Goal: Information Seeking & Learning: Learn about a topic

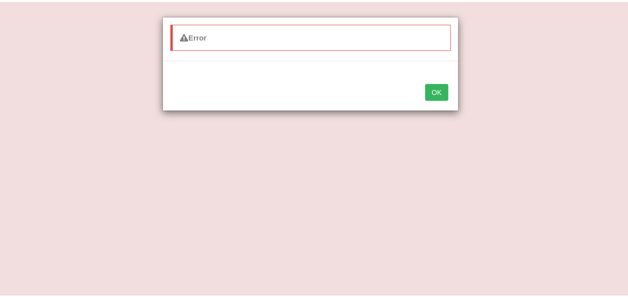
scroll to position [63, 0]
drag, startPoint x: 0, startPoint y: 0, endPoint x: 435, endPoint y: 85, distance: 443.1
click at [435, 85] on button "OK" at bounding box center [441, 91] width 23 height 17
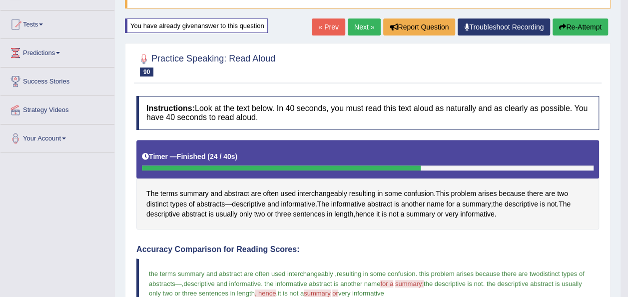
scroll to position [52, 0]
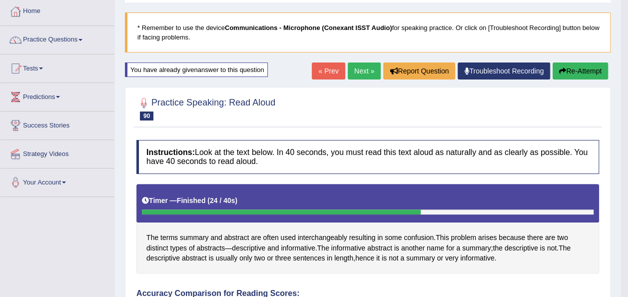
click at [364, 72] on link "Next »" at bounding box center [364, 70] width 33 height 17
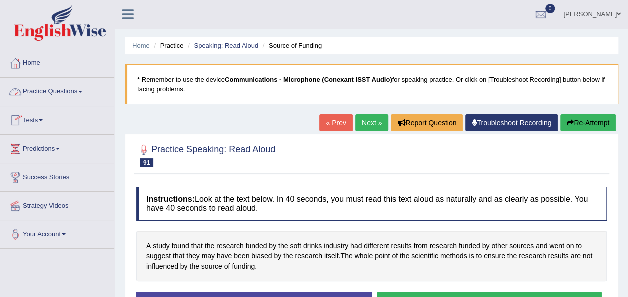
click at [81, 90] on link "Practice Questions" at bounding box center [57, 90] width 114 height 25
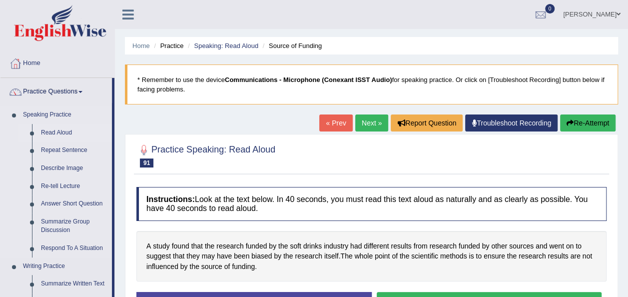
click at [69, 133] on link "Read Aloud" at bounding box center [73, 133] width 75 height 18
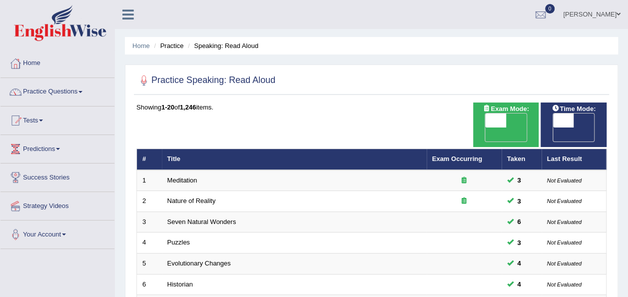
click at [567, 119] on span at bounding box center [563, 120] width 21 height 14
checkbox input "true"
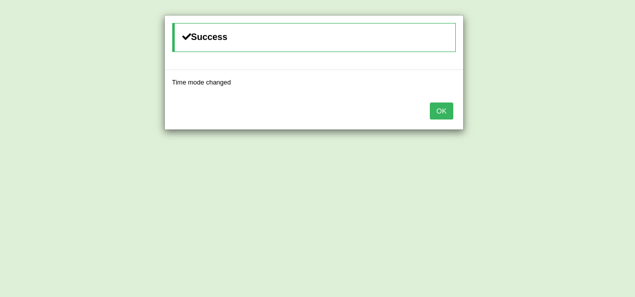
click at [441, 112] on button "OK" at bounding box center [441, 110] width 23 height 17
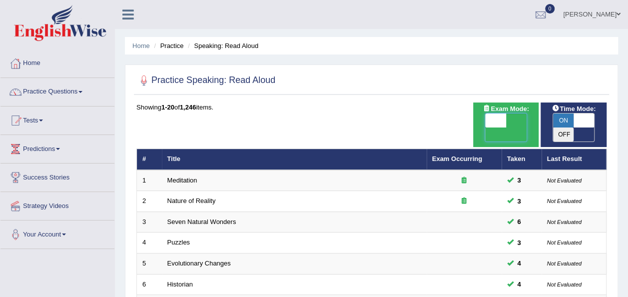
click at [492, 120] on span at bounding box center [495, 120] width 21 height 14
checkbox input "true"
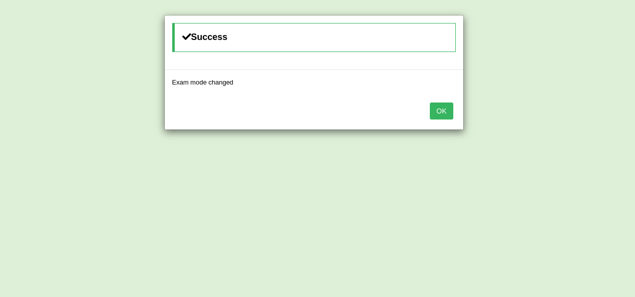
click at [443, 110] on button "OK" at bounding box center [441, 110] width 23 height 17
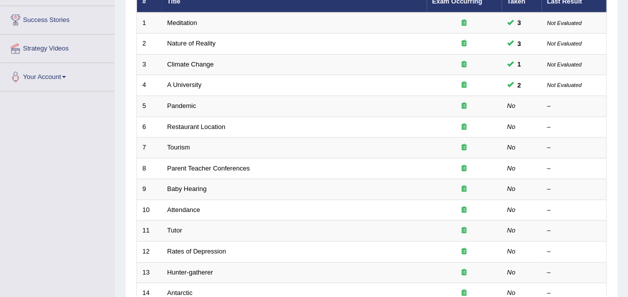
scroll to position [145, 0]
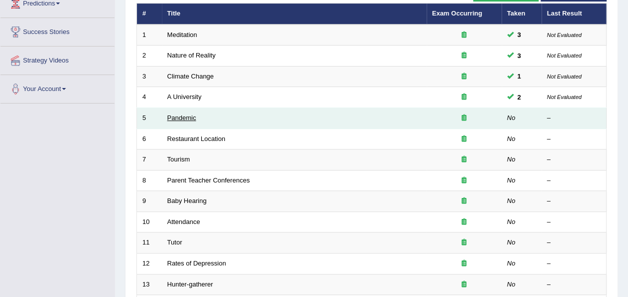
click at [188, 114] on link "Pandemic" at bounding box center [181, 117] width 29 height 7
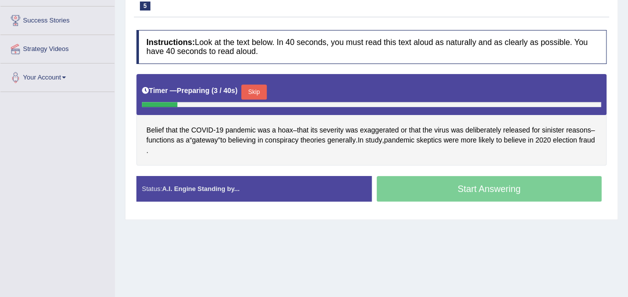
scroll to position [159, 0]
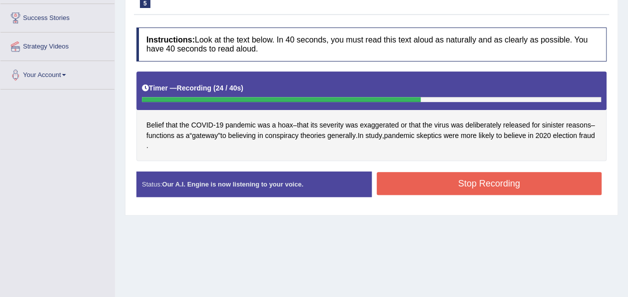
click at [498, 184] on button "Stop Recording" at bounding box center [489, 183] width 225 height 23
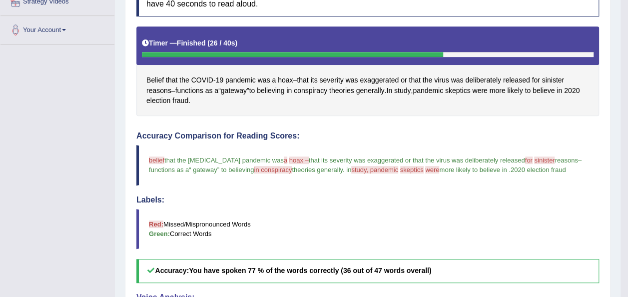
scroll to position [202, 0]
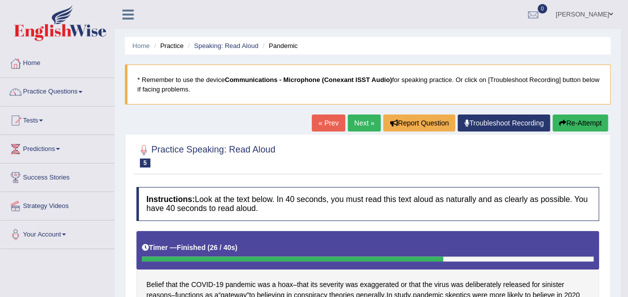
click at [578, 121] on button "Re-Attempt" at bounding box center [579, 122] width 55 height 17
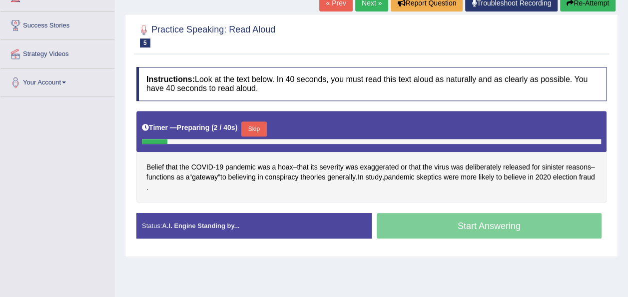
scroll to position [180, 0]
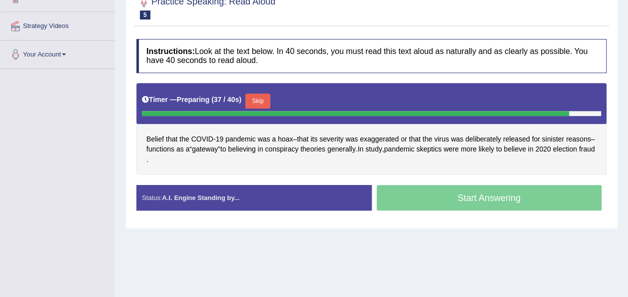
click at [252, 95] on button "Skip" at bounding box center [257, 100] width 25 height 15
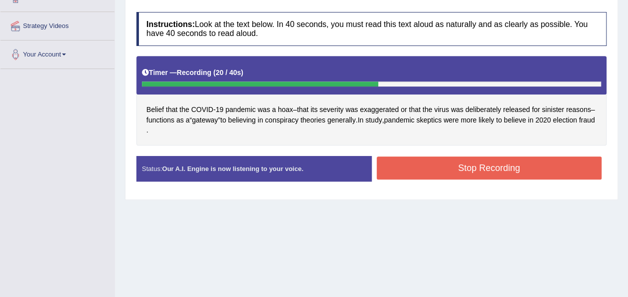
drag, startPoint x: 374, startPoint y: 158, endPoint x: 399, endPoint y: 166, distance: 26.7
click at [399, 166] on div "Stop Recording" at bounding box center [489, 168] width 235 height 25
click at [399, 166] on button "Stop Recording" at bounding box center [489, 167] width 225 height 23
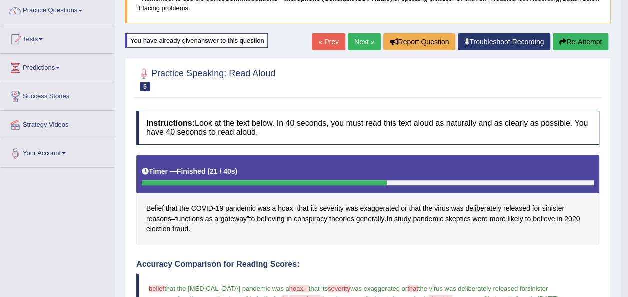
scroll to position [80, 0]
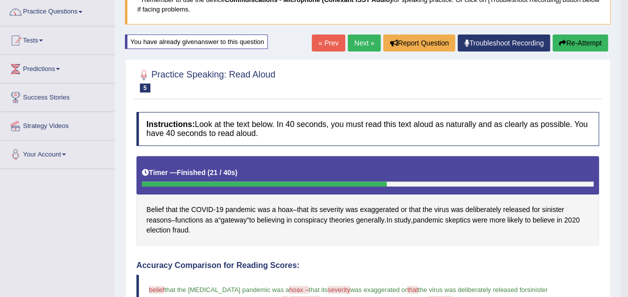
click at [360, 44] on link "Next »" at bounding box center [364, 42] width 33 height 17
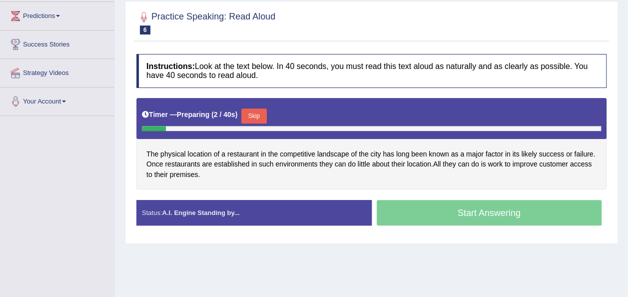
scroll to position [150, 0]
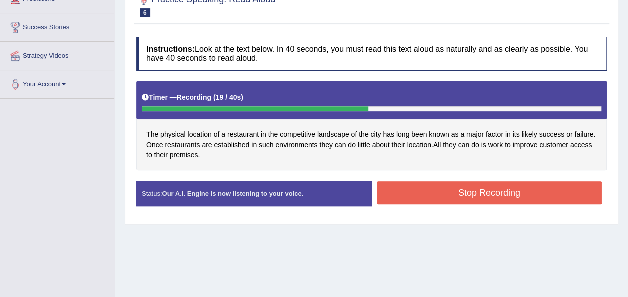
click at [438, 196] on button "Stop Recording" at bounding box center [489, 192] width 225 height 23
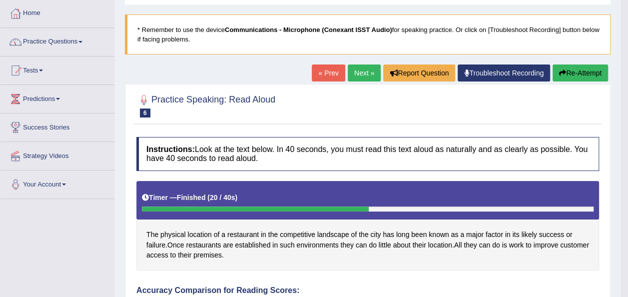
scroll to position [0, 0]
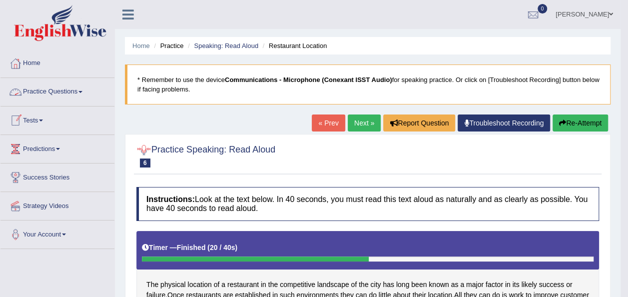
click at [85, 89] on link "Practice Questions" at bounding box center [57, 90] width 114 height 25
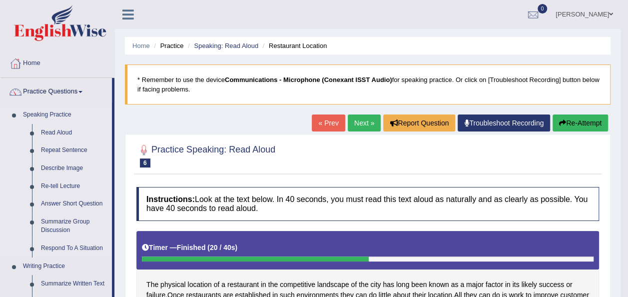
click at [59, 130] on link "Read Aloud" at bounding box center [73, 133] width 75 height 18
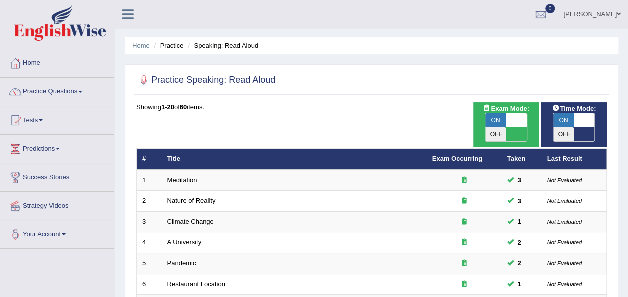
click at [497, 121] on span "ON" at bounding box center [495, 120] width 21 height 14
checkbox input "false"
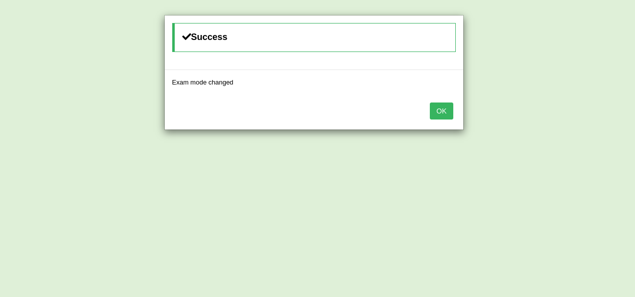
click at [437, 111] on button "OK" at bounding box center [441, 110] width 23 height 17
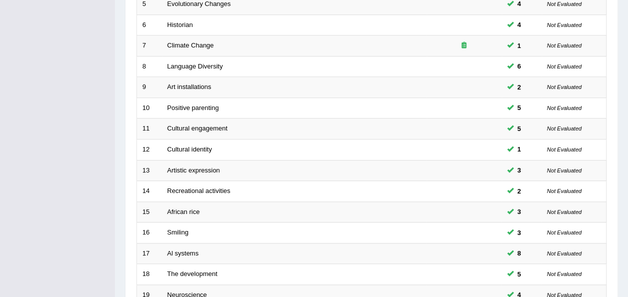
scroll to position [360, 0]
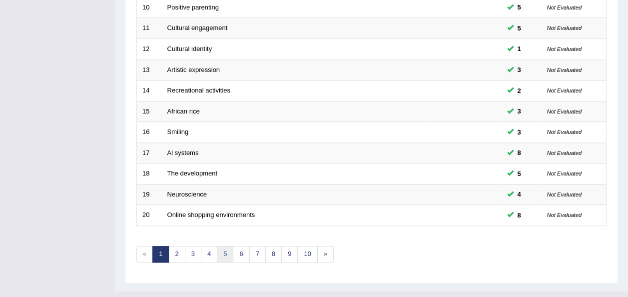
click at [225, 246] on link "5" at bounding box center [225, 254] width 16 height 16
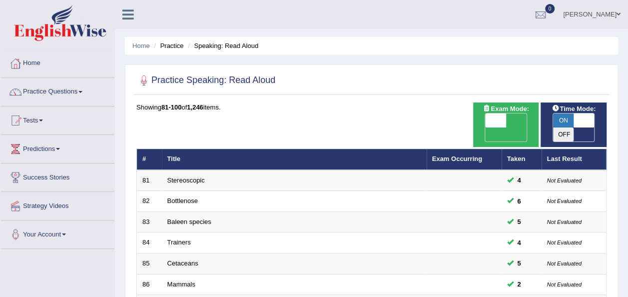
scroll to position [259, 0]
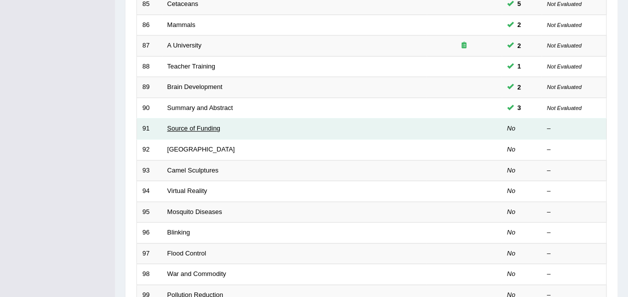
click at [187, 124] on link "Source of Funding" at bounding box center [193, 127] width 53 height 7
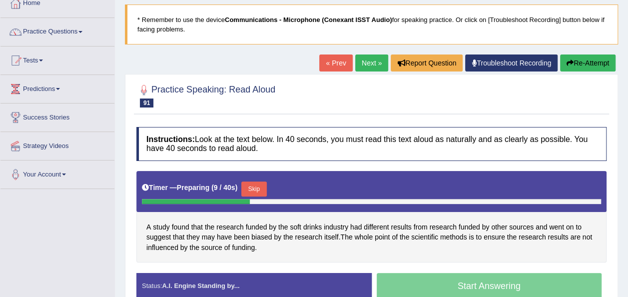
scroll to position [80, 0]
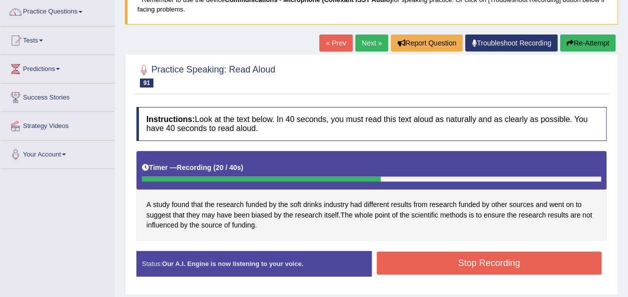
click at [419, 260] on button "Stop Recording" at bounding box center [489, 262] width 225 height 23
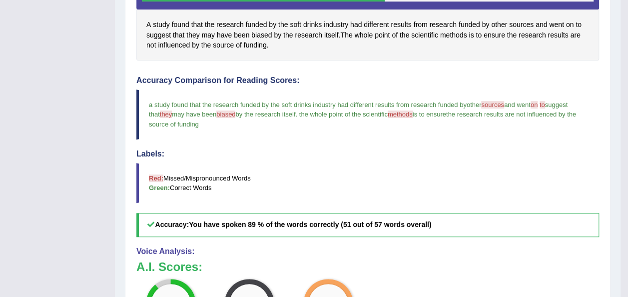
scroll to position [0, 0]
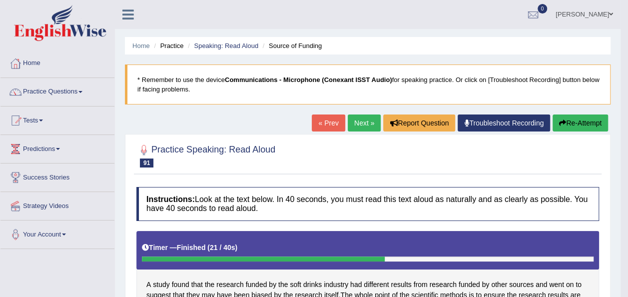
click at [369, 124] on link "Next »" at bounding box center [364, 122] width 33 height 17
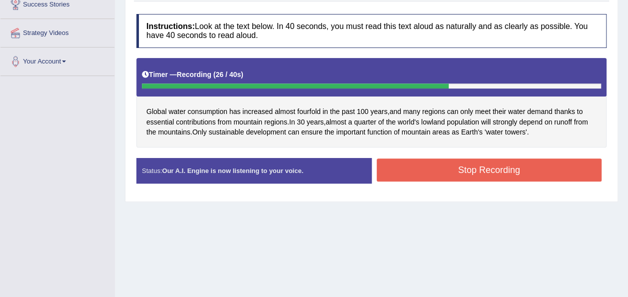
click at [450, 172] on button "Stop Recording" at bounding box center [489, 169] width 225 height 23
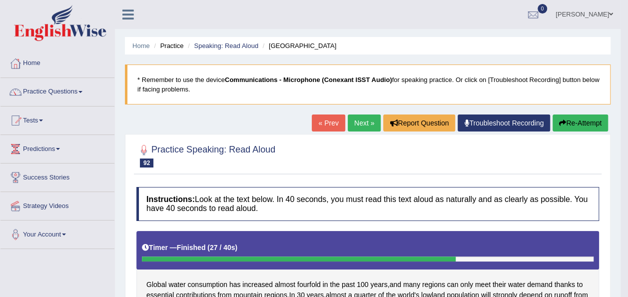
click at [361, 115] on link "Next »" at bounding box center [364, 122] width 33 height 17
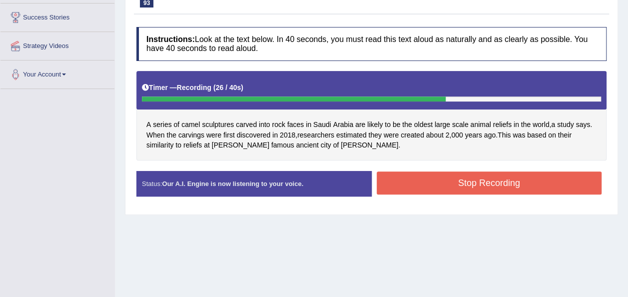
click at [393, 191] on button "Stop Recording" at bounding box center [489, 182] width 225 height 23
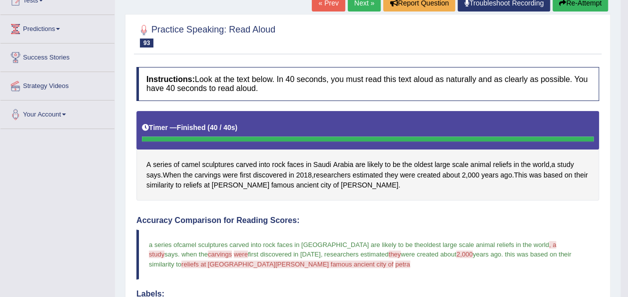
scroll to position [100, 0]
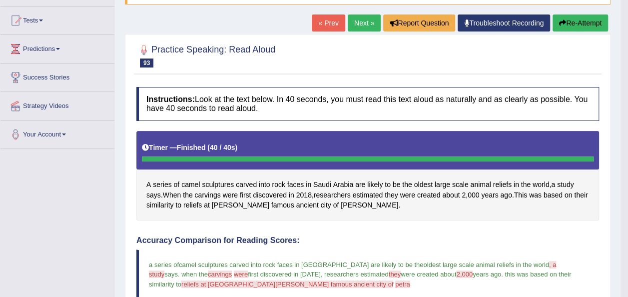
click at [361, 21] on link "Next »" at bounding box center [364, 22] width 33 height 17
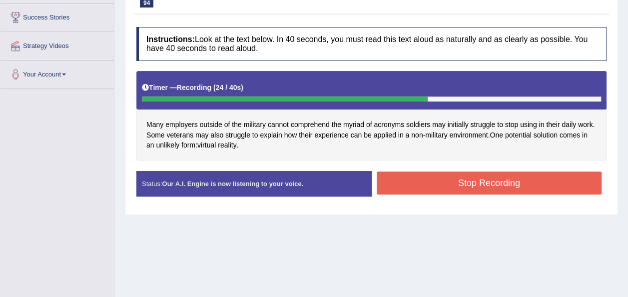
click at [419, 181] on button "Stop Recording" at bounding box center [489, 182] width 225 height 23
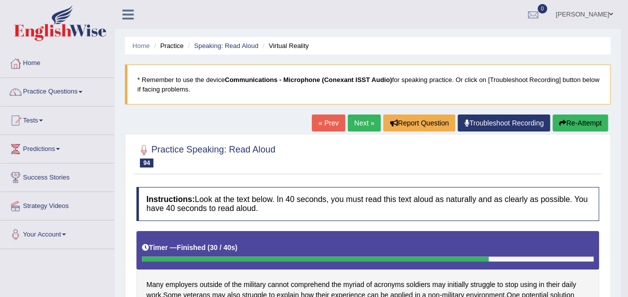
click at [567, 123] on button "Re-Attempt" at bounding box center [579, 122] width 55 height 17
click at [595, 124] on button "Re-Attempt" at bounding box center [579, 122] width 55 height 17
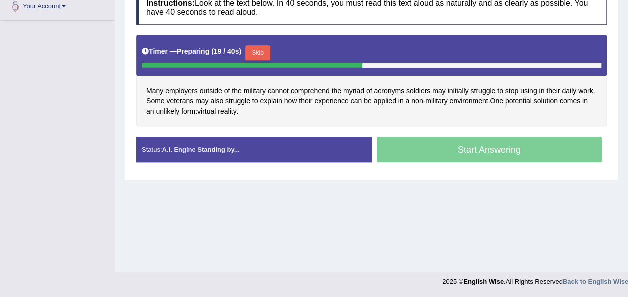
click at [258, 51] on button "Skip" at bounding box center [257, 52] width 25 height 15
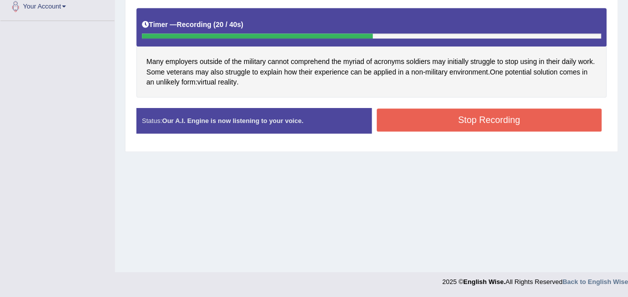
click at [403, 117] on button "Stop Recording" at bounding box center [489, 119] width 225 height 23
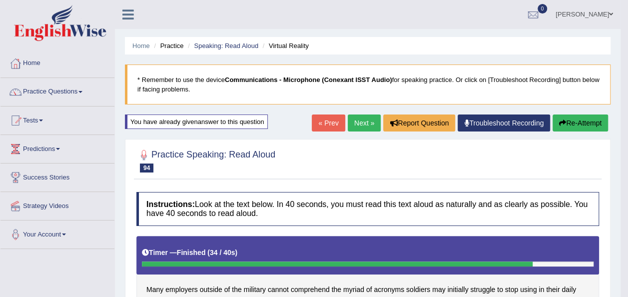
click at [570, 127] on button "Re-Attempt" at bounding box center [579, 122] width 55 height 17
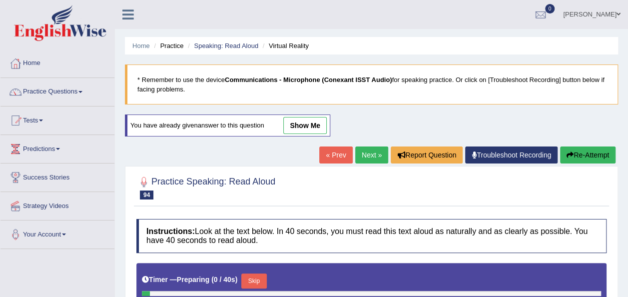
click at [365, 174] on div at bounding box center [371, 187] width 470 height 30
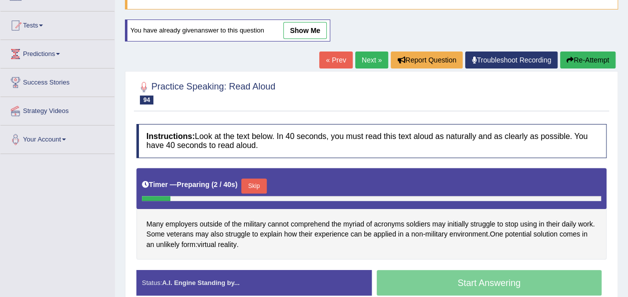
scroll to position [132, 0]
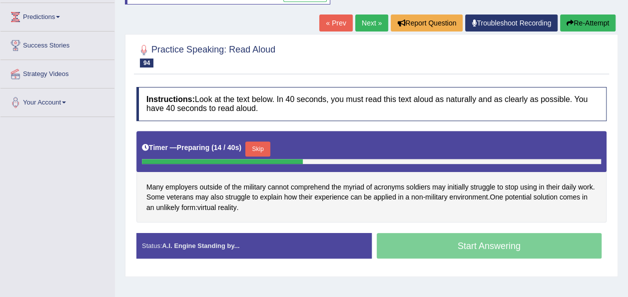
click at [250, 147] on button "Skip" at bounding box center [257, 148] width 25 height 15
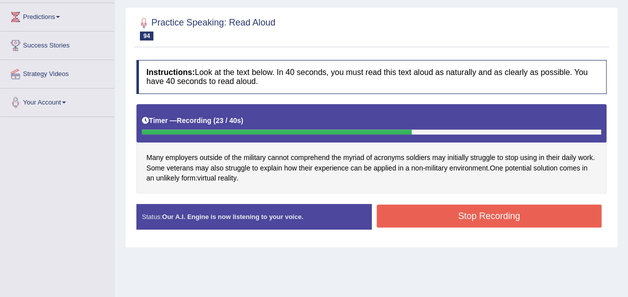
click at [415, 213] on button "Stop Recording" at bounding box center [489, 215] width 225 height 23
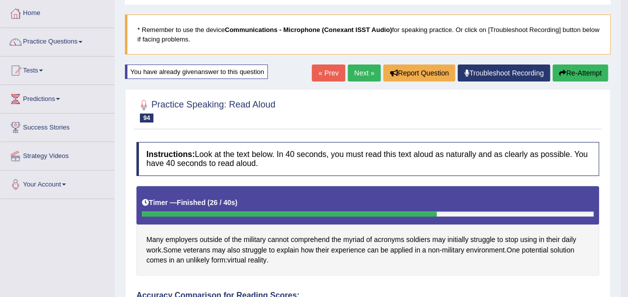
scroll to position [44, 0]
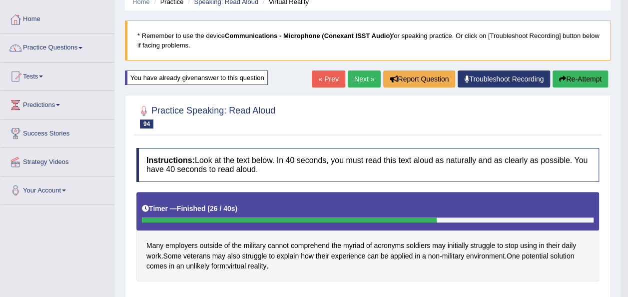
click at [584, 77] on button "Re-Attempt" at bounding box center [579, 78] width 55 height 17
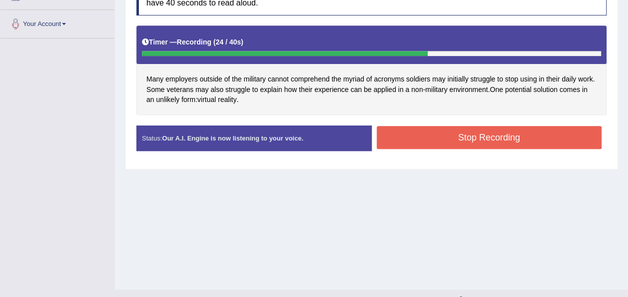
click at [404, 133] on button "Stop Recording" at bounding box center [489, 137] width 225 height 23
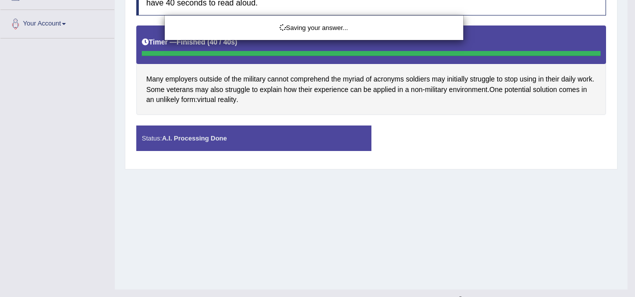
click at [375, 193] on div "Saving your answer..." at bounding box center [317, 148] width 635 height 297
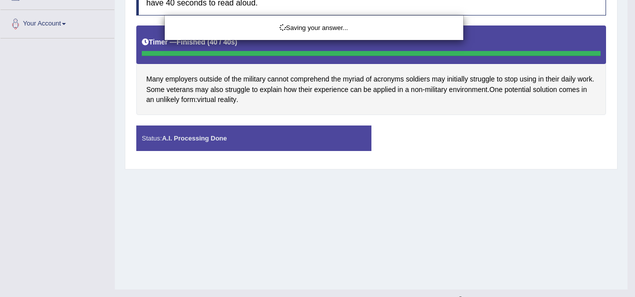
click at [375, 193] on div "Saving your answer..." at bounding box center [317, 148] width 635 height 297
drag, startPoint x: 634, startPoint y: 88, endPoint x: 565, endPoint y: 284, distance: 207.4
click at [565, 284] on div "Saving your answer..." at bounding box center [317, 148] width 635 height 297
click at [507, 229] on div "Saving your answer..." at bounding box center [317, 148] width 635 height 297
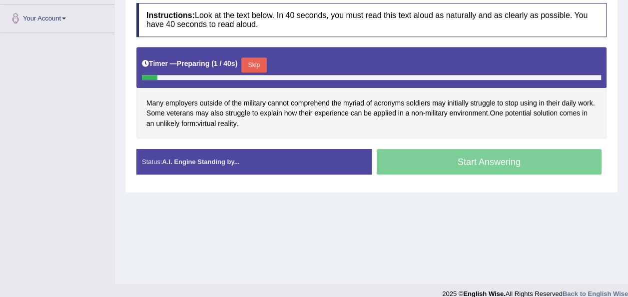
scroll to position [210, 0]
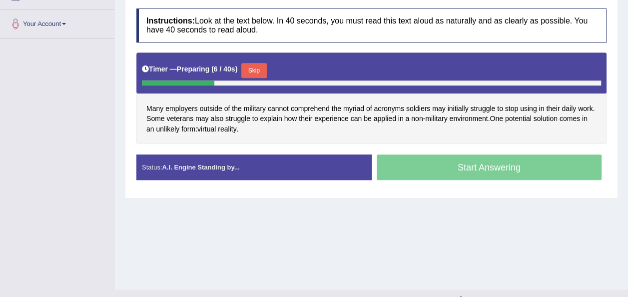
click at [247, 67] on button "Skip" at bounding box center [253, 70] width 25 height 15
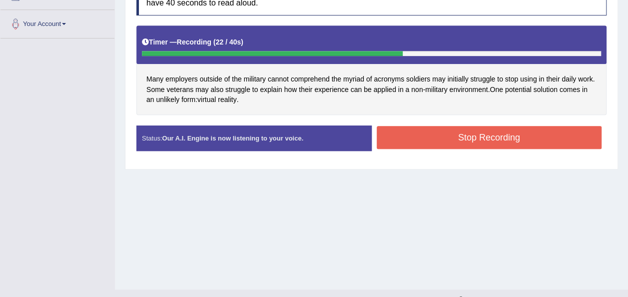
click at [417, 138] on button "Stop Recording" at bounding box center [489, 137] width 225 height 23
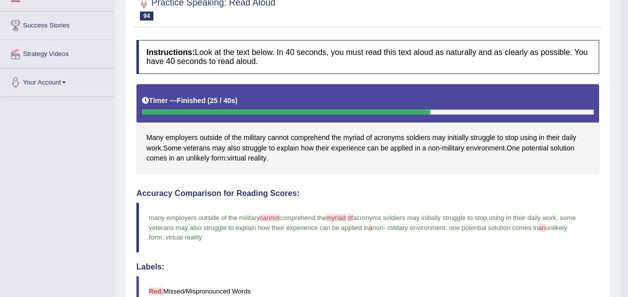
scroll to position [70, 0]
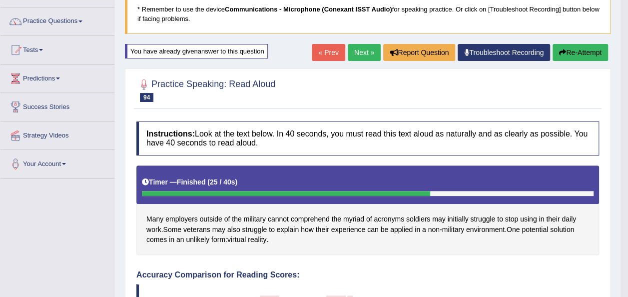
click at [362, 48] on link "Next »" at bounding box center [364, 52] width 33 height 17
click at [362, 52] on link "Next »" at bounding box center [364, 52] width 33 height 17
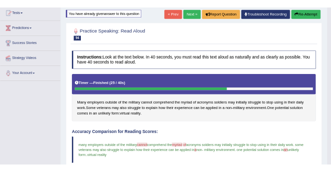
scroll to position [108, 0]
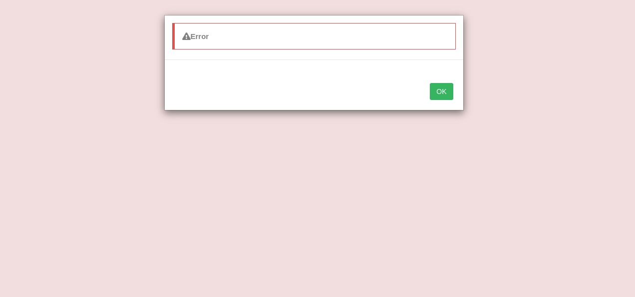
click at [435, 91] on button "OK" at bounding box center [441, 91] width 23 height 17
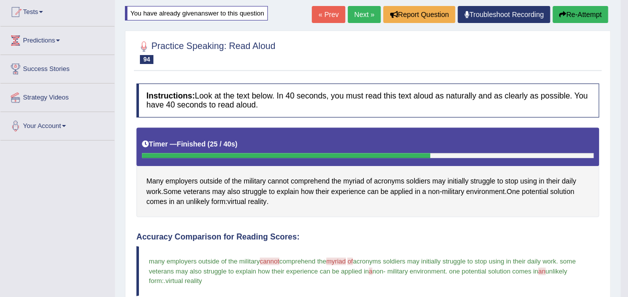
click at [354, 17] on link "Next »" at bounding box center [364, 14] width 33 height 17
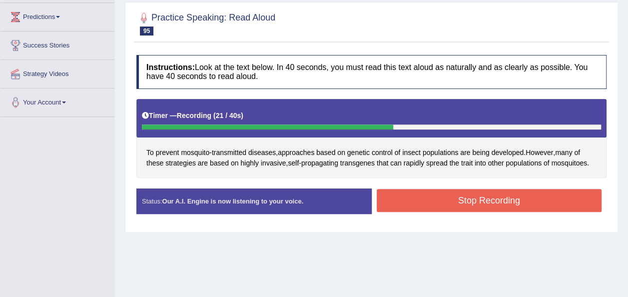
click at [410, 196] on button "Stop Recording" at bounding box center [489, 200] width 225 height 23
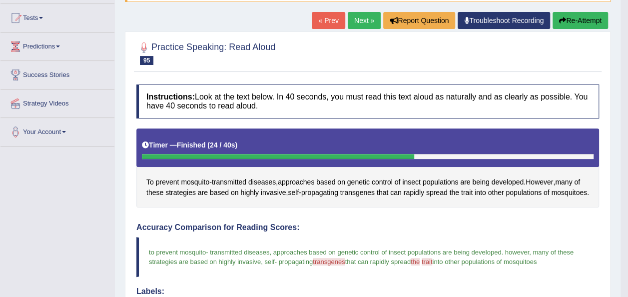
scroll to position [72, 0]
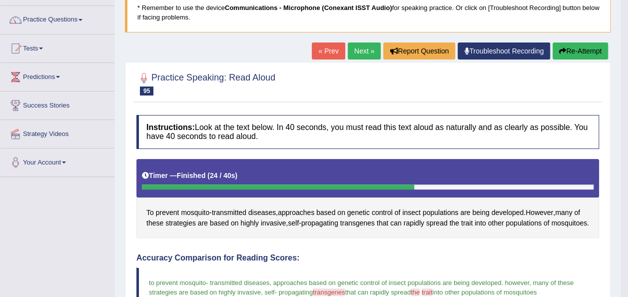
click at [565, 49] on button "Re-Attempt" at bounding box center [579, 50] width 55 height 17
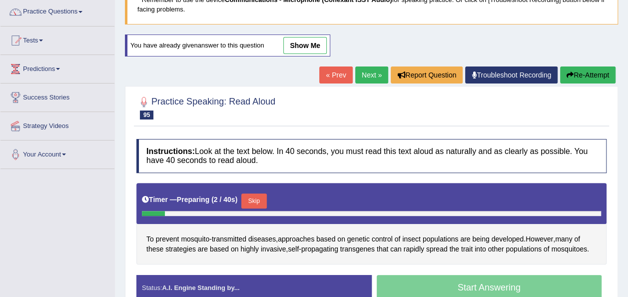
scroll to position [228, 0]
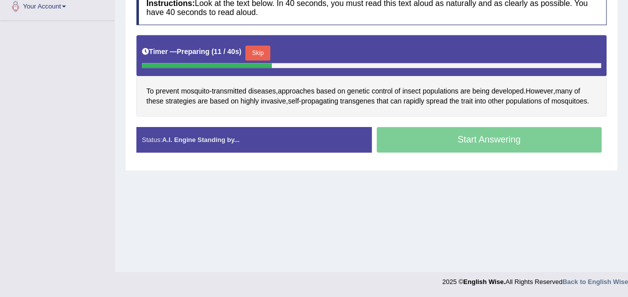
click at [255, 51] on button "Skip" at bounding box center [257, 52] width 25 height 15
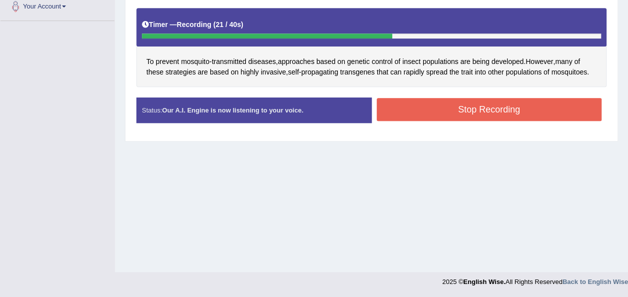
click at [418, 107] on button "Stop Recording" at bounding box center [489, 109] width 225 height 23
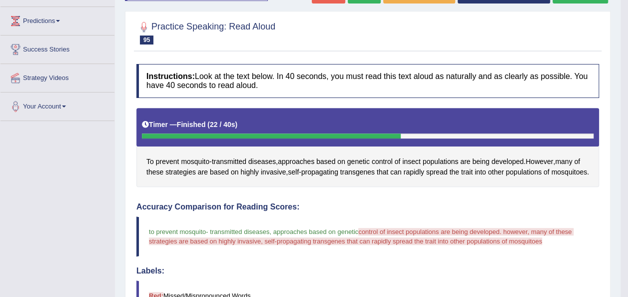
scroll to position [0, 0]
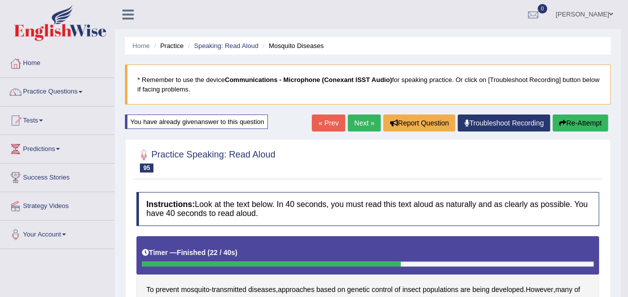
click at [571, 124] on button "Re-Attempt" at bounding box center [579, 122] width 55 height 17
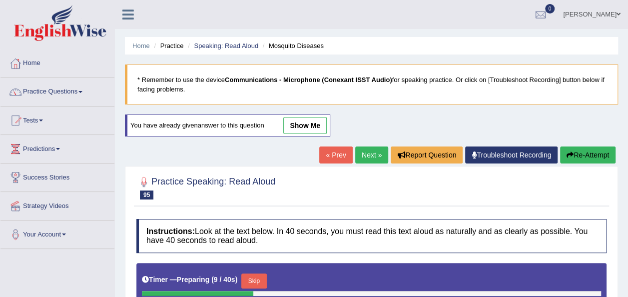
click at [376, 107] on div "Home Practice Speaking: Read Aloud Mosquito Diseases * Remember to use the devi…" at bounding box center [371, 249] width 513 height 499
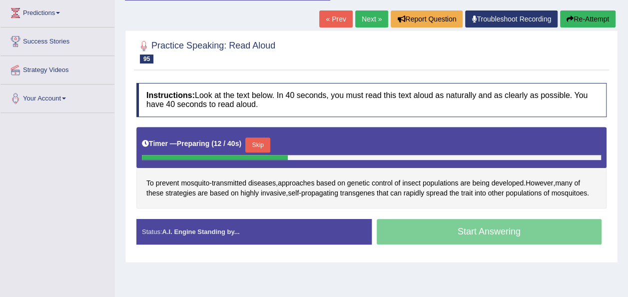
scroll to position [141, 0]
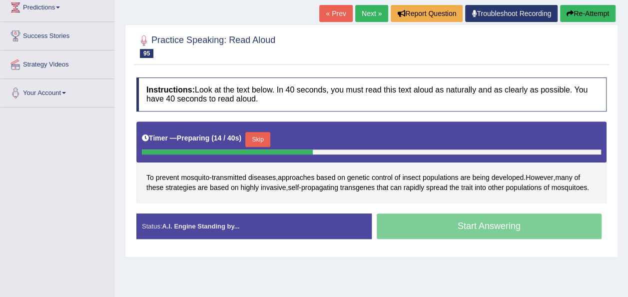
click at [256, 135] on button "Skip" at bounding box center [257, 139] width 25 height 15
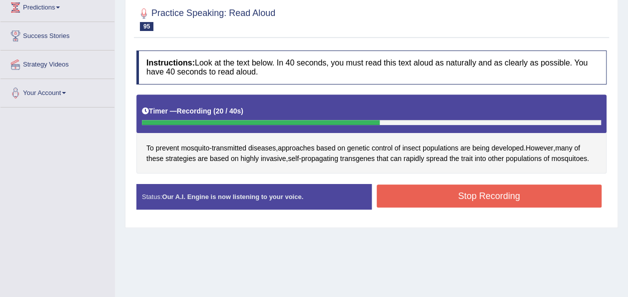
click at [401, 195] on button "Stop Recording" at bounding box center [489, 195] width 225 height 23
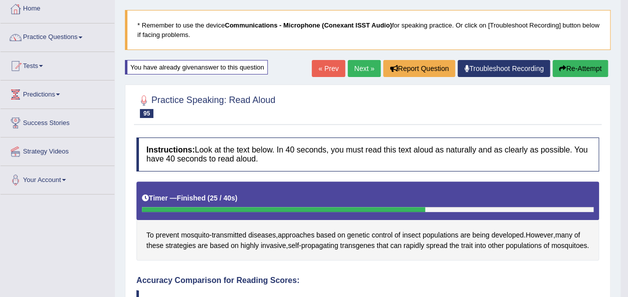
scroll to position [21, 0]
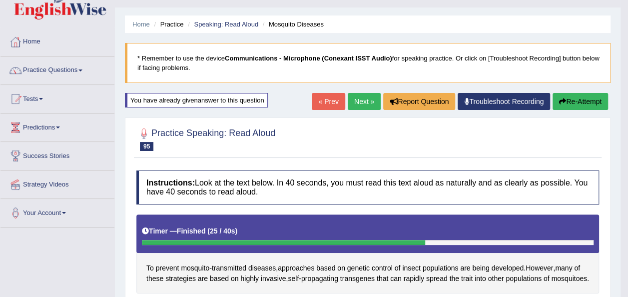
click at [579, 100] on button "Re-Attempt" at bounding box center [579, 101] width 55 height 17
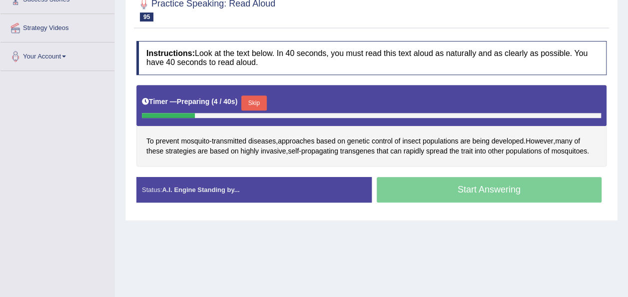
click at [246, 99] on button "Skip" at bounding box center [253, 102] width 25 height 15
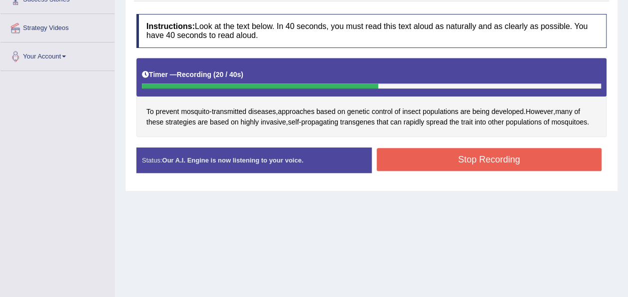
click at [425, 160] on button "Stop Recording" at bounding box center [489, 159] width 225 height 23
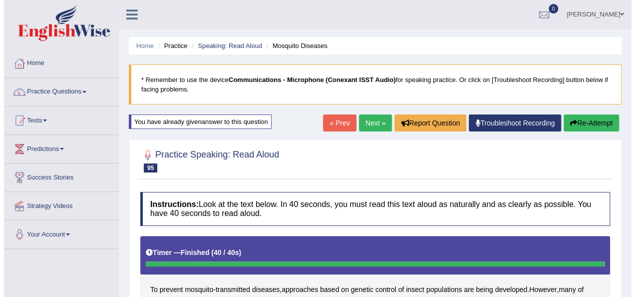
scroll to position [7, 0]
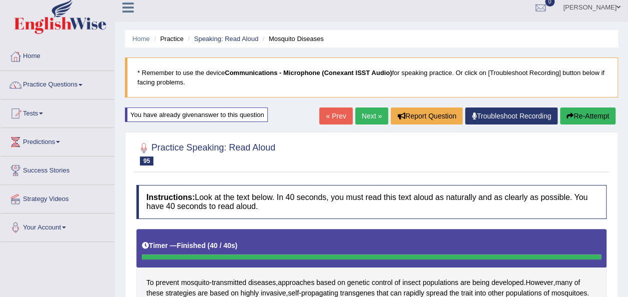
click at [369, 111] on link "Next »" at bounding box center [371, 115] width 33 height 17
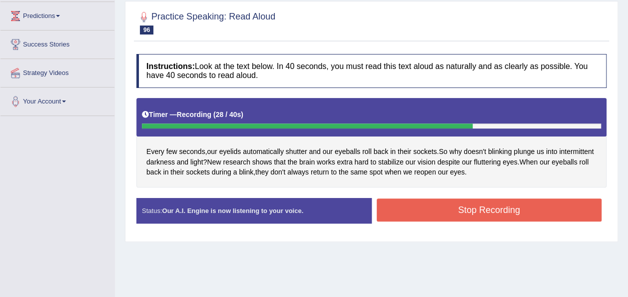
click at [403, 217] on button "Stop Recording" at bounding box center [489, 209] width 225 height 23
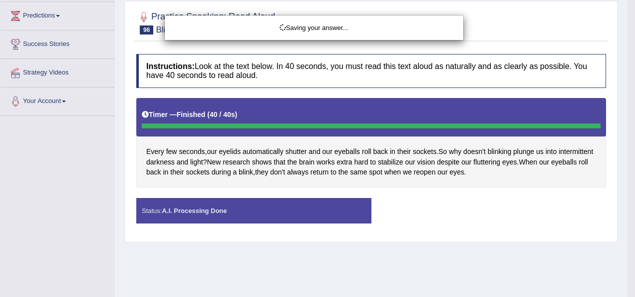
click at [458, 187] on div "Saving your answer..." at bounding box center [317, 148] width 635 height 297
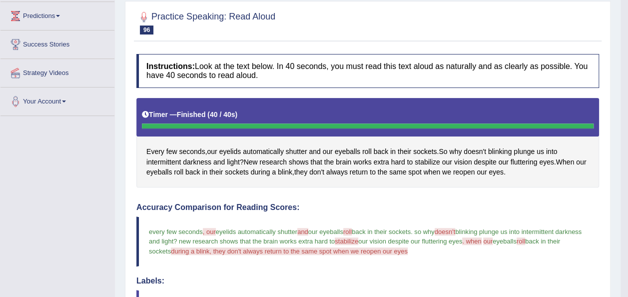
click at [458, 187] on div "Instructions: Look at the text below. In 40 seconds, you must read this text al…" at bounding box center [367, 299] width 467 height 501
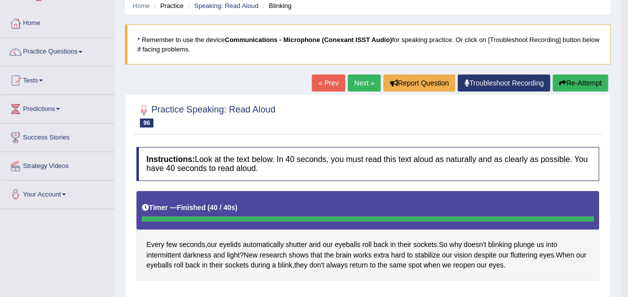
scroll to position [33, 0]
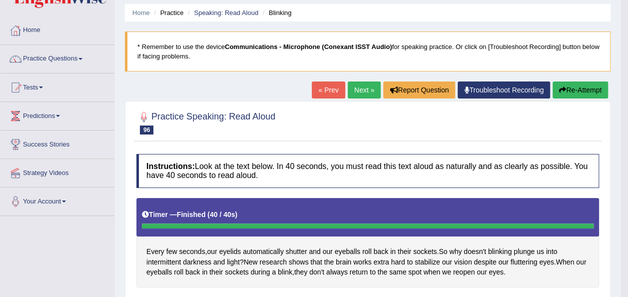
click at [358, 91] on link "Next »" at bounding box center [364, 89] width 33 height 17
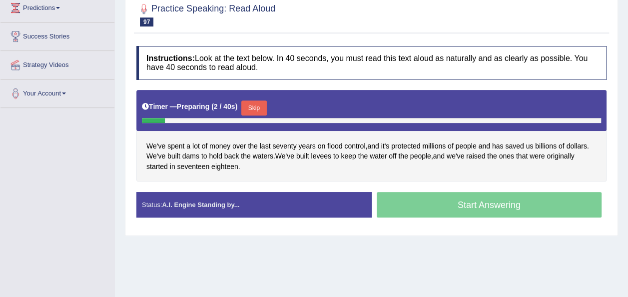
scroll to position [180, 0]
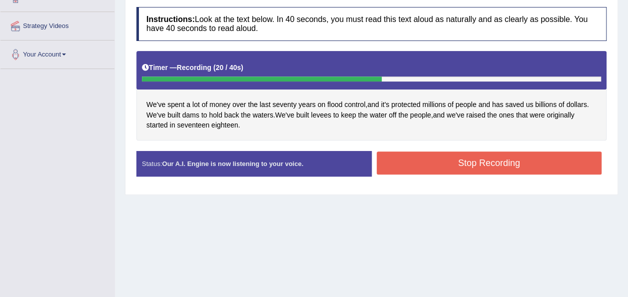
click at [440, 162] on button "Stop Recording" at bounding box center [489, 162] width 225 height 23
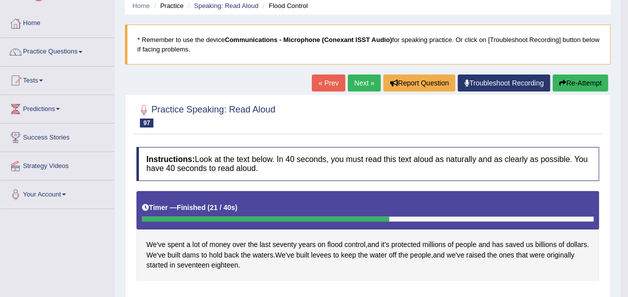
scroll to position [20, 0]
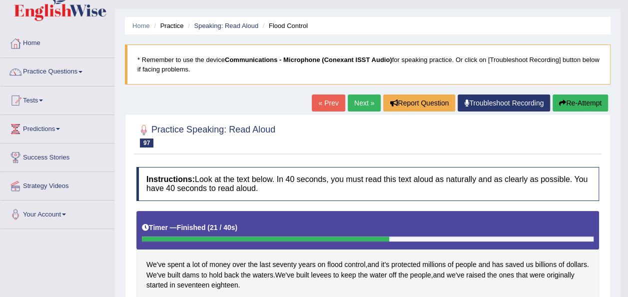
click at [365, 100] on link "Next »" at bounding box center [364, 102] width 33 height 17
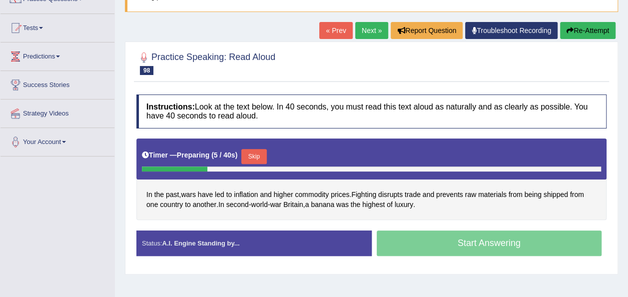
scroll to position [100, 0]
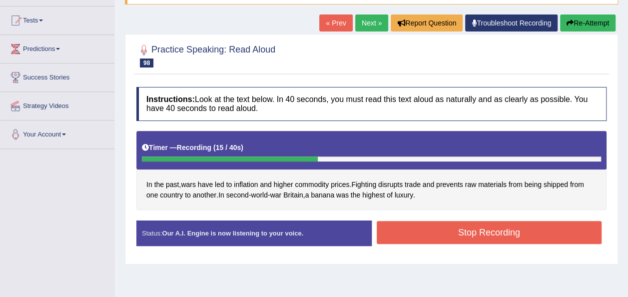
click at [409, 240] on button "Stop Recording" at bounding box center [489, 232] width 225 height 23
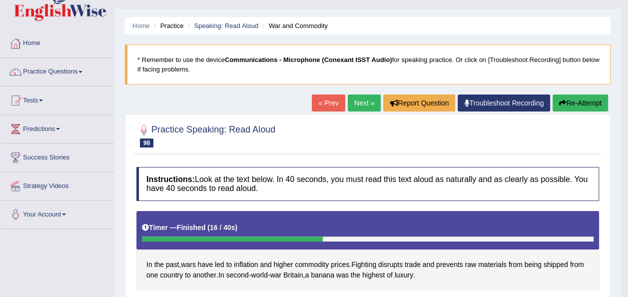
scroll to position [0, 0]
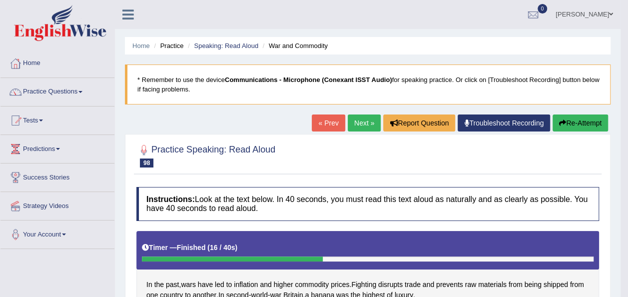
click at [364, 122] on link "Next »" at bounding box center [364, 122] width 33 height 17
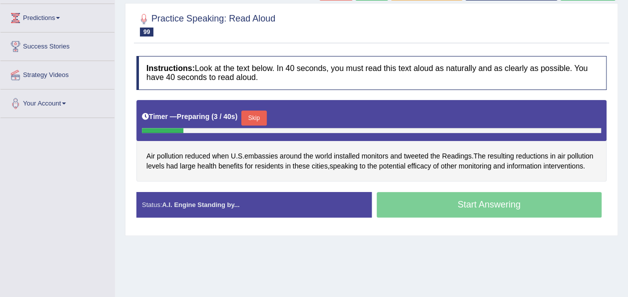
scroll to position [138, 0]
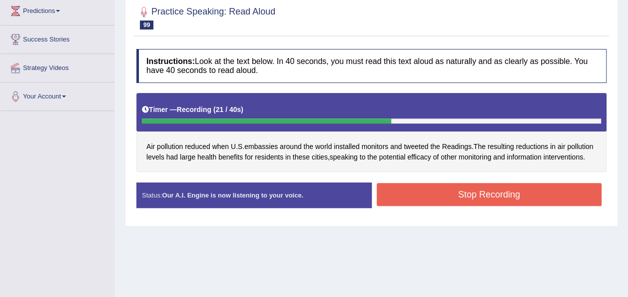
click at [548, 197] on button "Stop Recording" at bounding box center [489, 194] width 225 height 23
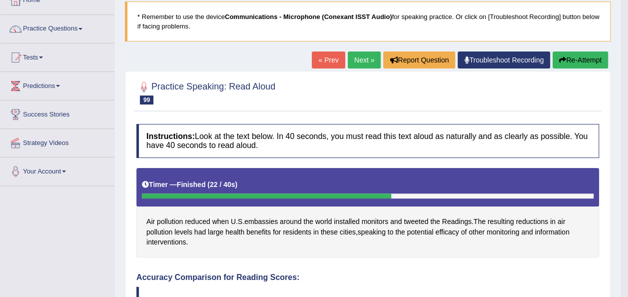
scroll to position [0, 0]
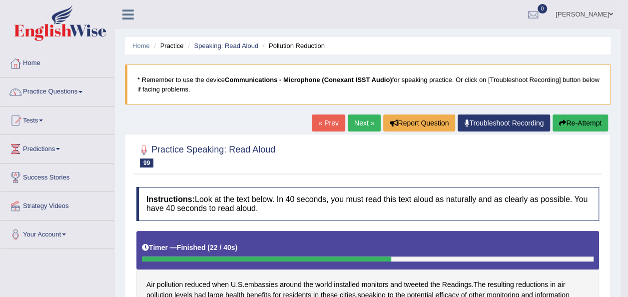
click at [572, 117] on button "Re-Attempt" at bounding box center [579, 122] width 55 height 17
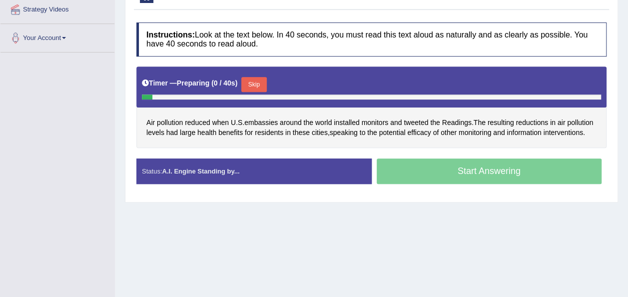
scroll to position [200, 0]
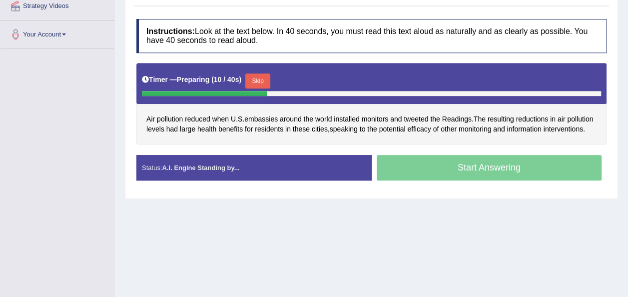
click at [258, 80] on button "Skip" at bounding box center [257, 80] width 25 height 15
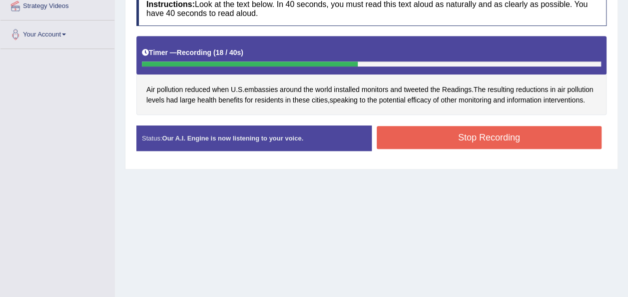
click at [420, 139] on button "Stop Recording" at bounding box center [489, 137] width 225 height 23
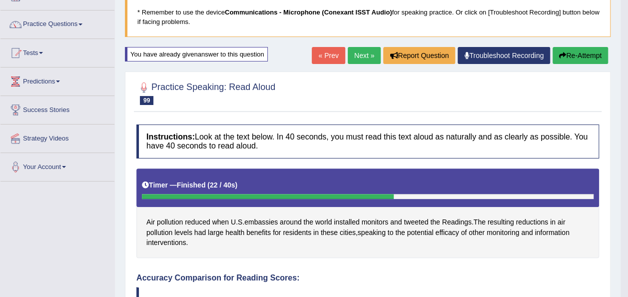
scroll to position [37, 0]
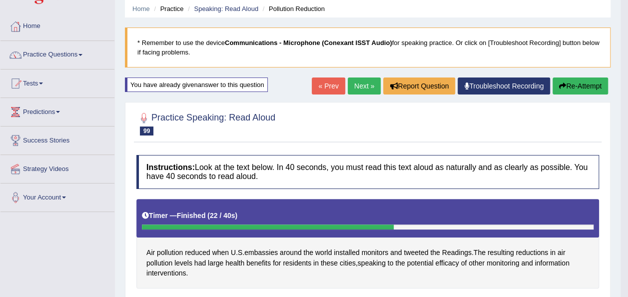
click at [571, 85] on button "Re-Attempt" at bounding box center [579, 85] width 55 height 17
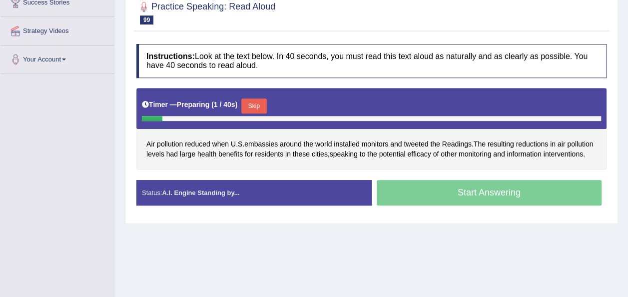
scroll to position [188, 0]
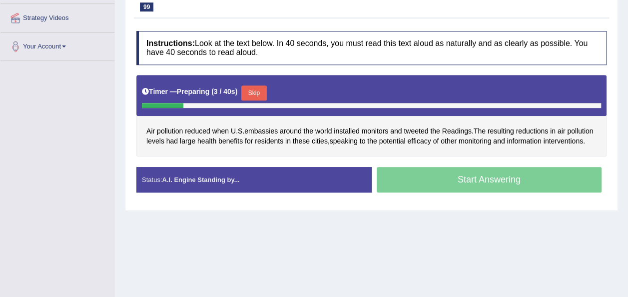
click at [251, 87] on button "Skip" at bounding box center [253, 92] width 25 height 15
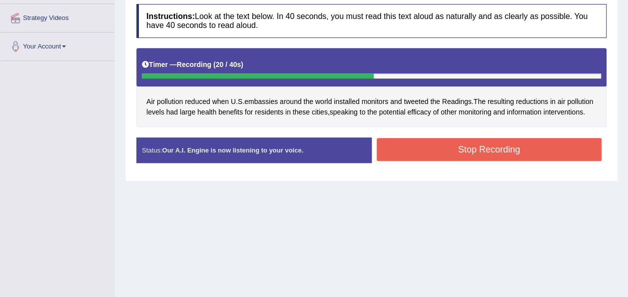
click at [439, 153] on button "Stop Recording" at bounding box center [489, 149] width 225 height 23
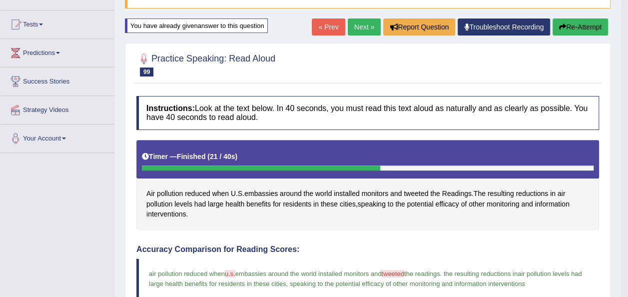
scroll to position [77, 0]
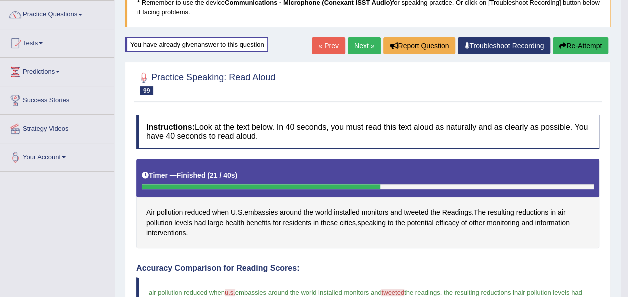
click at [358, 45] on link "Next »" at bounding box center [364, 45] width 33 height 17
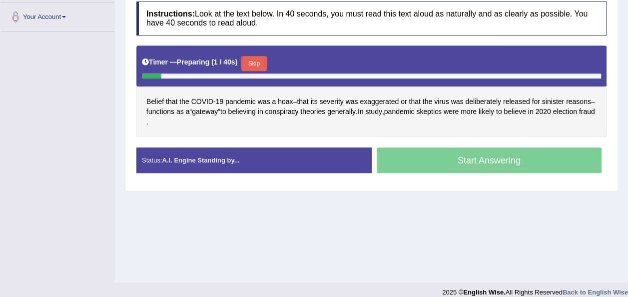
scroll to position [228, 0]
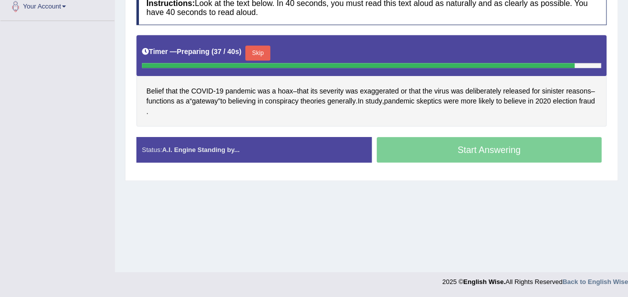
click at [251, 50] on button "Skip" at bounding box center [257, 52] width 25 height 15
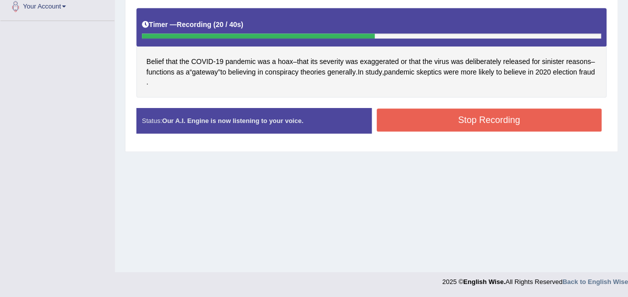
click at [405, 110] on button "Stop Recording" at bounding box center [489, 119] width 225 height 23
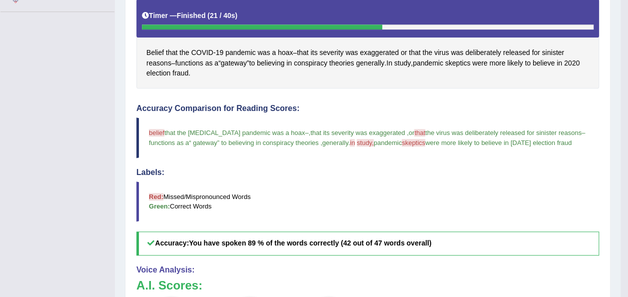
scroll to position [0, 0]
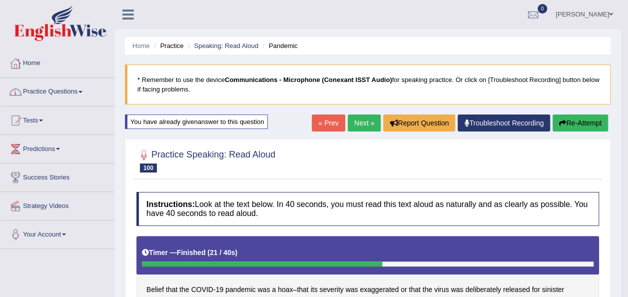
click at [81, 91] on span at bounding box center [80, 92] width 4 height 2
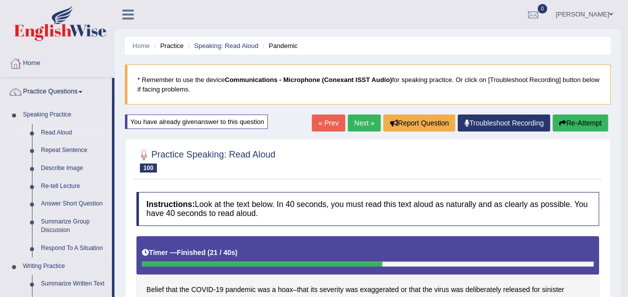
click at [65, 130] on link "Read Aloud" at bounding box center [73, 133] width 75 height 18
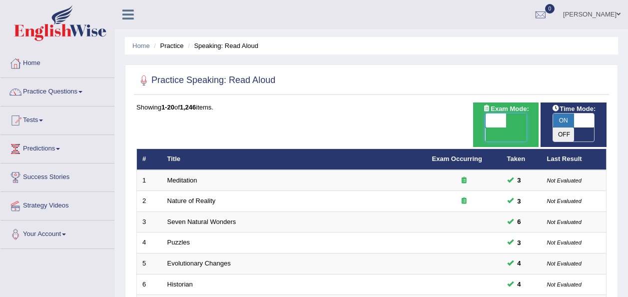
click at [493, 119] on span at bounding box center [495, 120] width 21 height 14
click at [488, 116] on span at bounding box center [495, 120] width 21 height 14
checkbox input "true"
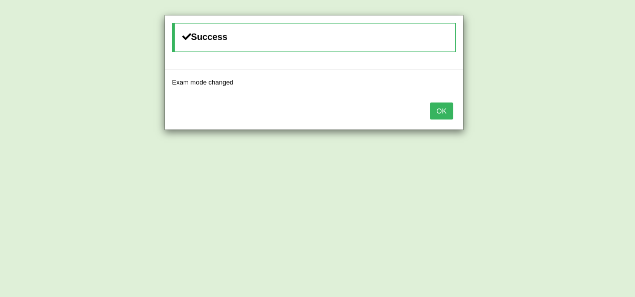
click at [442, 115] on button "OK" at bounding box center [441, 110] width 23 height 17
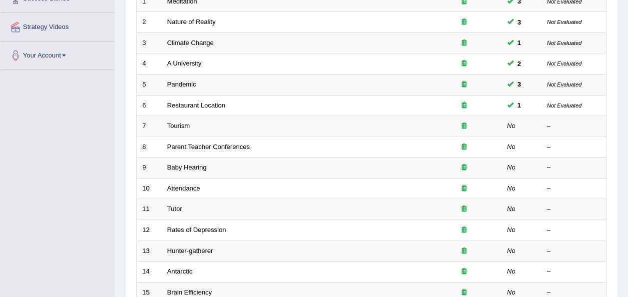
scroll to position [181, 0]
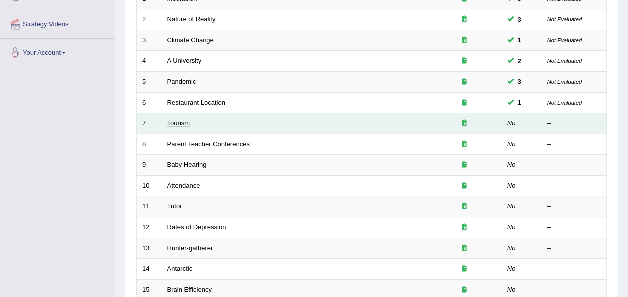
click at [179, 119] on link "Tourism" at bounding box center [178, 122] width 23 height 7
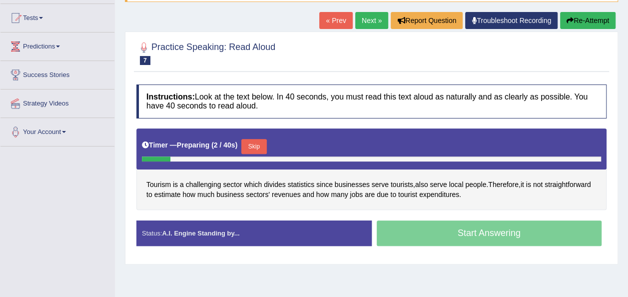
scroll to position [108, 0]
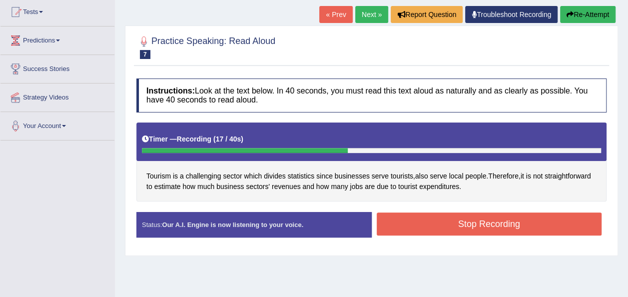
click at [503, 225] on button "Stop Recording" at bounding box center [489, 223] width 225 height 23
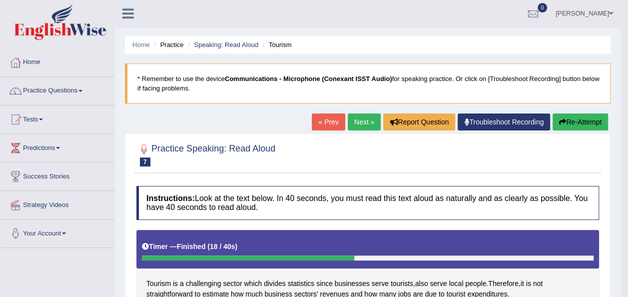
scroll to position [0, 0]
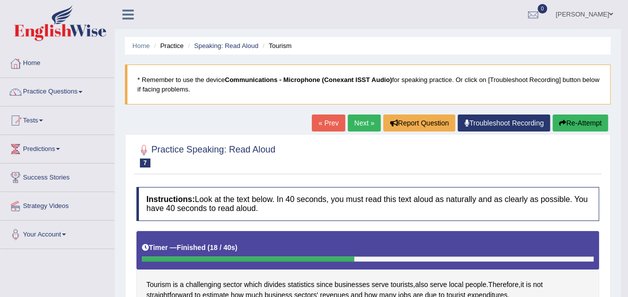
click at [360, 118] on link "Next »" at bounding box center [364, 122] width 33 height 17
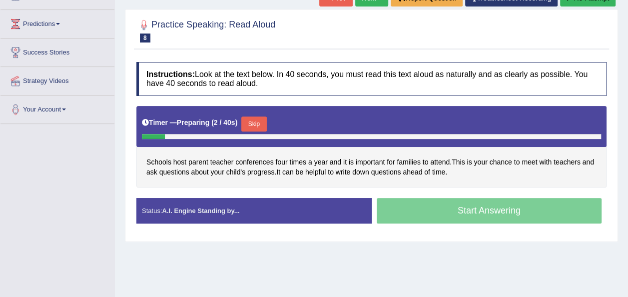
scroll to position [125, 0]
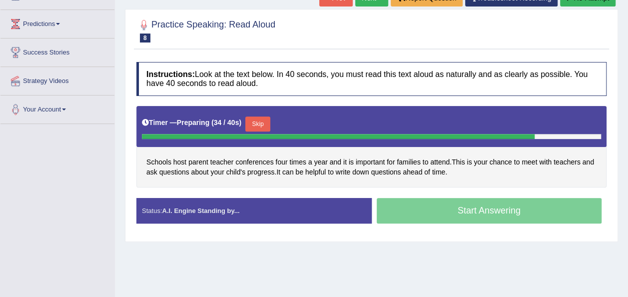
click at [256, 120] on button "Skip" at bounding box center [257, 123] width 25 height 15
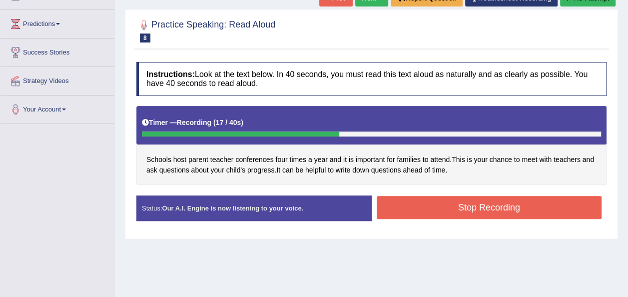
click at [448, 208] on button "Stop Recording" at bounding box center [489, 207] width 225 height 23
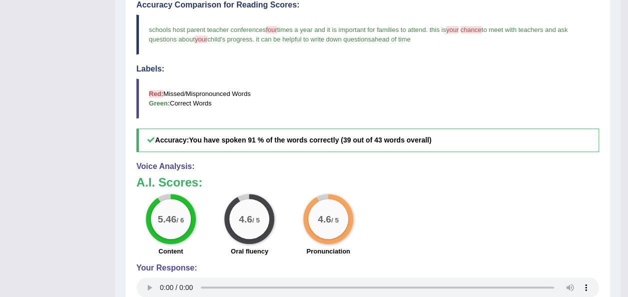
scroll to position [65, 0]
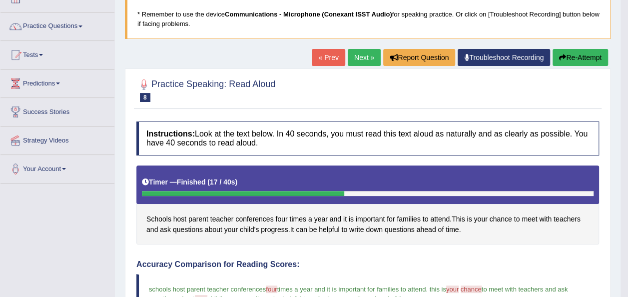
click at [365, 53] on link "Next »" at bounding box center [364, 57] width 33 height 17
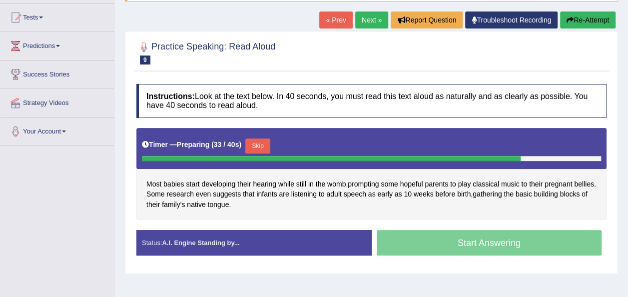
scroll to position [111, 0]
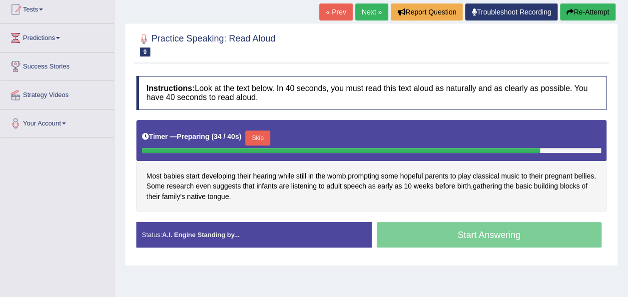
click at [255, 131] on button "Skip" at bounding box center [257, 137] width 25 height 15
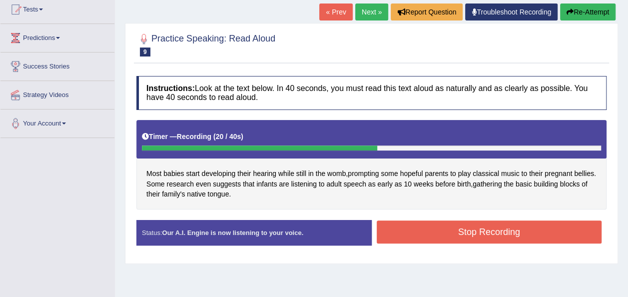
click at [394, 232] on button "Stop Recording" at bounding box center [489, 231] width 225 height 23
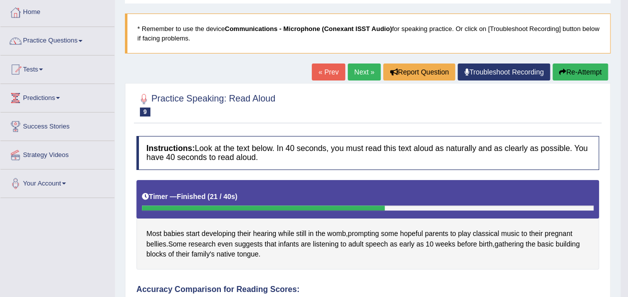
scroll to position [51, 0]
click at [356, 74] on link "Next »" at bounding box center [364, 71] width 33 height 17
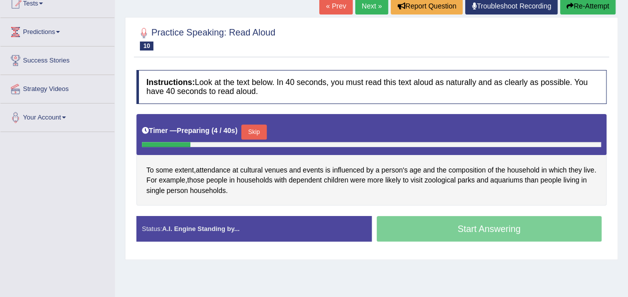
scroll to position [120, 0]
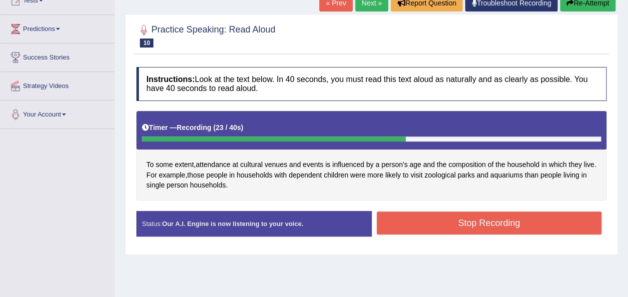
click at [419, 221] on button "Stop Recording" at bounding box center [489, 222] width 225 height 23
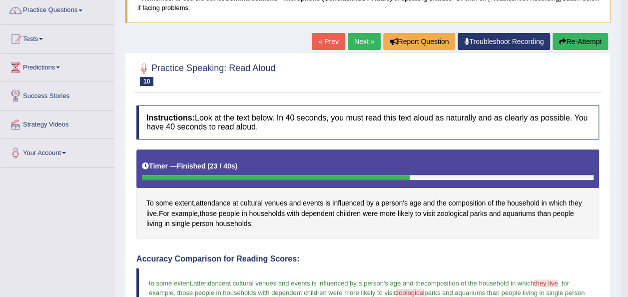
scroll to position [60, 0]
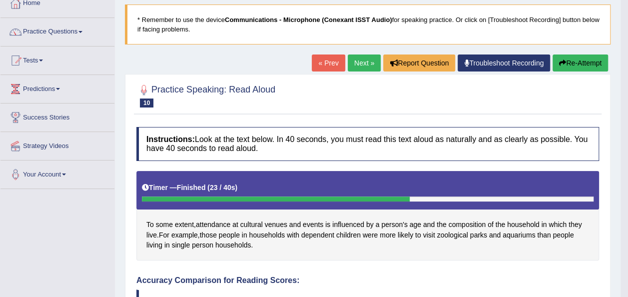
click at [567, 57] on button "Re-Attempt" at bounding box center [579, 62] width 55 height 17
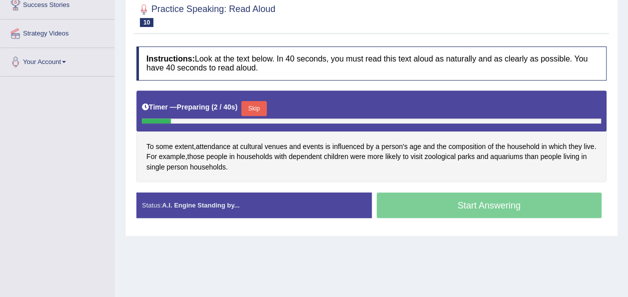
scroll to position [180, 0]
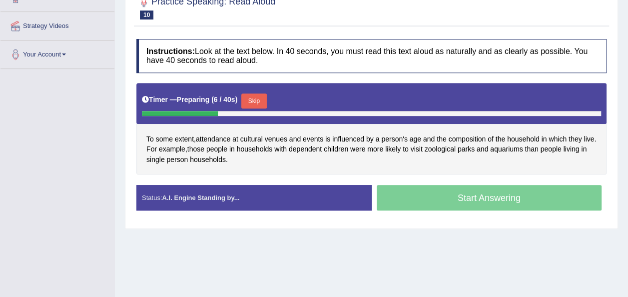
click at [261, 96] on button "Skip" at bounding box center [253, 100] width 25 height 15
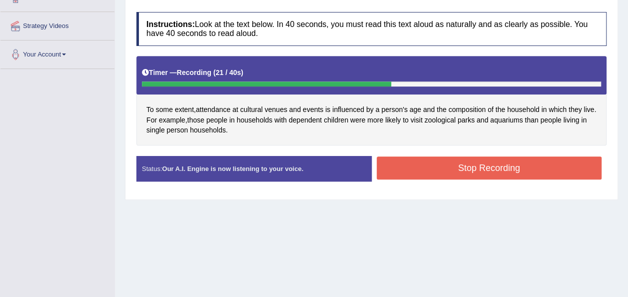
click at [437, 176] on button "Stop Recording" at bounding box center [489, 167] width 225 height 23
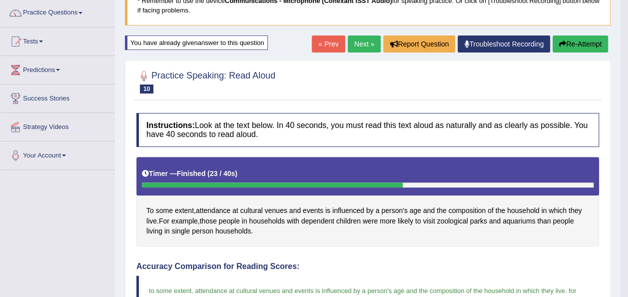
scroll to position [72, 0]
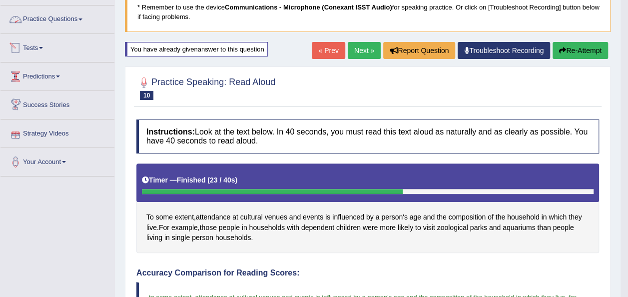
click at [81, 21] on link "Practice Questions" at bounding box center [57, 17] width 114 height 25
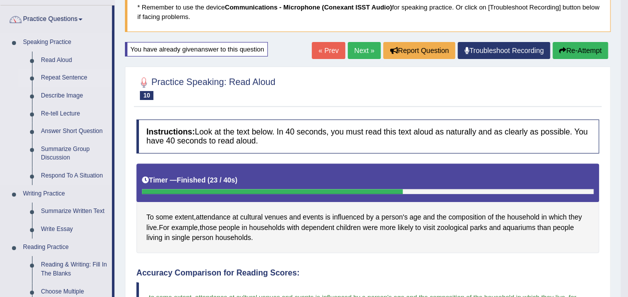
click at [51, 80] on link "Repeat Sentence" at bounding box center [73, 78] width 75 height 18
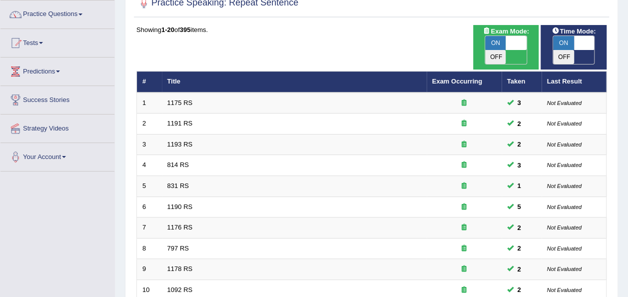
scroll to position [75, 0]
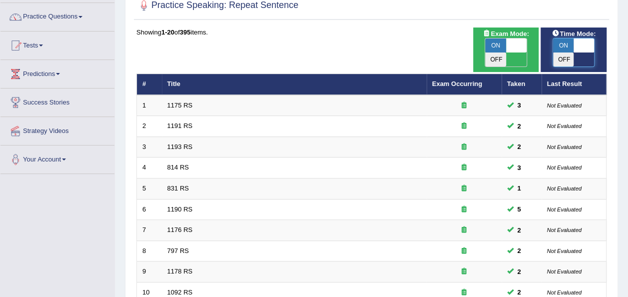
click at [581, 47] on span at bounding box center [583, 45] width 21 height 14
checkbox input "false"
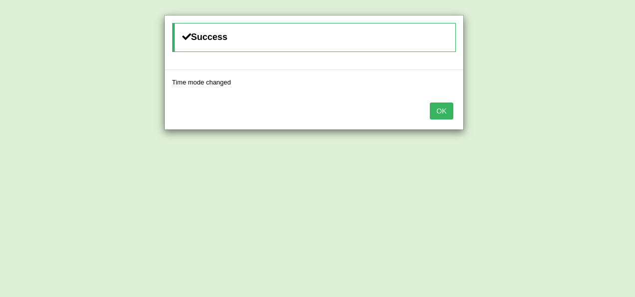
click at [444, 111] on button "OK" at bounding box center [441, 110] width 23 height 17
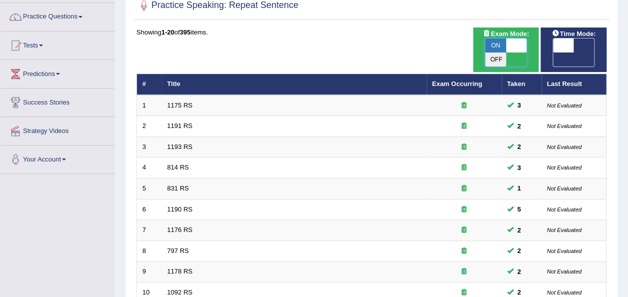
click at [518, 43] on span at bounding box center [516, 45] width 21 height 14
checkbox input "false"
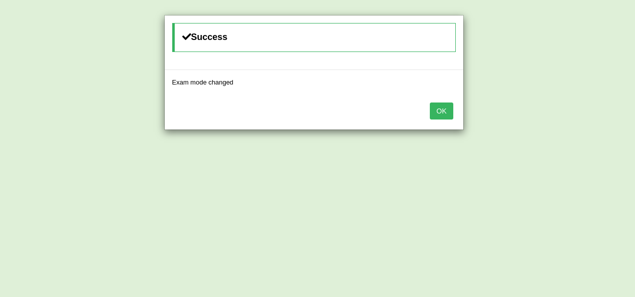
click at [439, 105] on button "OK" at bounding box center [441, 110] width 23 height 17
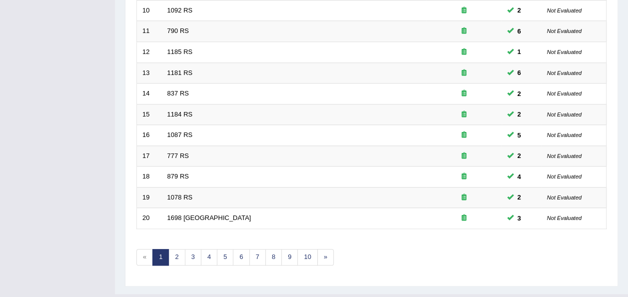
scroll to position [357, 0]
click at [177, 248] on link "2" at bounding box center [176, 256] width 16 height 16
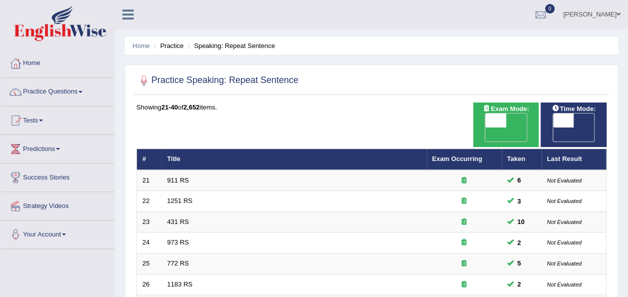
click at [482, 122] on div "ON OFF" at bounding box center [506, 127] width 56 height 29
click at [488, 121] on span at bounding box center [495, 120] width 21 height 14
checkbox input "true"
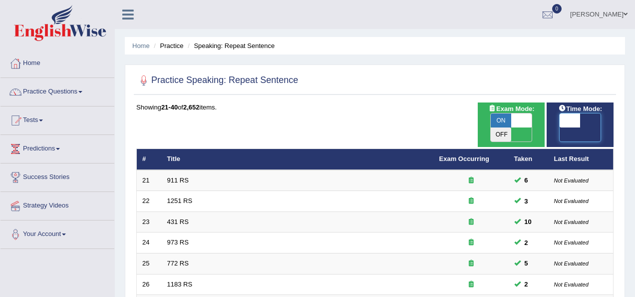
click at [560, 119] on span at bounding box center [570, 120] width 21 height 14
checkbox input "true"
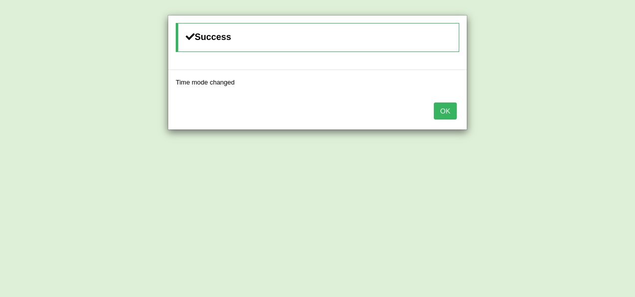
click at [445, 105] on button "OK" at bounding box center [445, 110] width 23 height 17
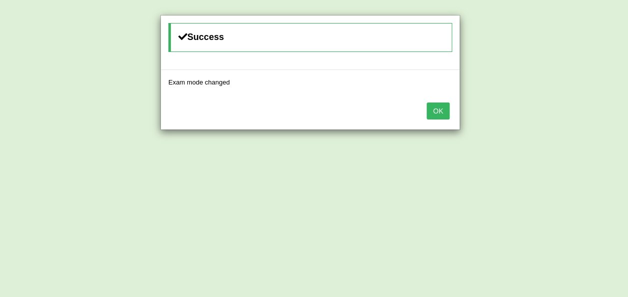
click at [445, 105] on button "OK" at bounding box center [437, 110] width 23 height 17
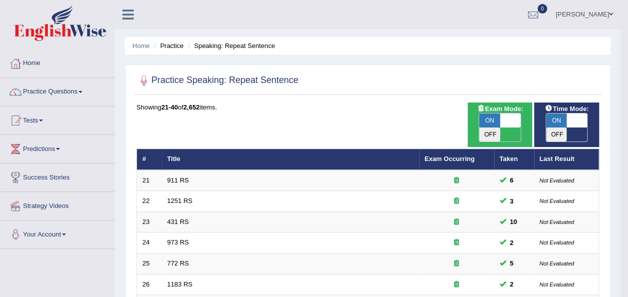
click at [445, 105] on body "Toggle navigation Home Practice Questions Speaking Practice Read Aloud Repeat S…" at bounding box center [314, 148] width 628 height 297
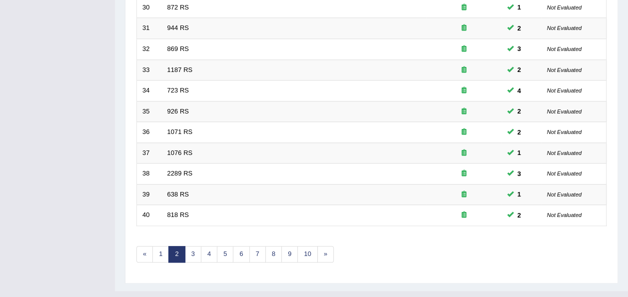
scroll to position [100, 0]
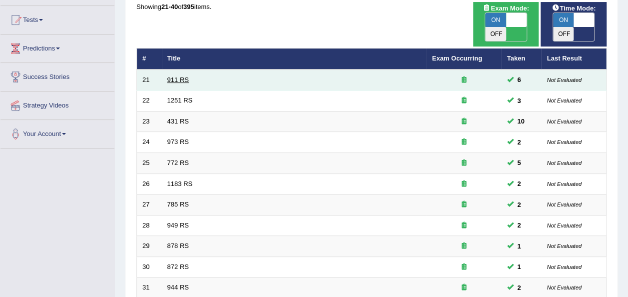
click at [172, 76] on link "911 RS" at bounding box center [177, 79] width 21 height 7
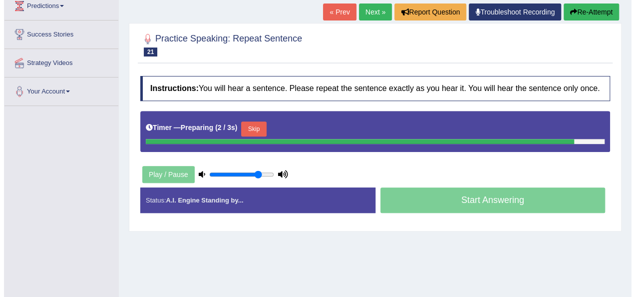
scroll to position [149, 0]
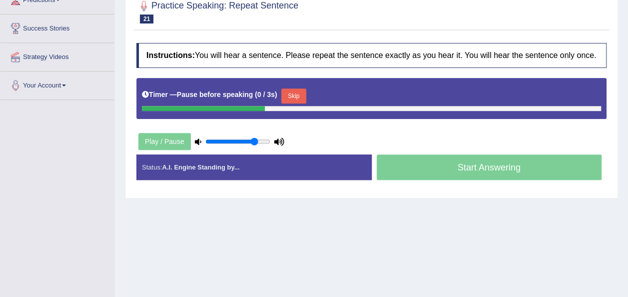
click at [426, 162] on div "Start Answering" at bounding box center [489, 168] width 235 height 28
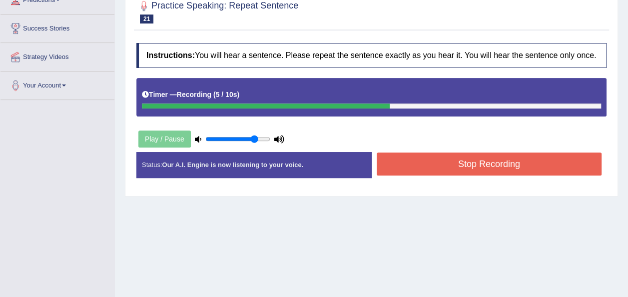
click at [426, 162] on button "Stop Recording" at bounding box center [489, 163] width 225 height 23
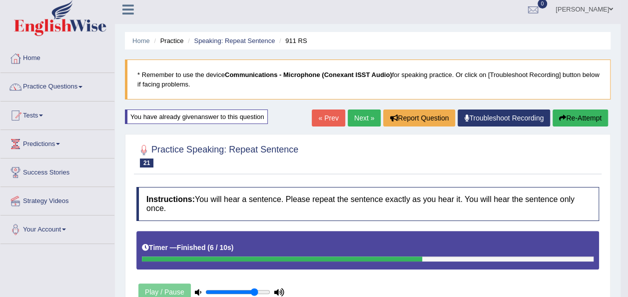
scroll to position [0, 0]
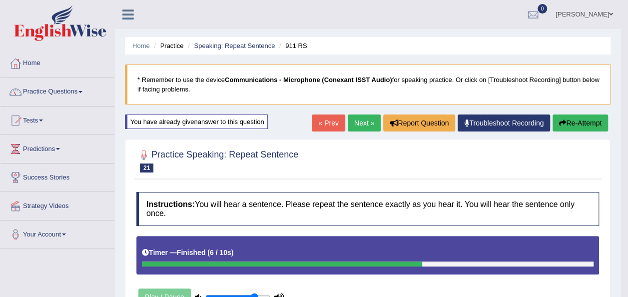
click at [366, 123] on link "Next »" at bounding box center [364, 122] width 33 height 17
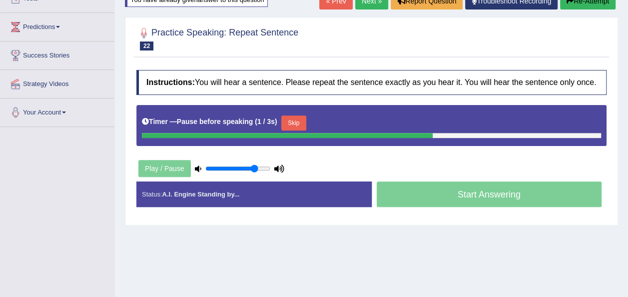
scroll to position [128, 0]
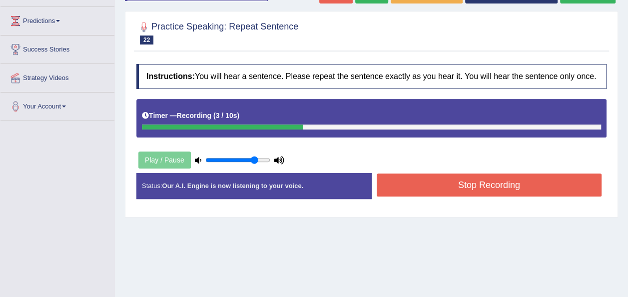
click at [484, 186] on button "Stop Recording" at bounding box center [489, 184] width 225 height 23
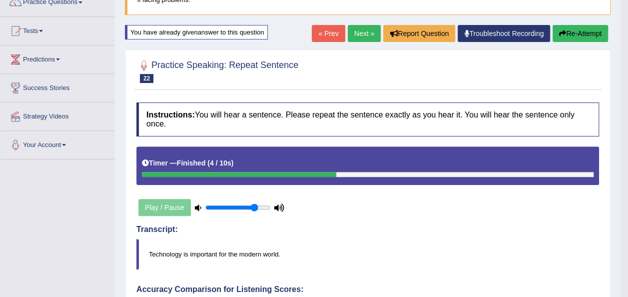
scroll to position [68, 0]
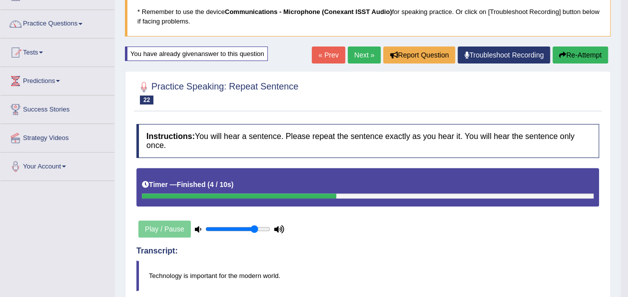
click at [353, 54] on link "Next »" at bounding box center [364, 54] width 33 height 17
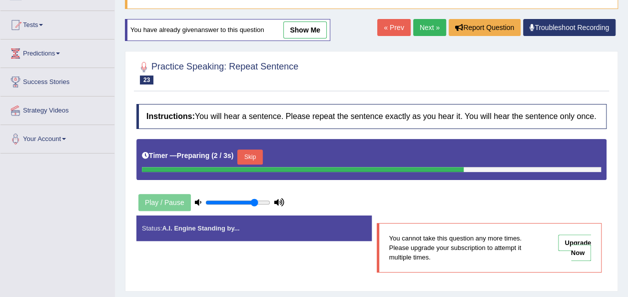
scroll to position [136, 0]
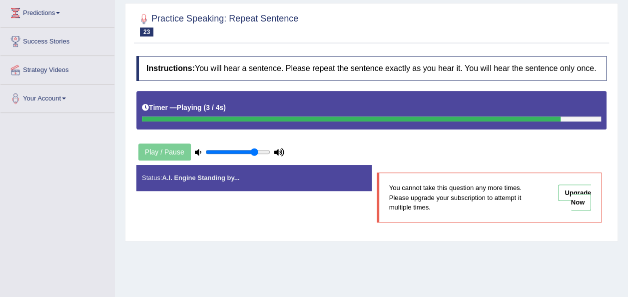
click at [583, 200] on link "Upgrade Now" at bounding box center [574, 197] width 33 height 26
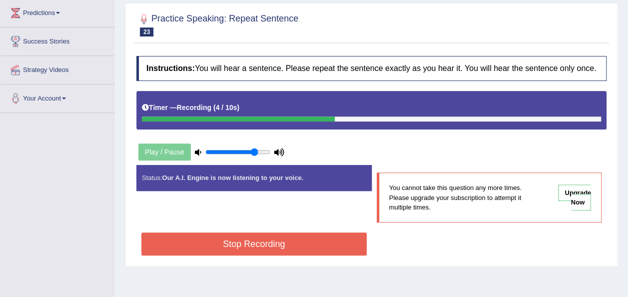
click at [315, 242] on button "Stop Recording" at bounding box center [253, 243] width 225 height 23
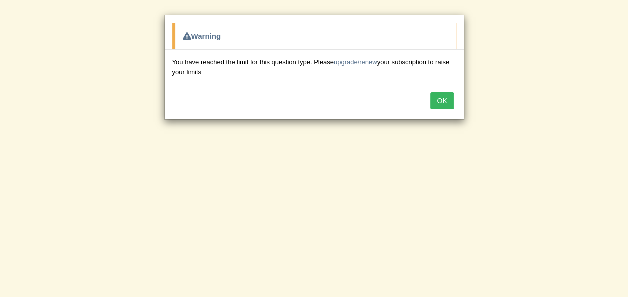
click at [441, 98] on button "OK" at bounding box center [441, 100] width 23 height 17
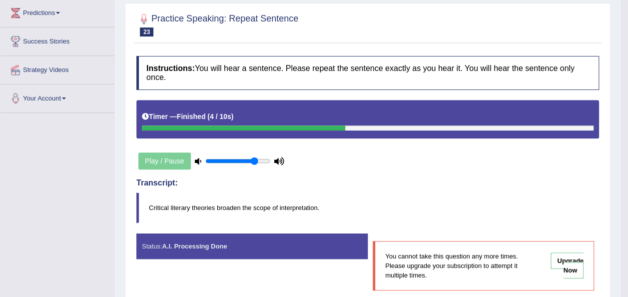
click at [574, 258] on link "Upgrade Now" at bounding box center [566, 265] width 33 height 26
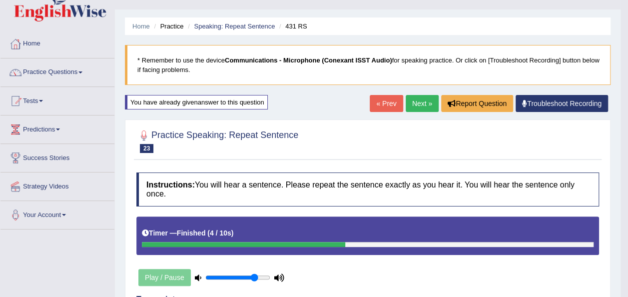
scroll to position [3, 0]
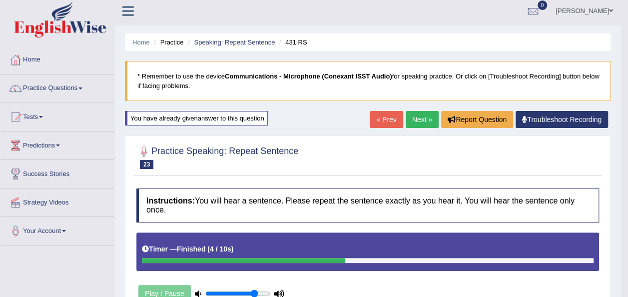
click at [420, 116] on link "Next »" at bounding box center [421, 119] width 33 height 17
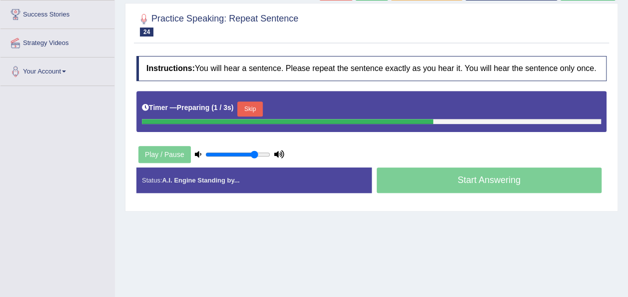
scroll to position [164, 0]
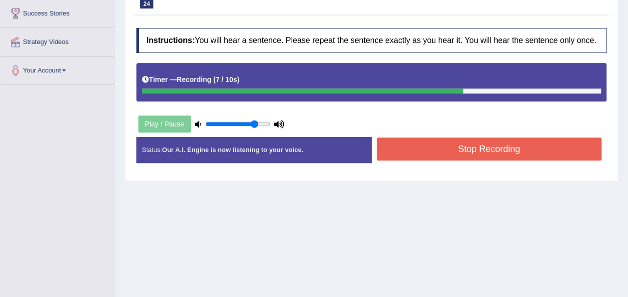
click at [475, 146] on button "Stop Recording" at bounding box center [489, 148] width 225 height 23
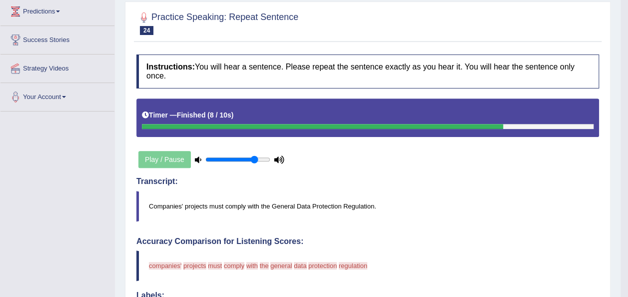
scroll to position [0, 0]
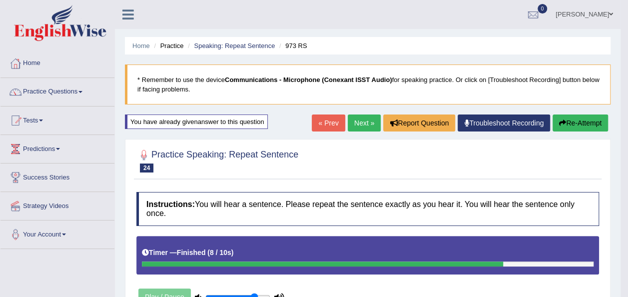
click at [356, 123] on link "Next »" at bounding box center [364, 122] width 33 height 17
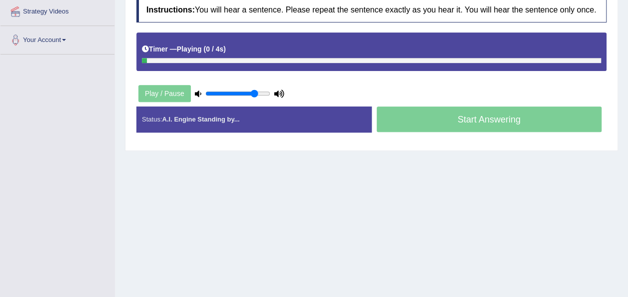
scroll to position [200, 0]
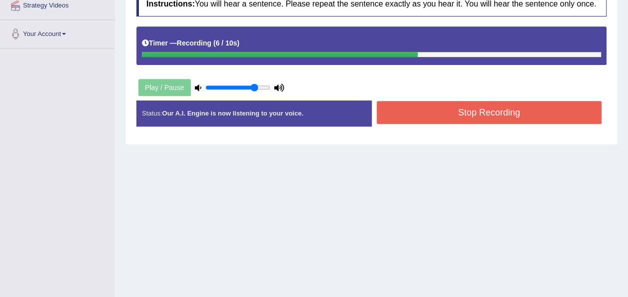
click at [401, 108] on button "Stop Recording" at bounding box center [489, 112] width 225 height 23
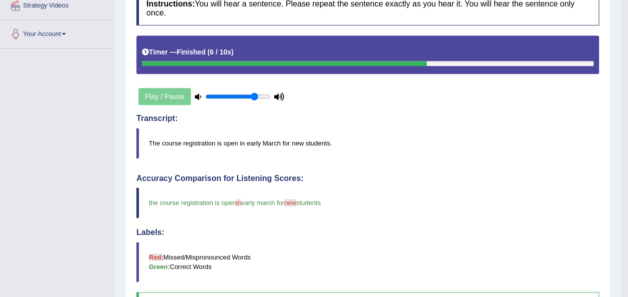
drag, startPoint x: 634, startPoint y: 128, endPoint x: 631, endPoint y: 159, distance: 30.6
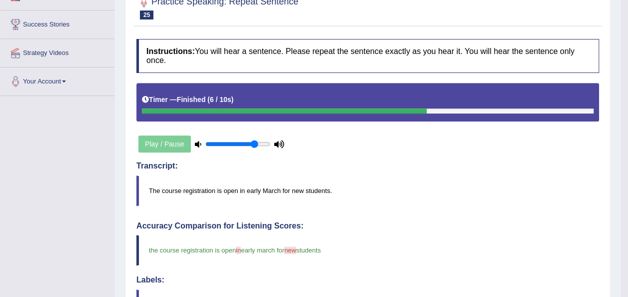
scroll to position [0, 0]
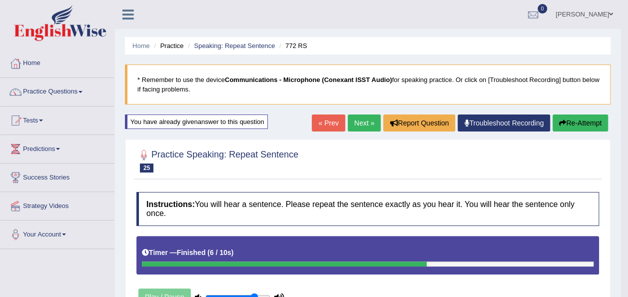
click at [362, 125] on link "Next »" at bounding box center [364, 122] width 33 height 17
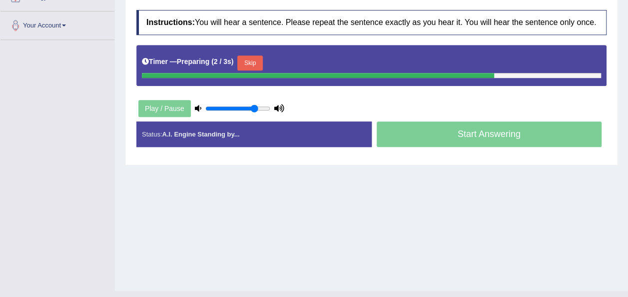
scroll to position [214, 0]
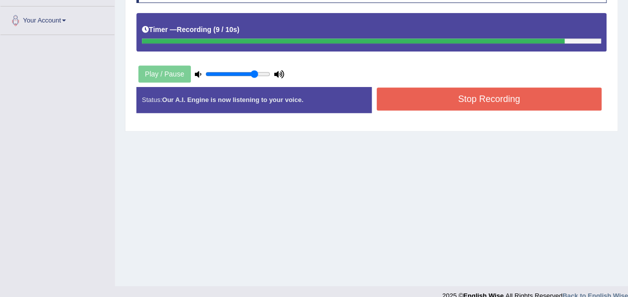
click at [429, 89] on button "Stop Recording" at bounding box center [489, 98] width 225 height 23
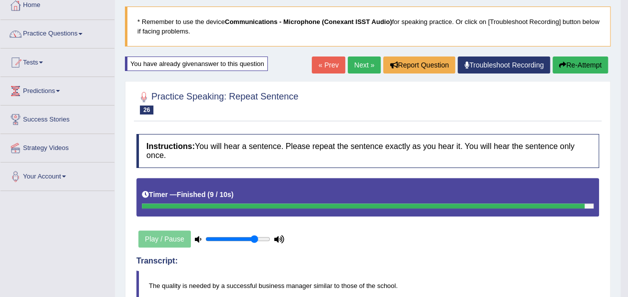
scroll to position [54, 0]
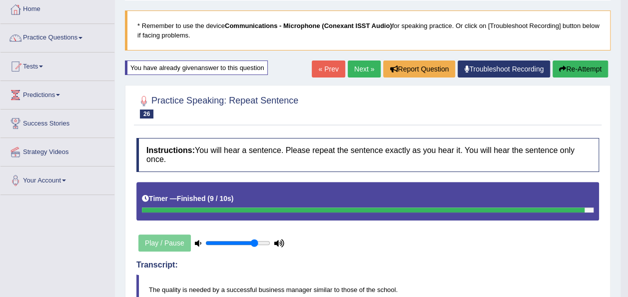
click at [364, 69] on link "Next »" at bounding box center [364, 68] width 33 height 17
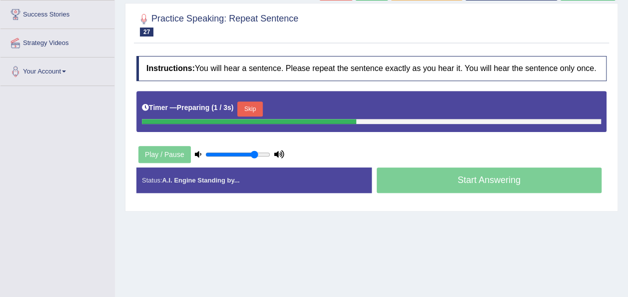
scroll to position [177, 0]
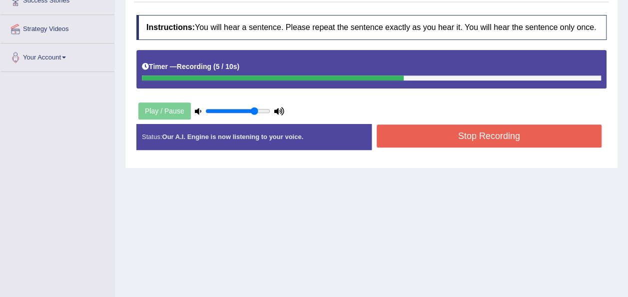
click at [449, 131] on button "Stop Recording" at bounding box center [489, 135] width 225 height 23
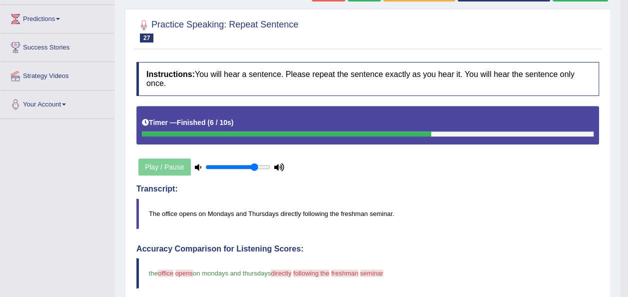
scroll to position [102, 0]
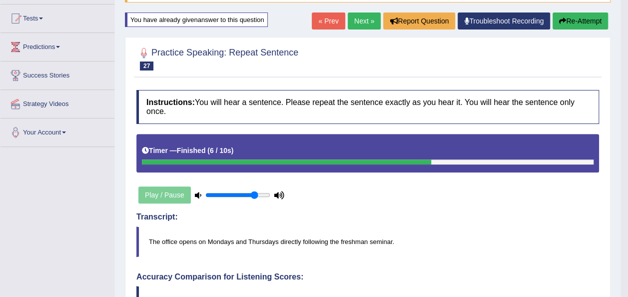
click at [363, 24] on link "Next »" at bounding box center [364, 20] width 33 height 17
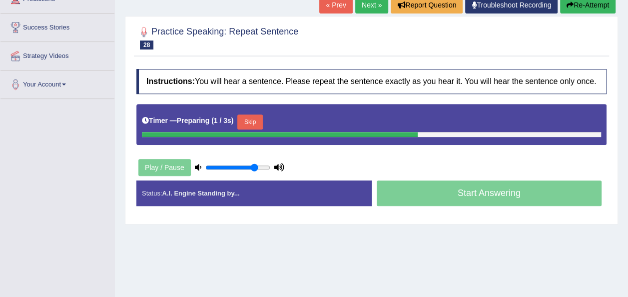
scroll to position [157, 0]
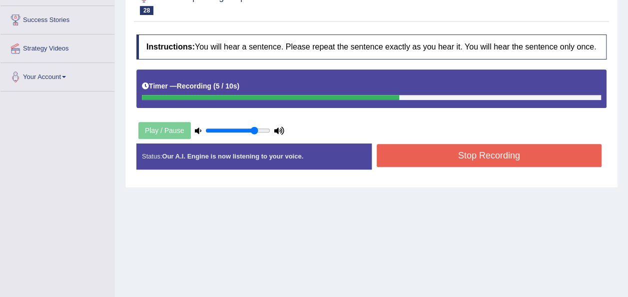
click at [463, 151] on button "Stop Recording" at bounding box center [489, 155] width 225 height 23
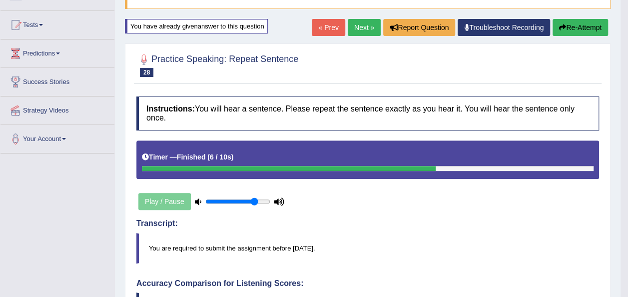
scroll to position [72, 0]
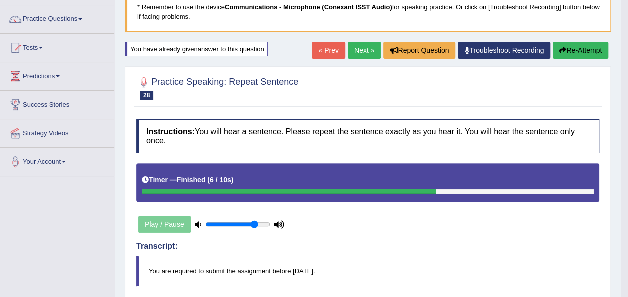
click at [362, 47] on link "Next »" at bounding box center [364, 50] width 33 height 17
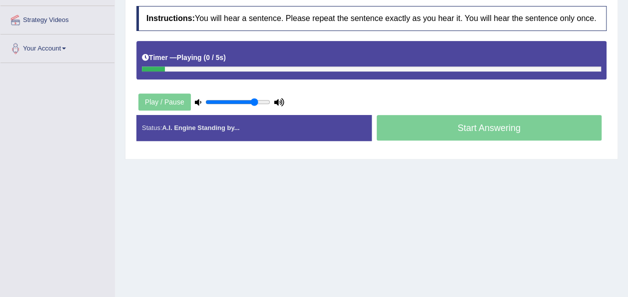
scroll to position [188, 0]
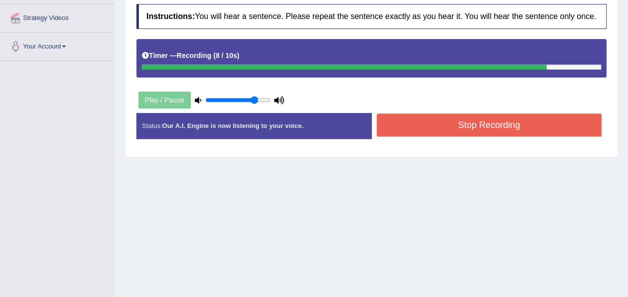
click at [483, 129] on button "Stop Recording" at bounding box center [489, 124] width 225 height 23
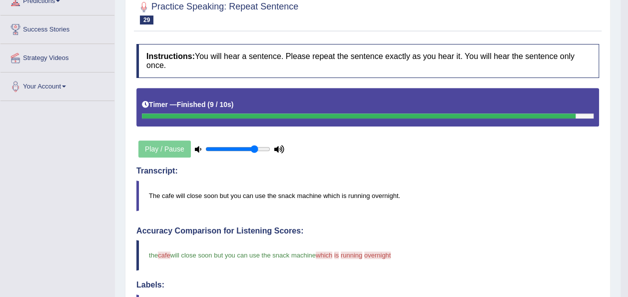
scroll to position [0, 0]
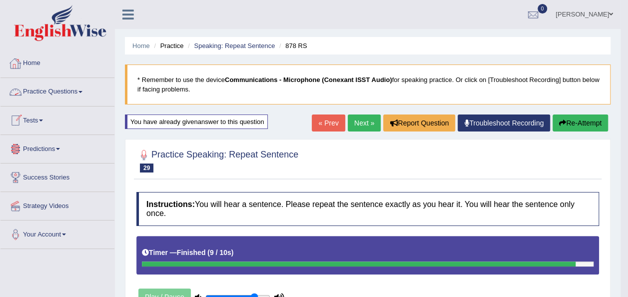
click at [82, 91] on span at bounding box center [80, 92] width 4 height 2
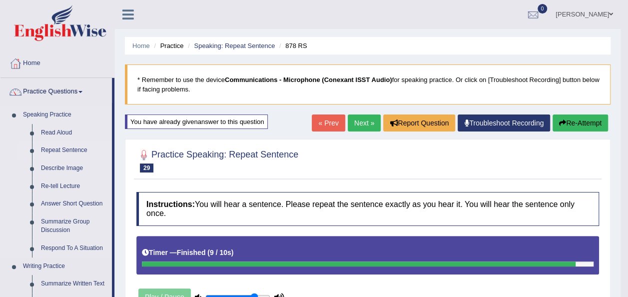
click at [59, 151] on link "Repeat Sentence" at bounding box center [73, 150] width 75 height 18
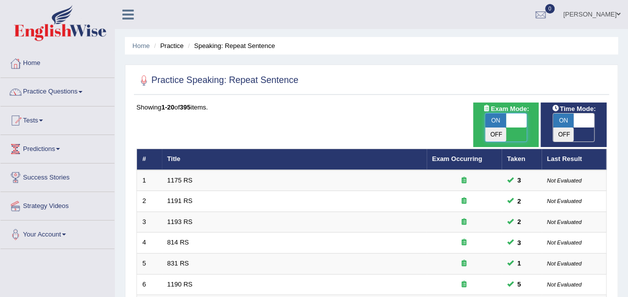
click at [520, 121] on span at bounding box center [516, 120] width 21 height 14
checkbox input "false"
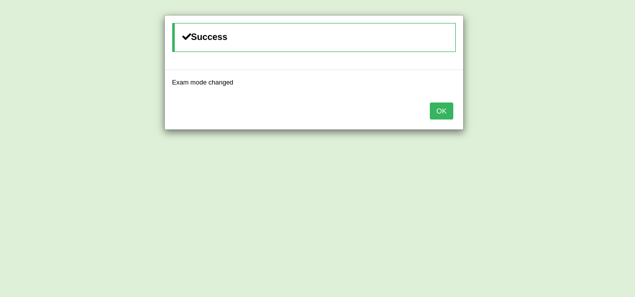
click at [436, 110] on button "OK" at bounding box center [441, 110] width 23 height 17
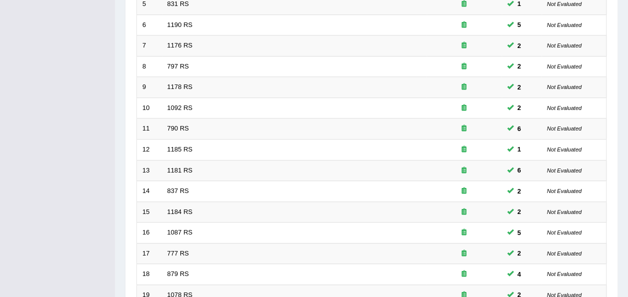
scroll to position [360, 0]
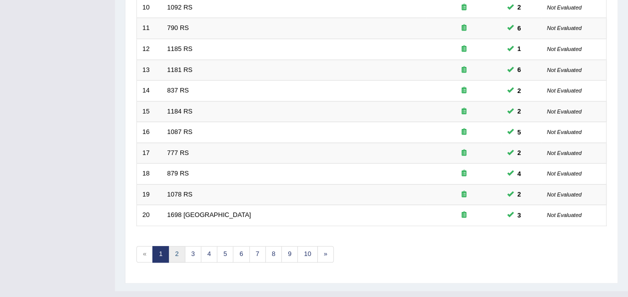
click at [178, 246] on link "2" at bounding box center [176, 254] width 16 height 16
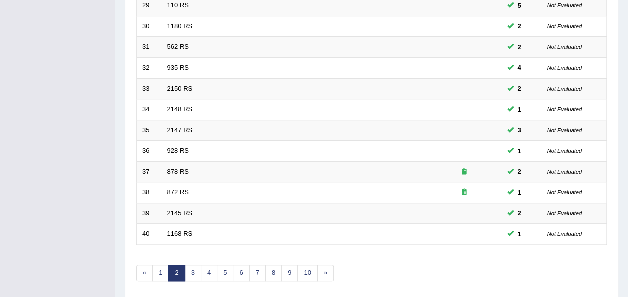
scroll to position [360, 0]
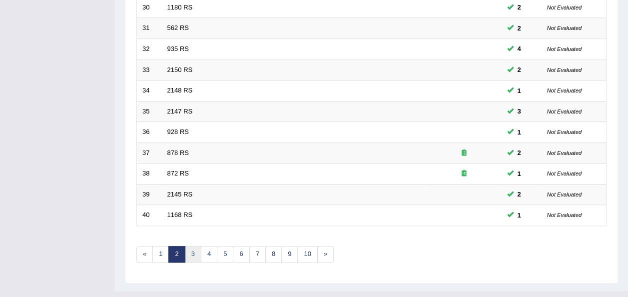
click at [197, 246] on link "3" at bounding box center [193, 254] width 16 height 16
click at [210, 246] on link "4" at bounding box center [209, 254] width 16 height 16
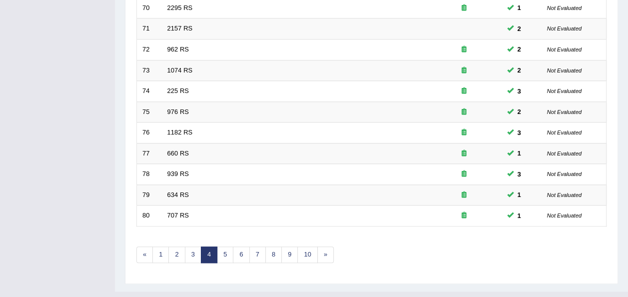
scroll to position [360, 0]
click at [218, 246] on link "5" at bounding box center [225, 254] width 16 height 16
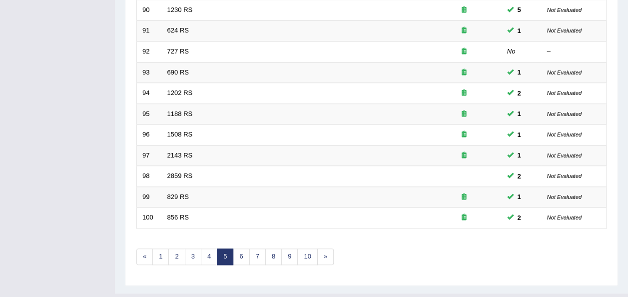
scroll to position [360, 0]
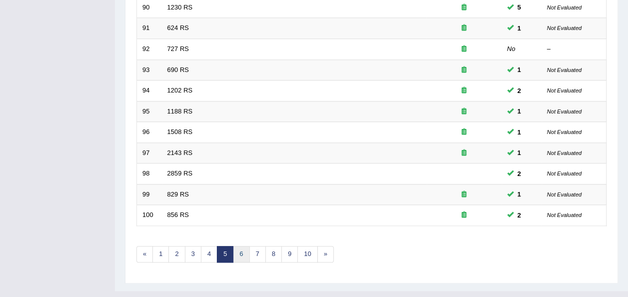
click at [241, 246] on link "6" at bounding box center [241, 254] width 16 height 16
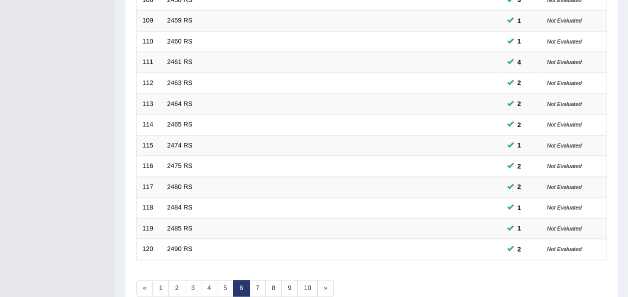
scroll to position [360, 0]
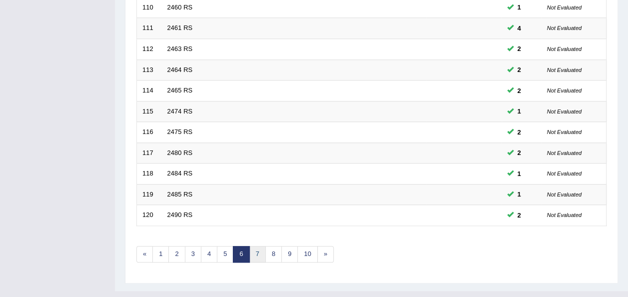
click at [256, 246] on link "7" at bounding box center [257, 254] width 16 height 16
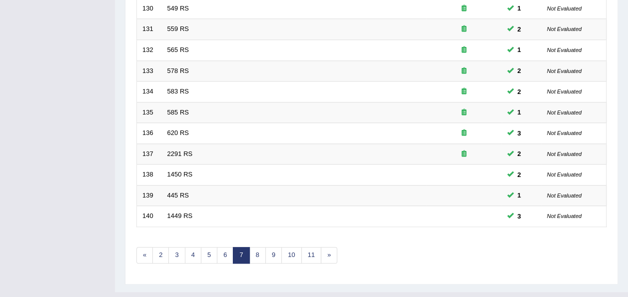
scroll to position [360, 0]
click at [256, 246] on link "8" at bounding box center [257, 254] width 16 height 16
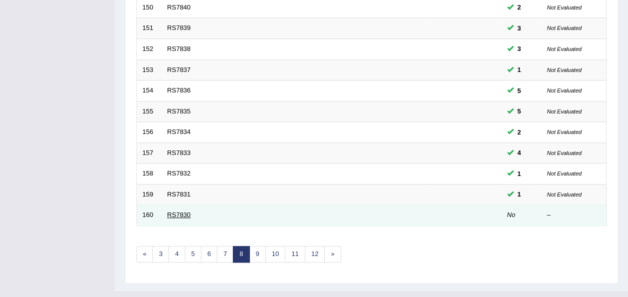
click at [180, 211] on link "RS7830" at bounding box center [178, 214] width 23 height 7
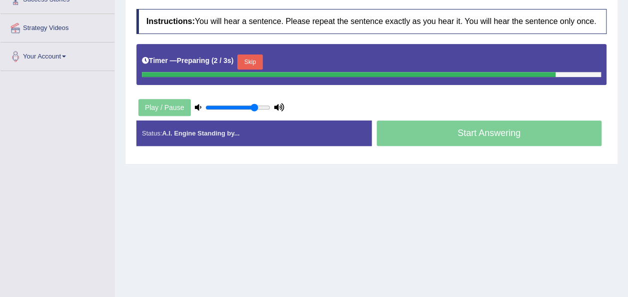
scroll to position [180, 0]
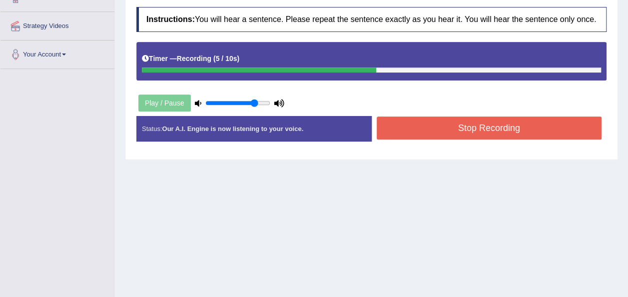
click at [475, 124] on button "Stop Recording" at bounding box center [489, 127] width 225 height 23
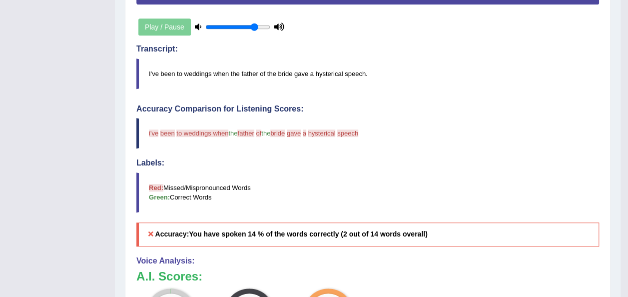
scroll to position [264, 0]
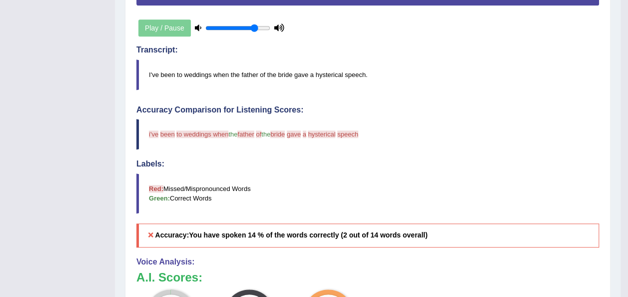
click at [195, 24] on icon at bounding box center [198, 27] width 6 height 6
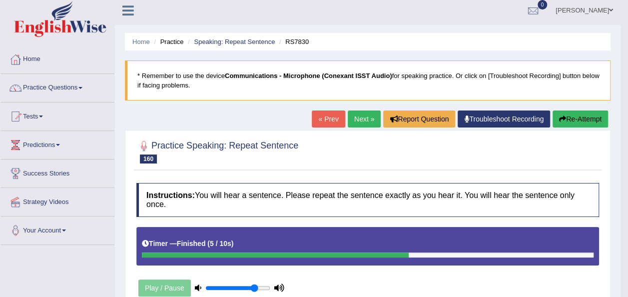
click at [567, 114] on button "Re-Attempt" at bounding box center [579, 118] width 55 height 17
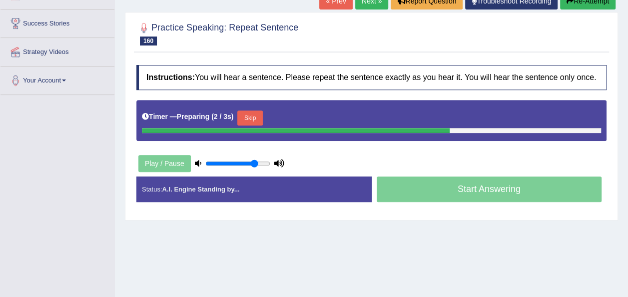
scroll to position [159, 0]
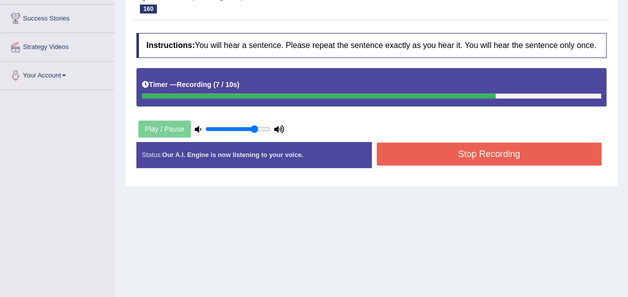
click at [496, 148] on button "Stop Recording" at bounding box center [489, 153] width 225 height 23
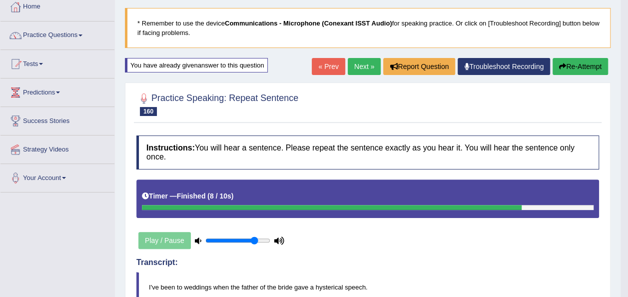
scroll to position [52, 0]
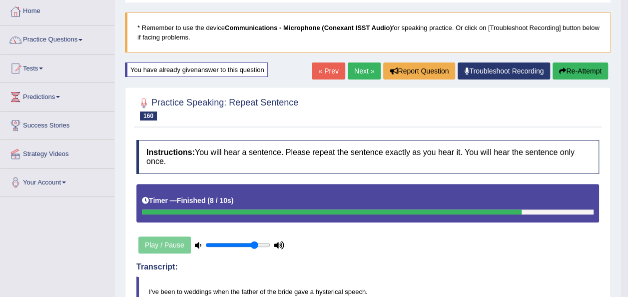
click at [356, 71] on link "Next »" at bounding box center [364, 70] width 33 height 17
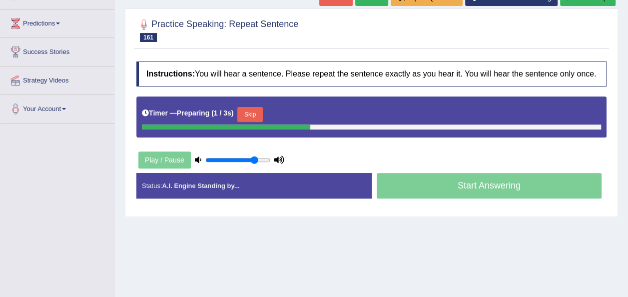
scroll to position [125, 0]
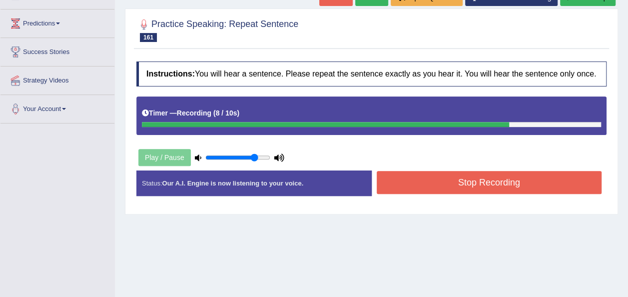
click at [423, 181] on button "Stop Recording" at bounding box center [489, 182] width 225 height 23
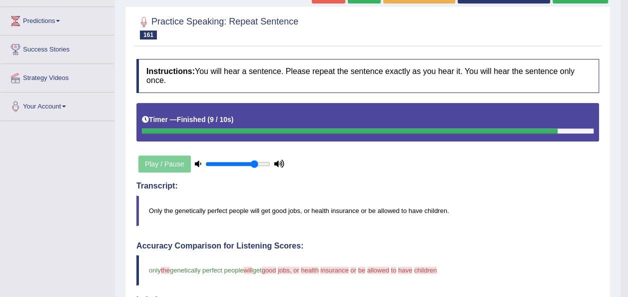
scroll to position [0, 0]
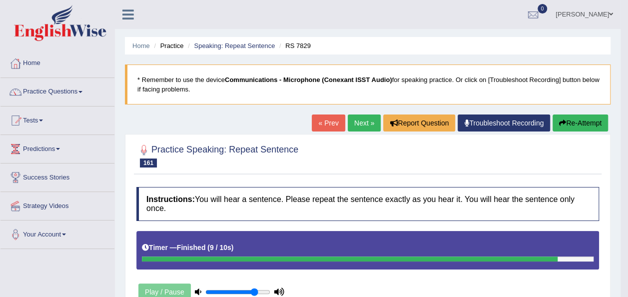
click at [576, 118] on button "Re-Attempt" at bounding box center [579, 122] width 55 height 17
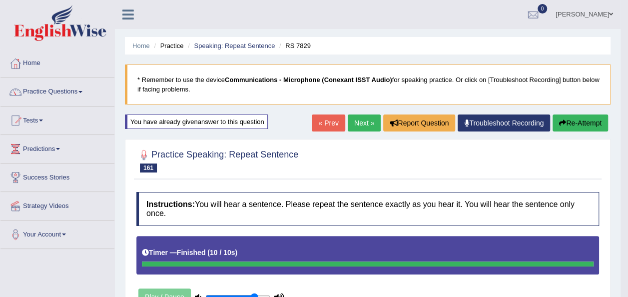
click at [571, 116] on button "Re-Attempt" at bounding box center [579, 122] width 55 height 17
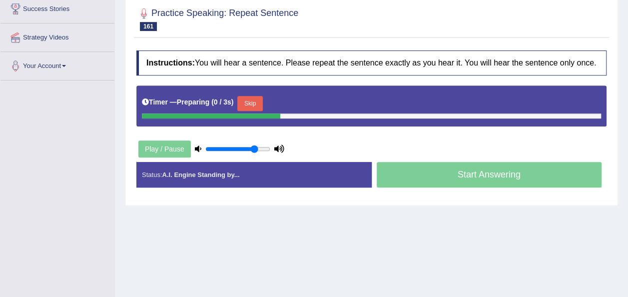
scroll to position [176, 0]
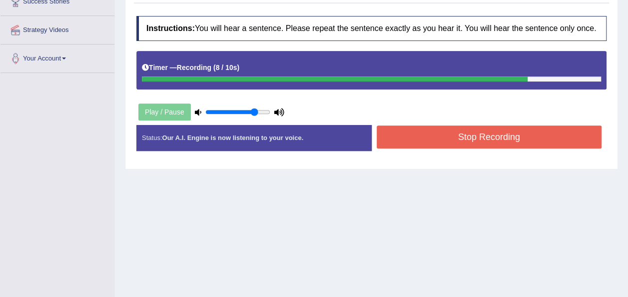
click at [473, 134] on button "Stop Recording" at bounding box center [489, 136] width 225 height 23
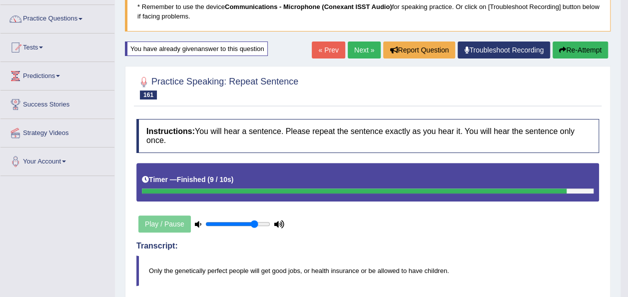
scroll to position [72, 0]
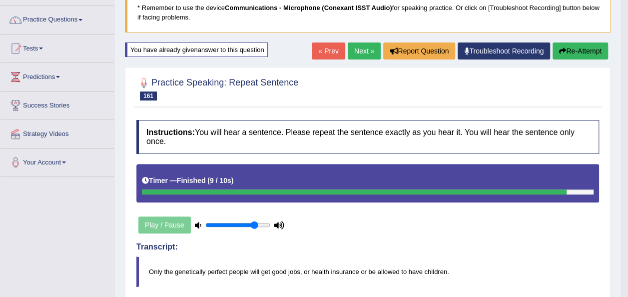
click at [354, 45] on link "Next »" at bounding box center [364, 50] width 33 height 17
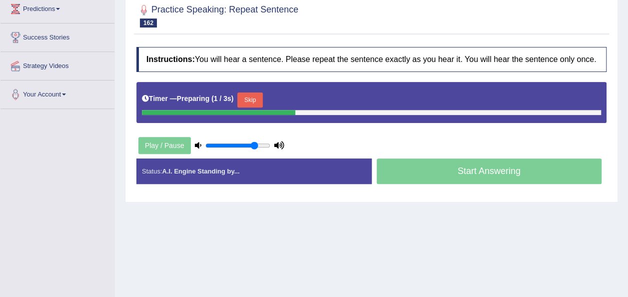
scroll to position [164, 0]
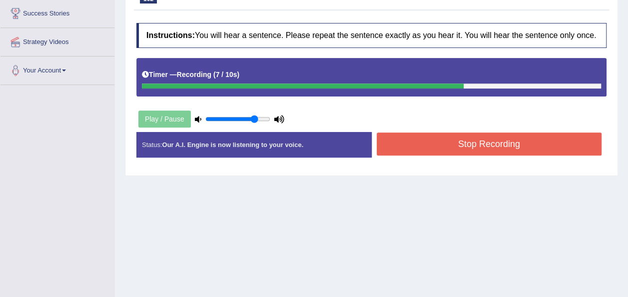
click at [499, 142] on button "Stop Recording" at bounding box center [489, 143] width 225 height 23
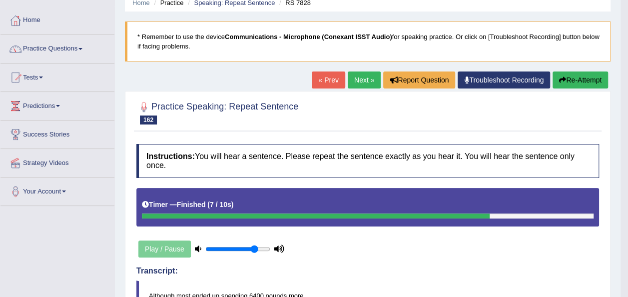
scroll to position [5, 0]
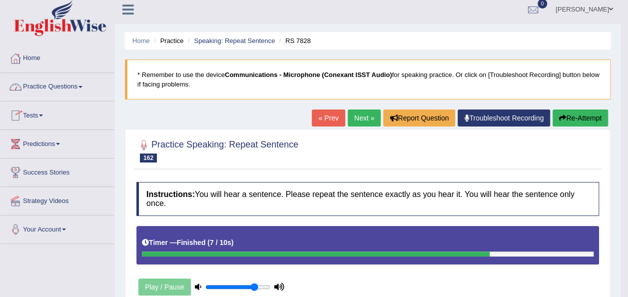
click at [79, 84] on link "Practice Questions" at bounding box center [57, 85] width 114 height 25
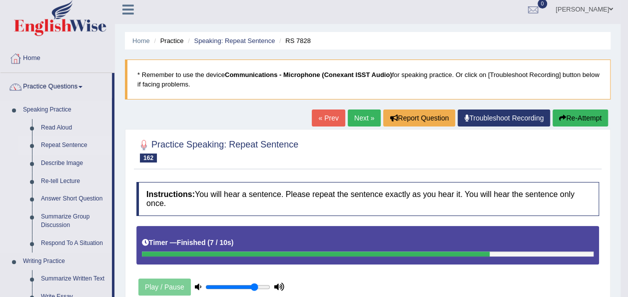
click at [56, 144] on link "Repeat Sentence" at bounding box center [73, 145] width 75 height 18
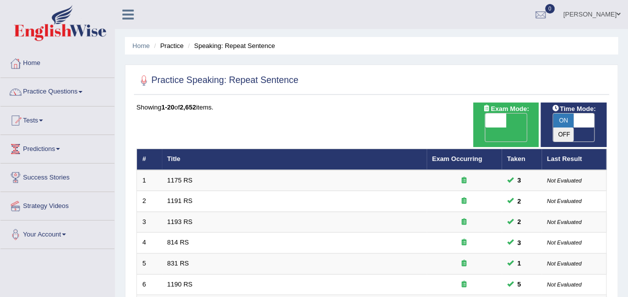
click at [591, 120] on span at bounding box center [583, 120] width 21 height 14
checkbox input "false"
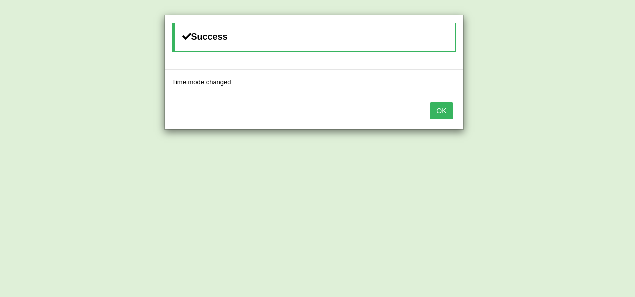
click at [440, 111] on button "OK" at bounding box center [441, 110] width 23 height 17
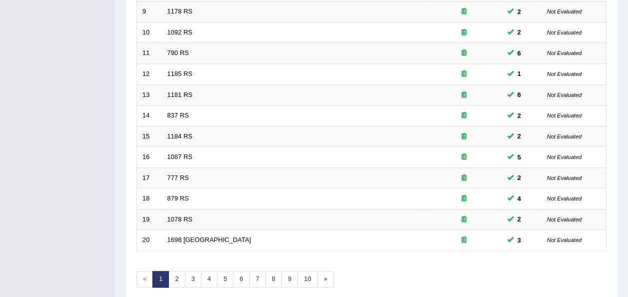
scroll to position [360, 0]
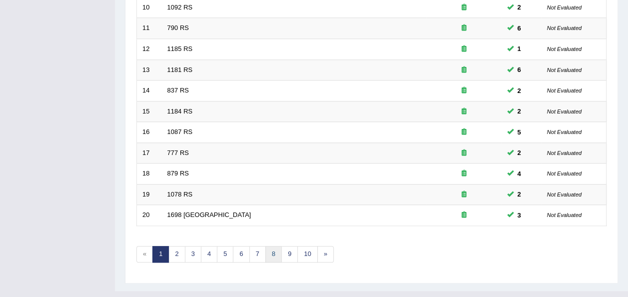
click at [271, 246] on link "8" at bounding box center [273, 254] width 16 height 16
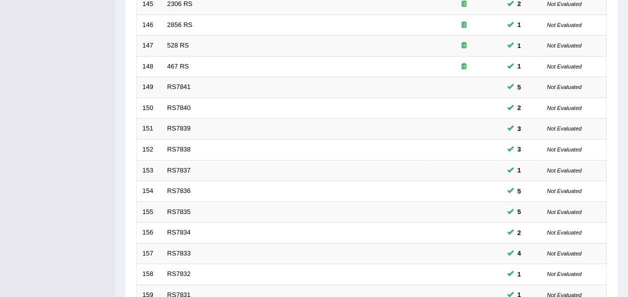
scroll to position [360, 0]
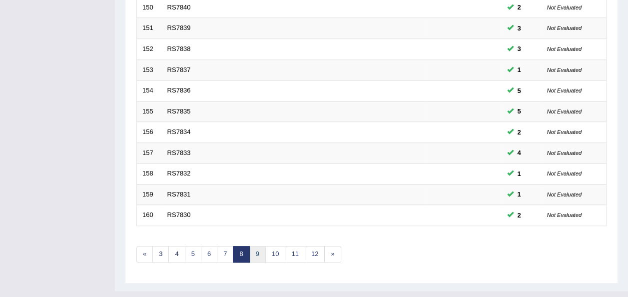
click at [261, 246] on link "9" at bounding box center [257, 254] width 16 height 16
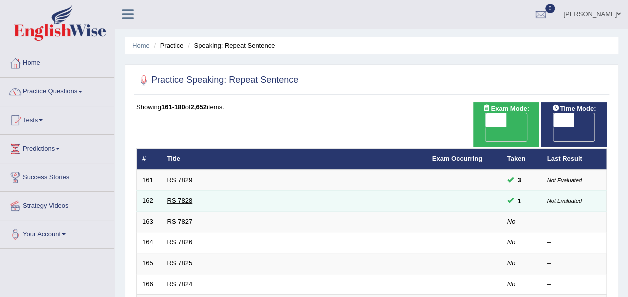
click at [175, 197] on link "RS 7828" at bounding box center [179, 200] width 25 height 7
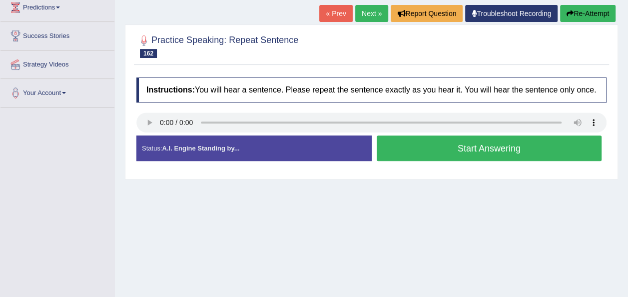
scroll to position [152, 0]
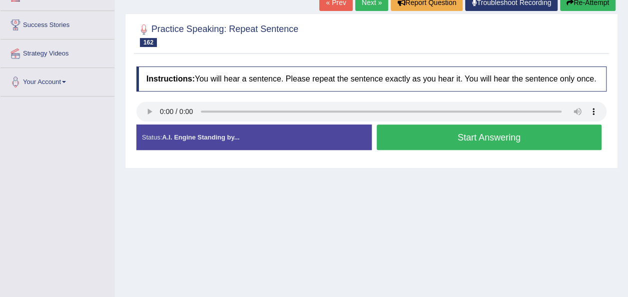
click at [383, 204] on div "Home Practice Speaking: Repeat Sentence RS 7828 * Remember to use the device Co…" at bounding box center [371, 97] width 513 height 499
click at [416, 135] on button "Start Answering" at bounding box center [489, 136] width 225 height 25
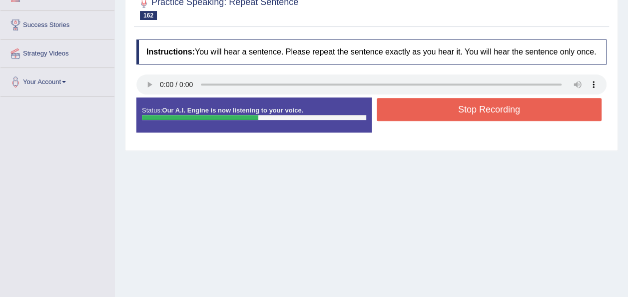
click at [403, 105] on button "Stop Recording" at bounding box center [489, 109] width 225 height 23
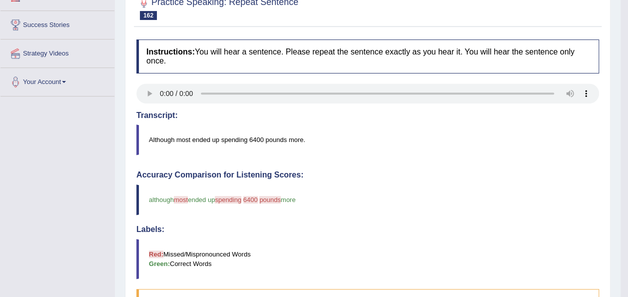
scroll to position [0, 0]
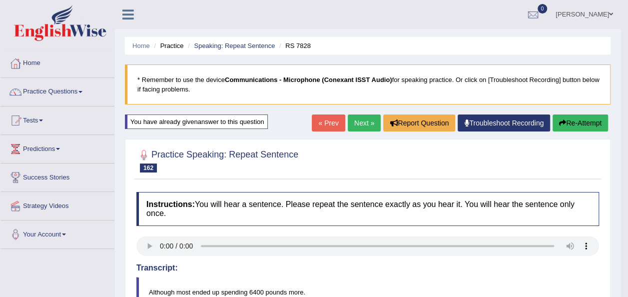
click at [583, 121] on button "Re-Attempt" at bounding box center [579, 122] width 55 height 17
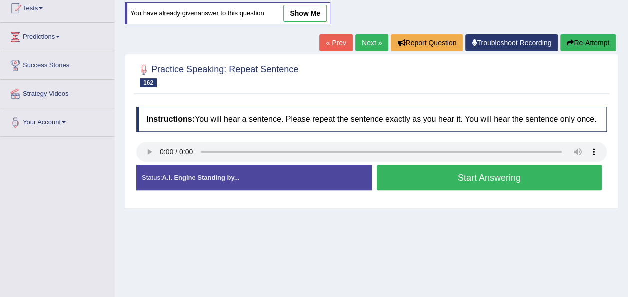
scroll to position [121, 0]
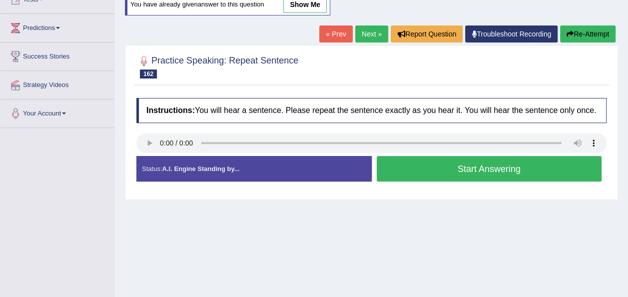
click at [459, 172] on button "Start Answering" at bounding box center [489, 168] width 225 height 25
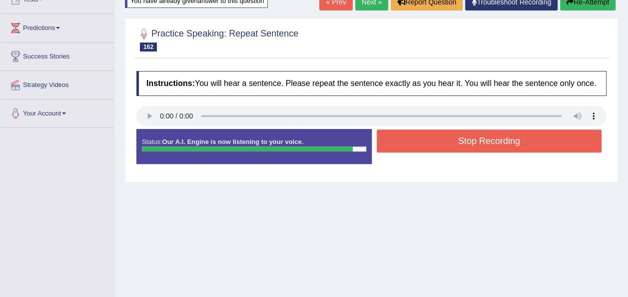
click at [416, 137] on button "Stop Recording" at bounding box center [489, 140] width 225 height 23
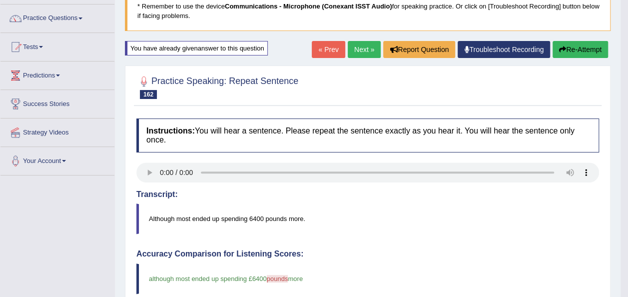
scroll to position [76, 0]
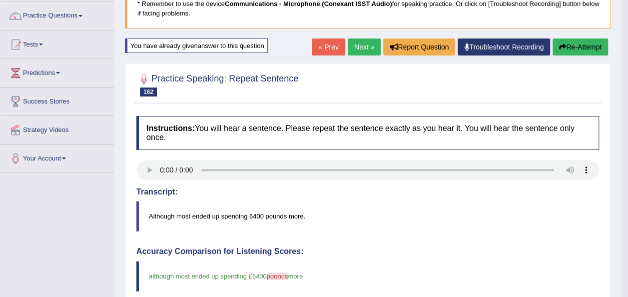
click at [566, 45] on button "Re-Attempt" at bounding box center [579, 46] width 55 height 17
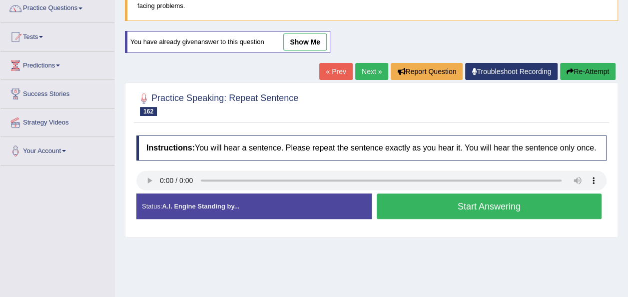
click at [466, 207] on button "Start Answering" at bounding box center [489, 205] width 225 height 25
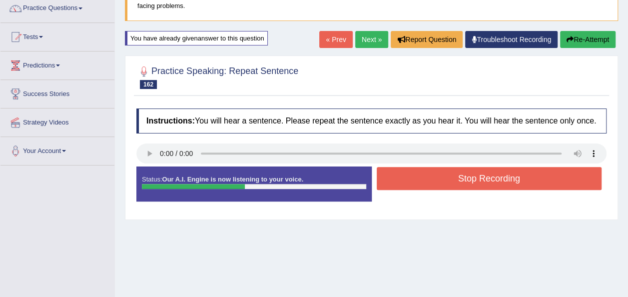
click at [437, 177] on button "Stop Recording" at bounding box center [489, 178] width 225 height 23
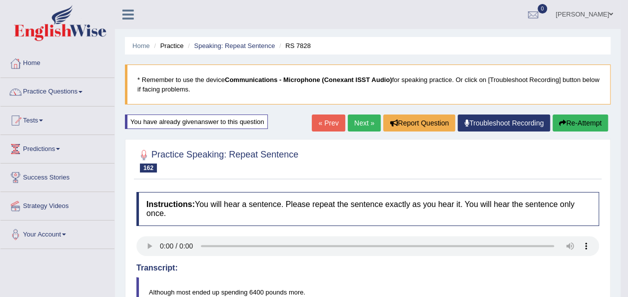
click at [359, 121] on link "Next »" at bounding box center [364, 122] width 33 height 17
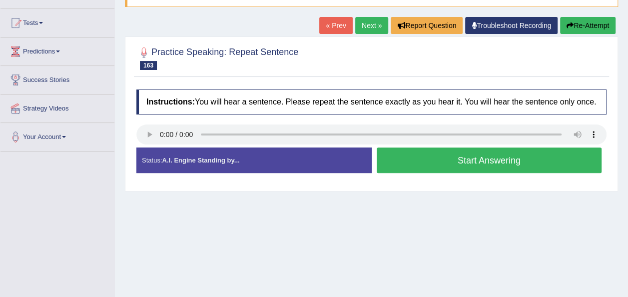
scroll to position [101, 0]
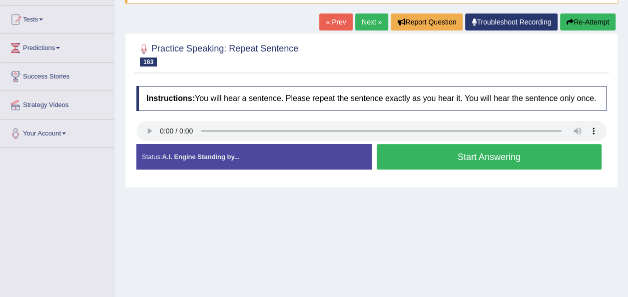
click at [429, 162] on button "Start Answering" at bounding box center [489, 156] width 225 height 25
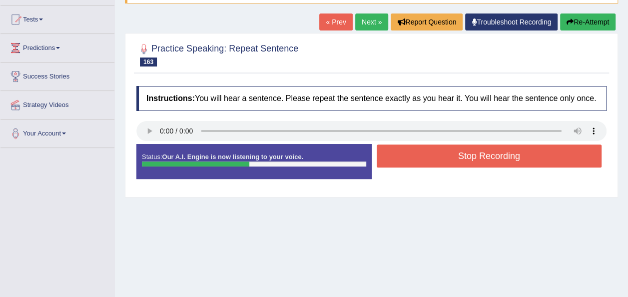
click at [430, 162] on button "Stop Recording" at bounding box center [489, 155] width 225 height 23
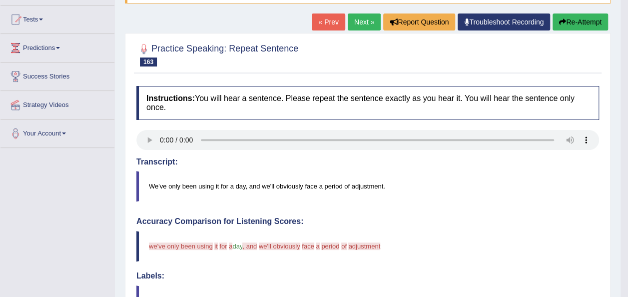
click at [567, 21] on button "Re-Attempt" at bounding box center [579, 21] width 55 height 17
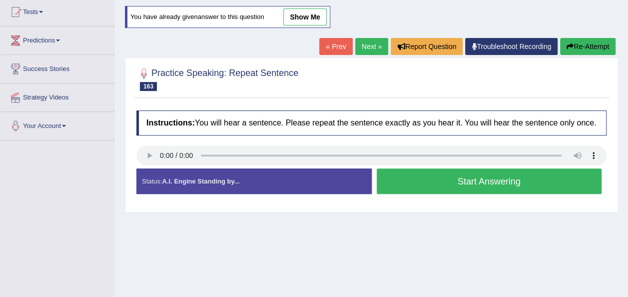
click at [380, 184] on button "Start Answering" at bounding box center [489, 180] width 225 height 25
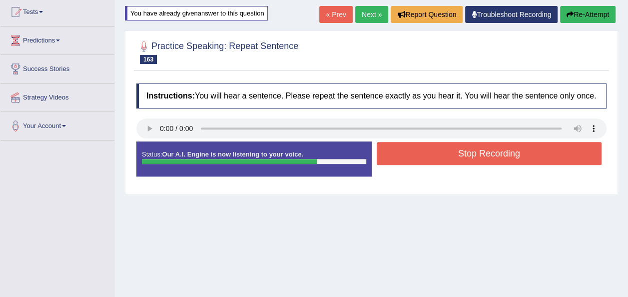
click at [405, 147] on button "Stop Recording" at bounding box center [489, 153] width 225 height 23
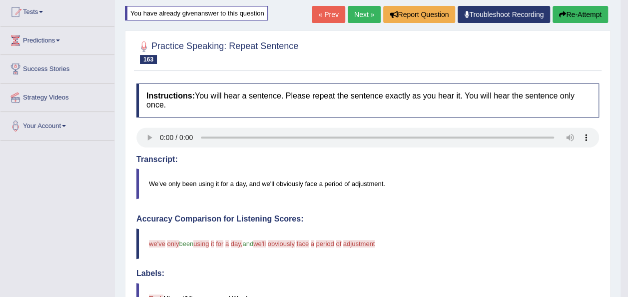
click at [569, 11] on button "Re-Attempt" at bounding box center [579, 14] width 55 height 17
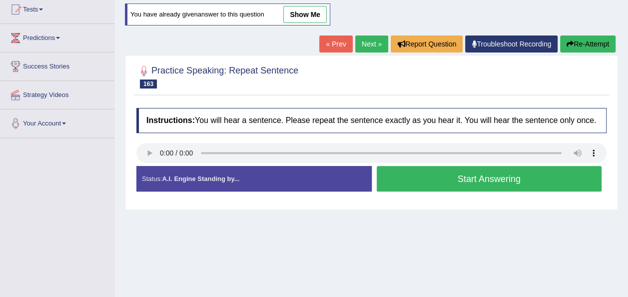
click at [493, 171] on button "Start Answering" at bounding box center [489, 178] width 225 height 25
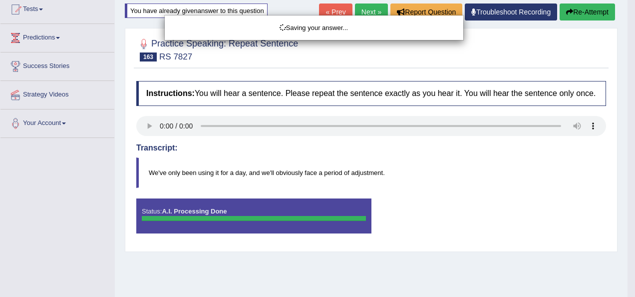
click at [579, 11] on div "Saving your answer..." at bounding box center [317, 148] width 635 height 297
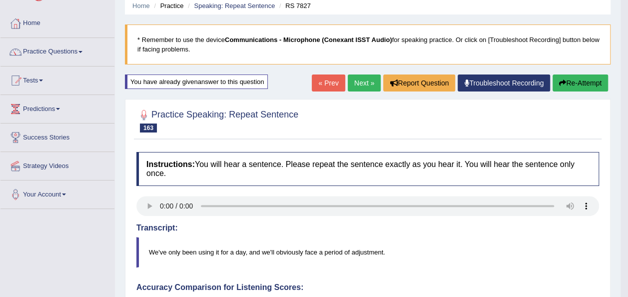
scroll to position [11, 0]
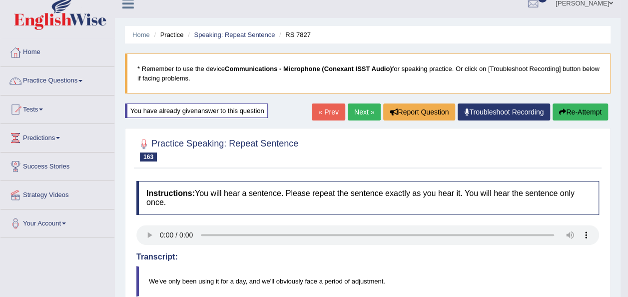
click at [354, 115] on link "Next »" at bounding box center [364, 111] width 33 height 17
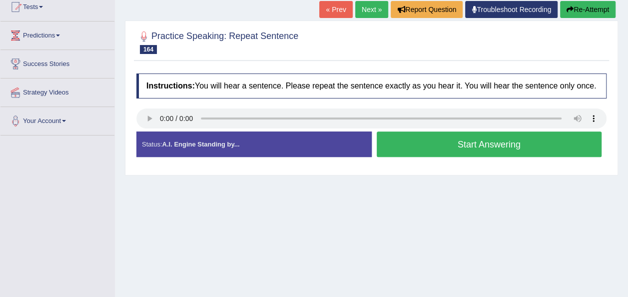
scroll to position [118, 0]
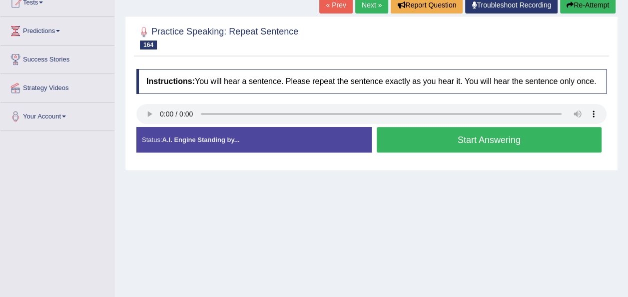
click at [428, 137] on button "Start Answering" at bounding box center [489, 139] width 225 height 25
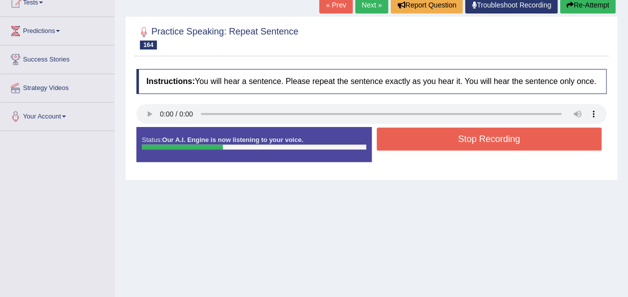
click at [428, 137] on button "Stop Recording" at bounding box center [489, 138] width 225 height 23
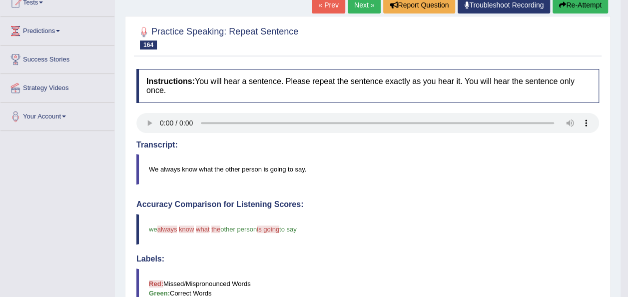
click at [583, 2] on button "Re-Attempt" at bounding box center [579, 5] width 55 height 17
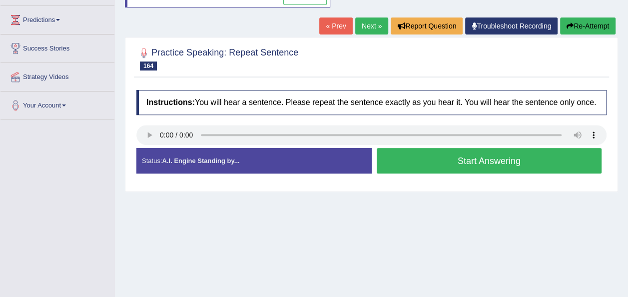
scroll to position [118, 0]
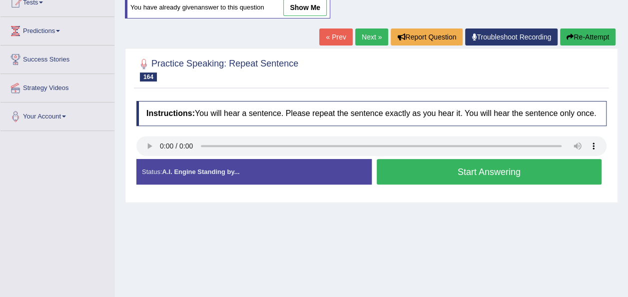
click at [440, 174] on button "Start Answering" at bounding box center [489, 171] width 225 height 25
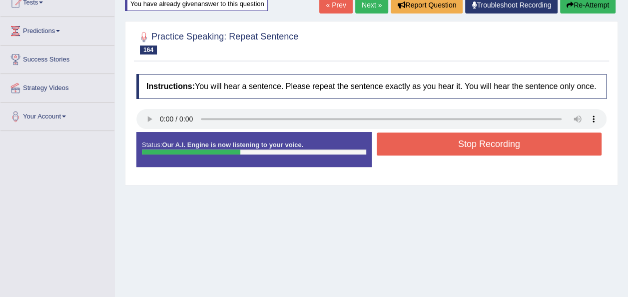
click at [407, 138] on button "Stop Recording" at bounding box center [489, 143] width 225 height 23
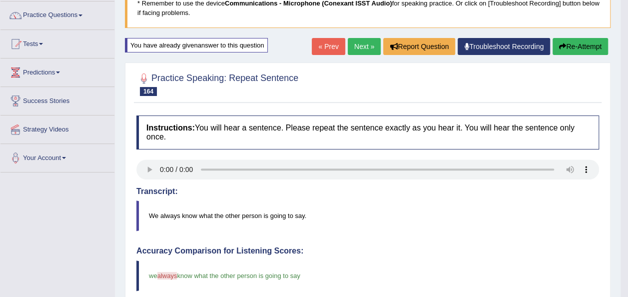
scroll to position [18, 0]
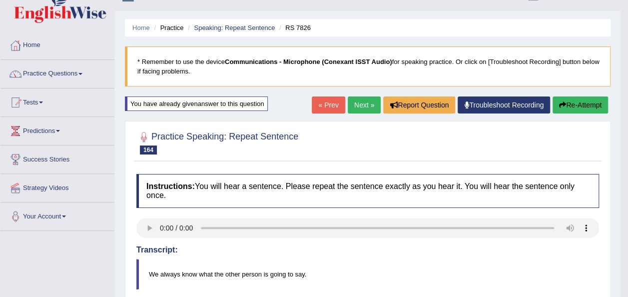
click at [361, 107] on link "Next »" at bounding box center [364, 104] width 33 height 17
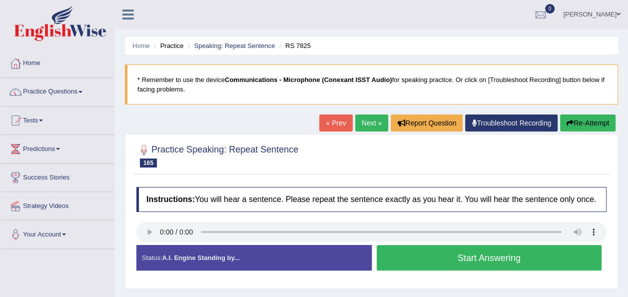
click at [399, 252] on button "Start Answering" at bounding box center [489, 257] width 225 height 25
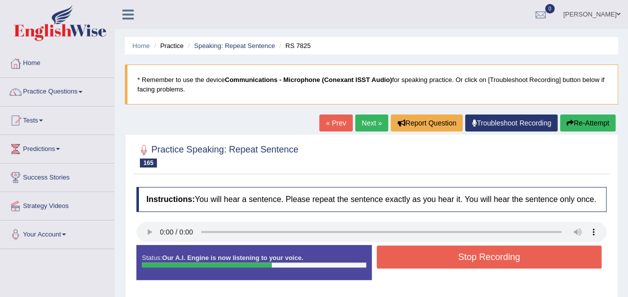
click at [399, 252] on button "Stop Recording" at bounding box center [489, 256] width 225 height 23
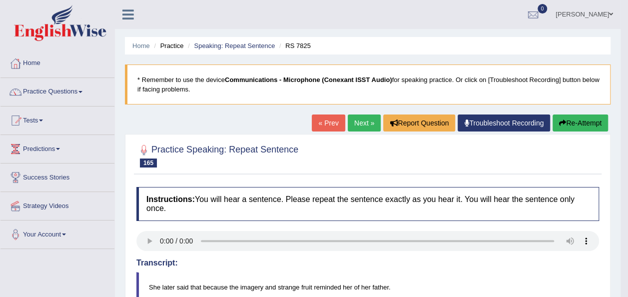
click at [372, 121] on link "Next »" at bounding box center [364, 122] width 33 height 17
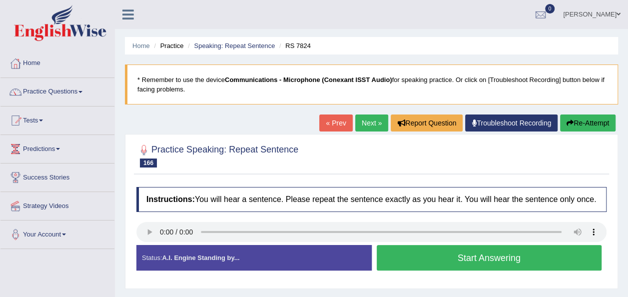
click at [421, 261] on button "Start Answering" at bounding box center [489, 257] width 225 height 25
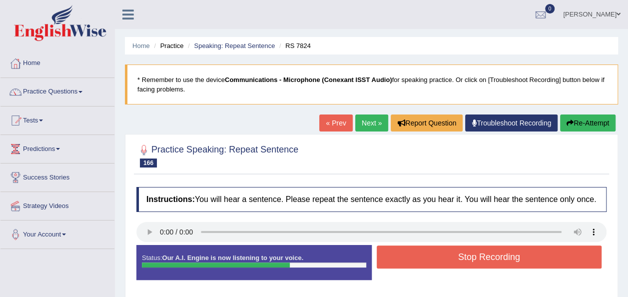
click at [421, 261] on button "Stop Recording" at bounding box center [489, 256] width 225 height 23
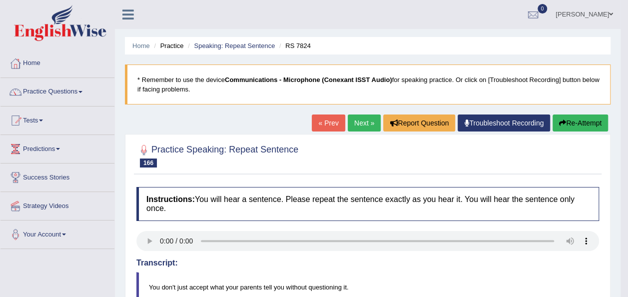
click at [595, 122] on button "Re-Attempt" at bounding box center [579, 122] width 55 height 17
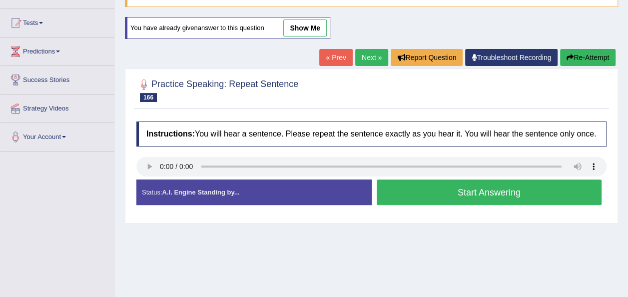
scroll to position [101, 0]
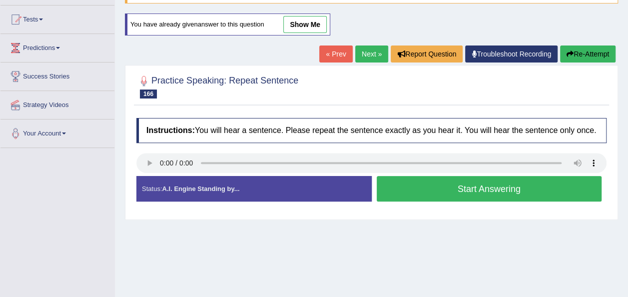
click at [457, 183] on button "Start Answering" at bounding box center [489, 188] width 225 height 25
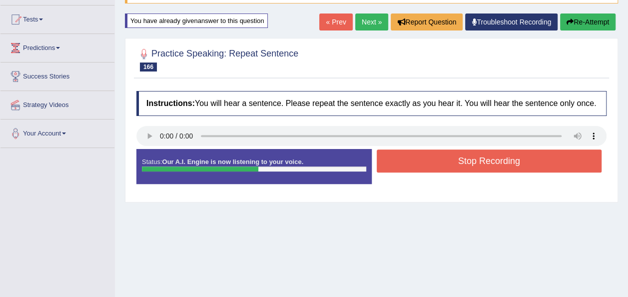
click at [445, 159] on button "Stop Recording" at bounding box center [489, 160] width 225 height 23
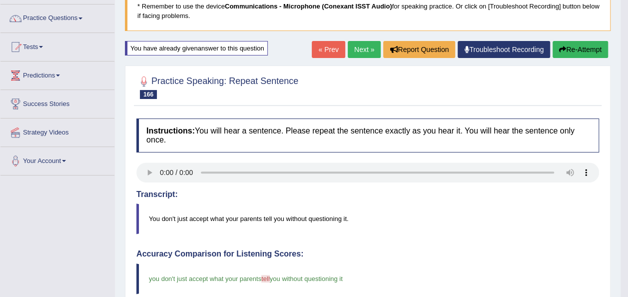
scroll to position [41, 0]
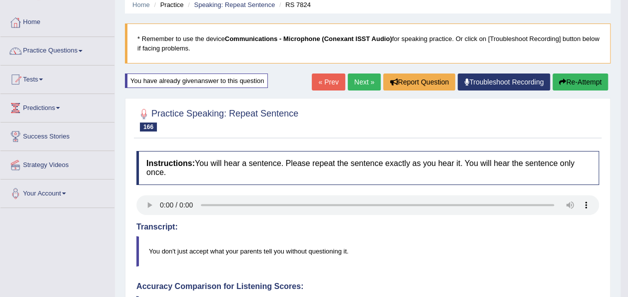
click at [367, 80] on link "Next »" at bounding box center [364, 81] width 33 height 17
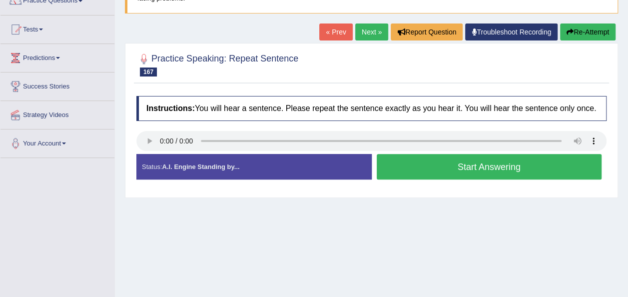
scroll to position [116, 0]
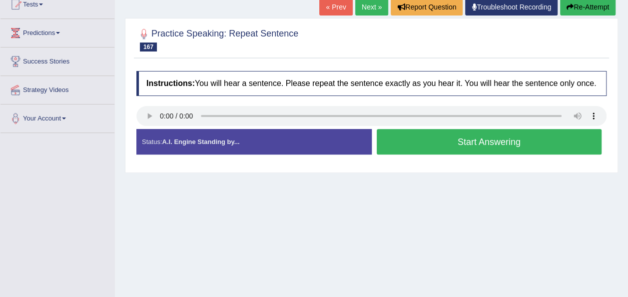
click at [414, 144] on button "Start Answering" at bounding box center [489, 141] width 225 height 25
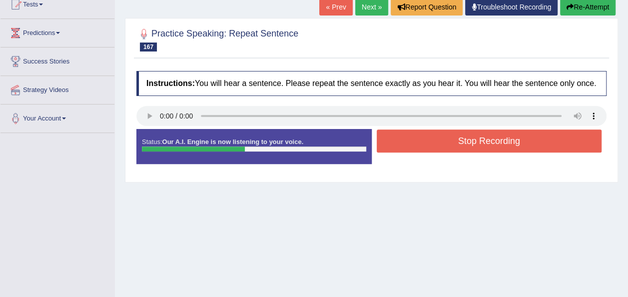
click at [414, 144] on button "Stop Recording" at bounding box center [489, 140] width 225 height 23
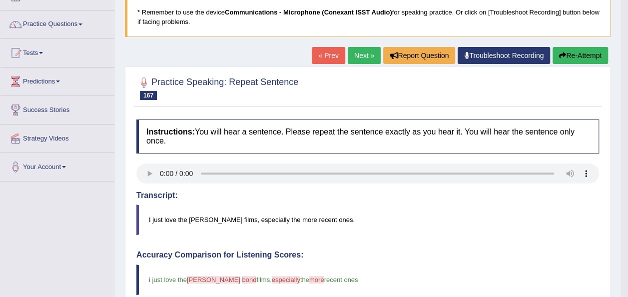
scroll to position [56, 0]
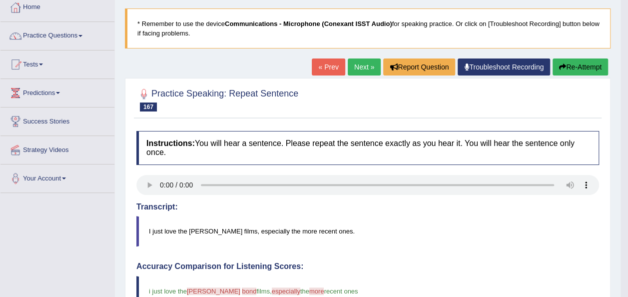
click at [363, 59] on link "Next »" at bounding box center [364, 66] width 33 height 17
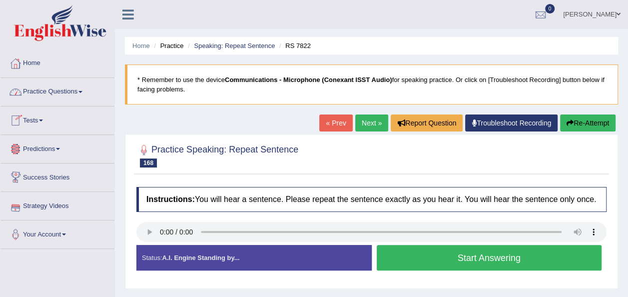
click at [416, 259] on button "Start Answering" at bounding box center [489, 257] width 225 height 25
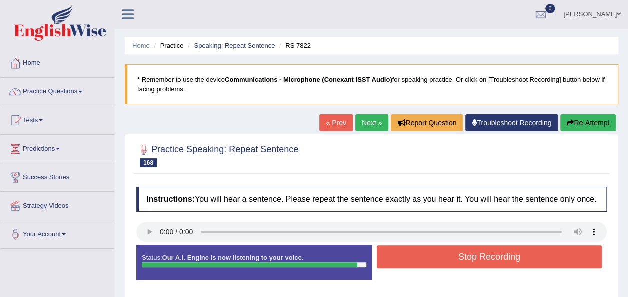
click at [416, 259] on button "Stop Recording" at bounding box center [489, 256] width 225 height 23
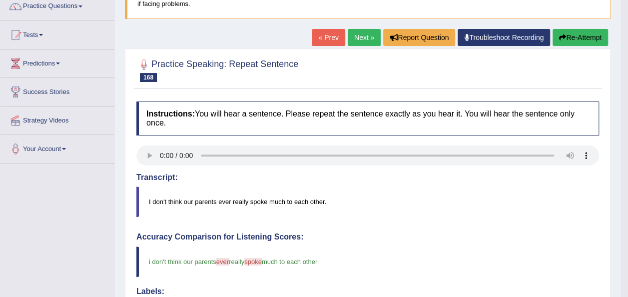
scroll to position [80, 0]
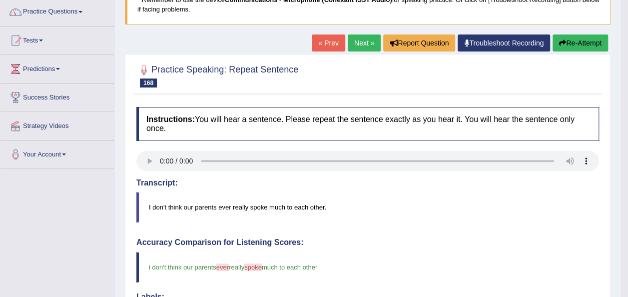
click at [573, 43] on button "Re-Attempt" at bounding box center [579, 42] width 55 height 17
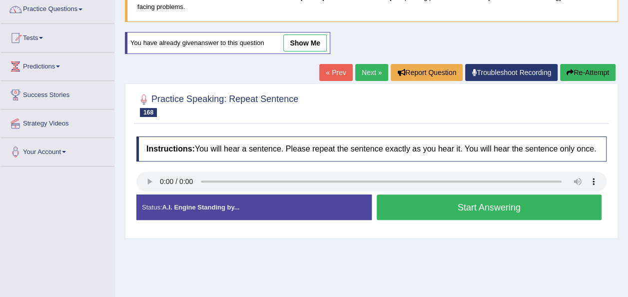
scroll to position [82, 0]
click at [416, 206] on button "Start Answering" at bounding box center [489, 206] width 225 height 25
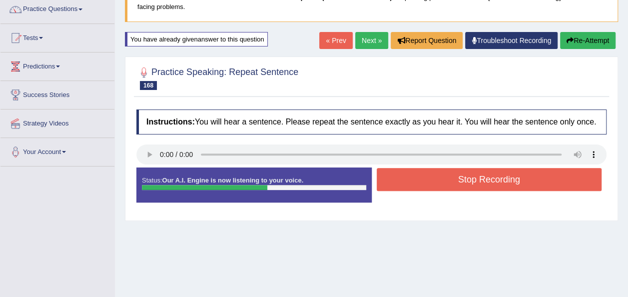
click at [414, 182] on button "Stop Recording" at bounding box center [489, 179] width 225 height 23
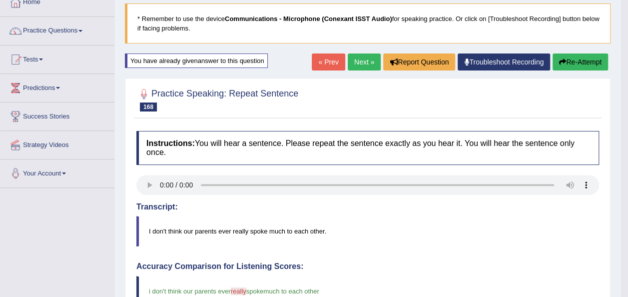
scroll to position [2, 0]
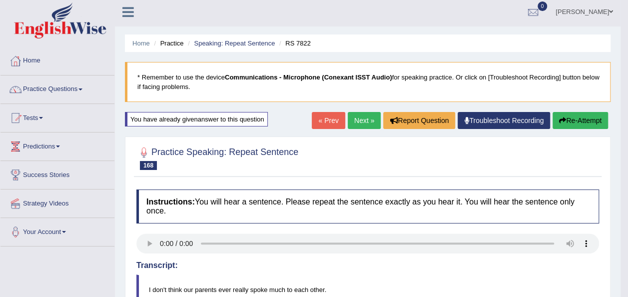
click at [356, 121] on link "Next »" at bounding box center [364, 120] width 33 height 17
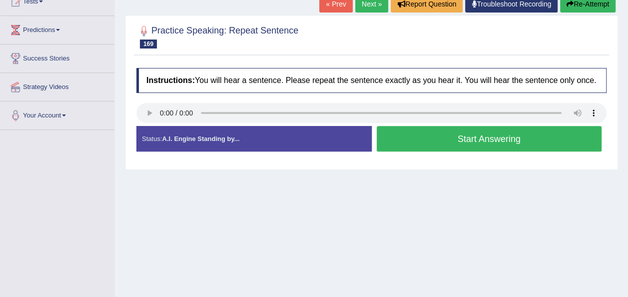
scroll to position [130, 0]
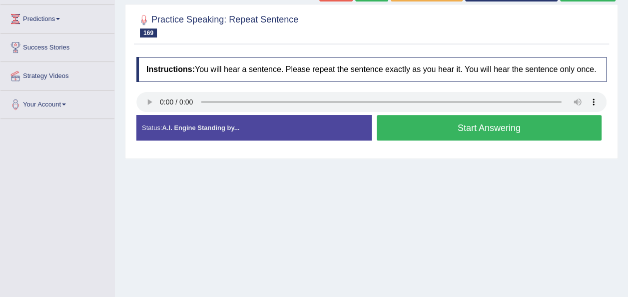
click at [493, 129] on button "Start Answering" at bounding box center [489, 127] width 225 height 25
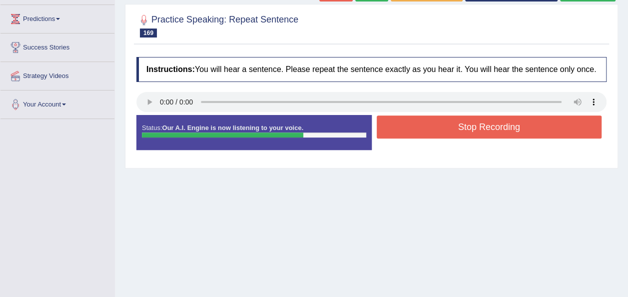
click at [472, 128] on button "Stop Recording" at bounding box center [489, 126] width 225 height 23
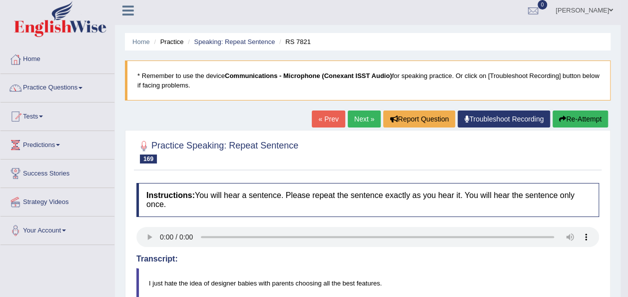
scroll to position [0, 0]
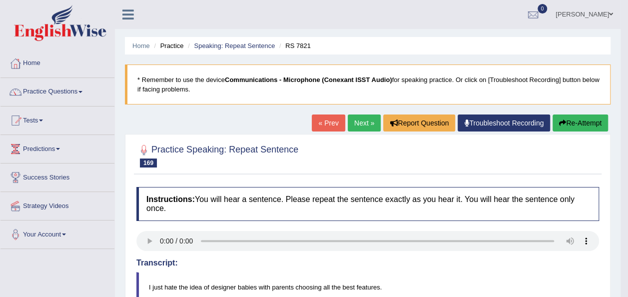
click at [575, 118] on button "Re-Attempt" at bounding box center [579, 122] width 55 height 17
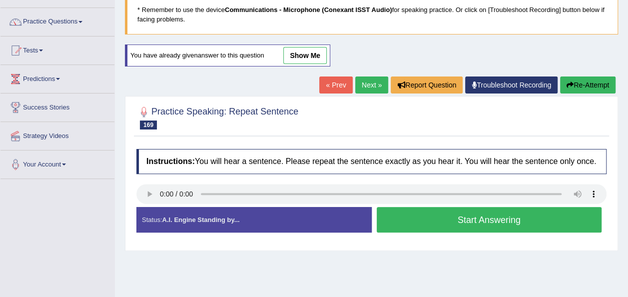
scroll to position [79, 0]
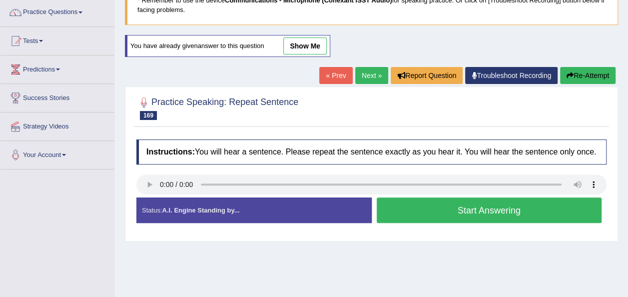
click at [470, 210] on button "Start Answering" at bounding box center [489, 209] width 225 height 25
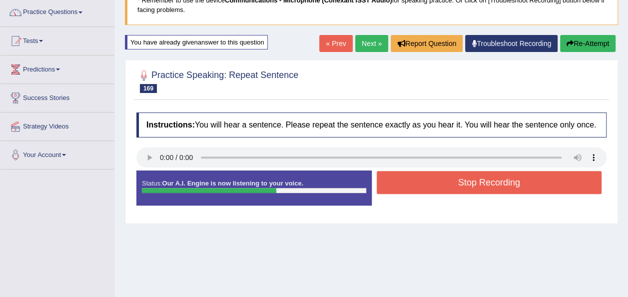
click at [490, 183] on button "Stop Recording" at bounding box center [489, 182] width 225 height 23
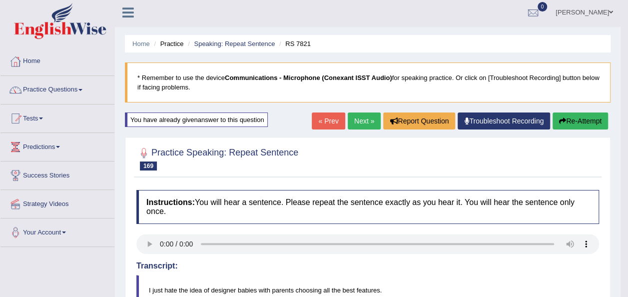
scroll to position [0, 0]
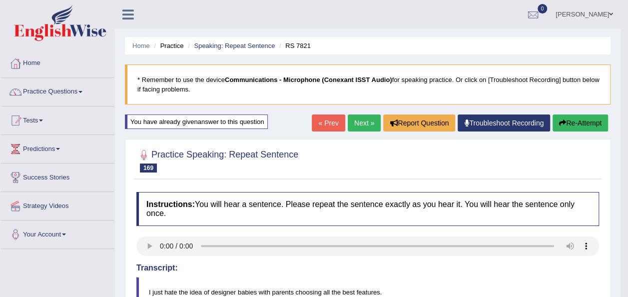
click at [364, 117] on link "Next »" at bounding box center [364, 122] width 33 height 17
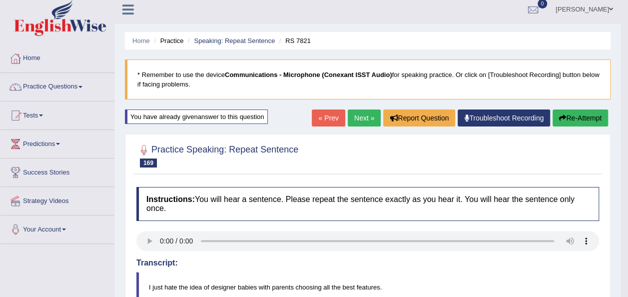
click at [356, 115] on link "Next »" at bounding box center [364, 117] width 33 height 17
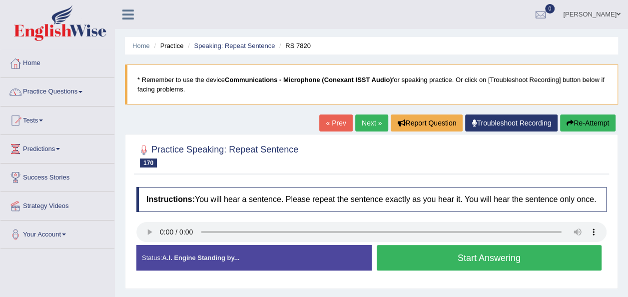
click at [417, 263] on button "Start Answering" at bounding box center [489, 257] width 225 height 25
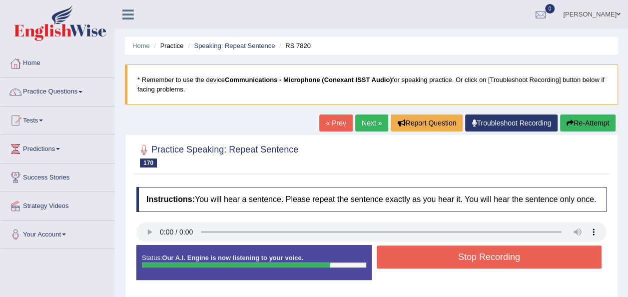
click at [450, 259] on button "Stop Recording" at bounding box center [489, 256] width 225 height 23
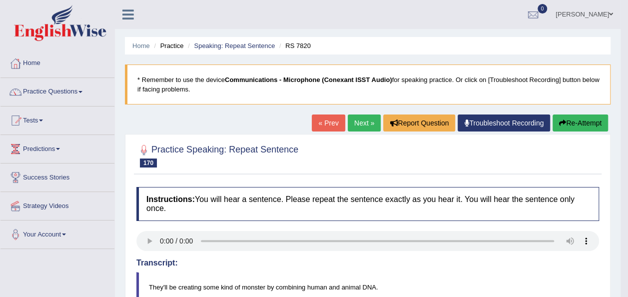
click at [567, 120] on button "Re-Attempt" at bounding box center [579, 122] width 55 height 17
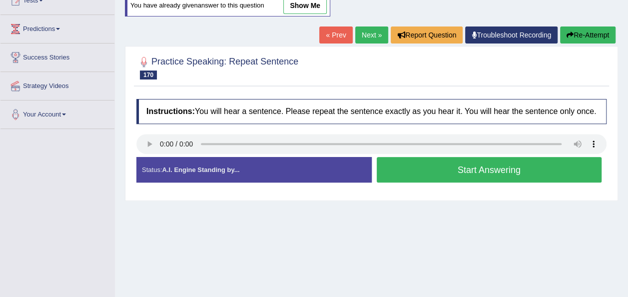
scroll to position [129, 0]
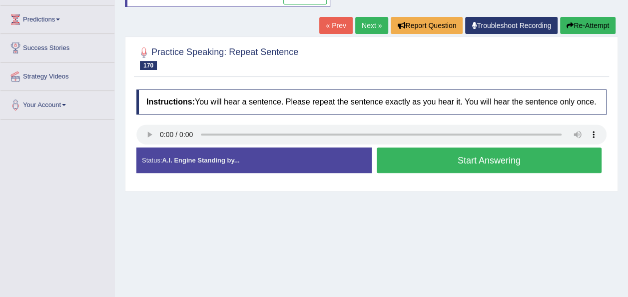
click at [436, 153] on button "Start Answering" at bounding box center [489, 159] width 225 height 25
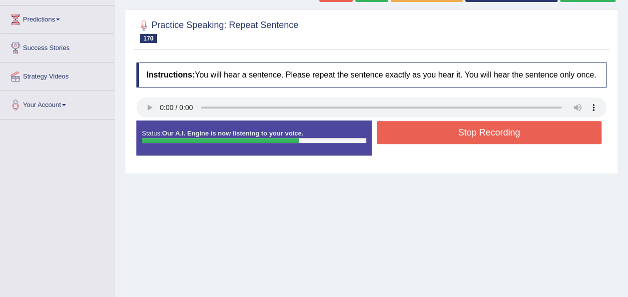
click at [444, 134] on button "Stop Recording" at bounding box center [489, 132] width 225 height 23
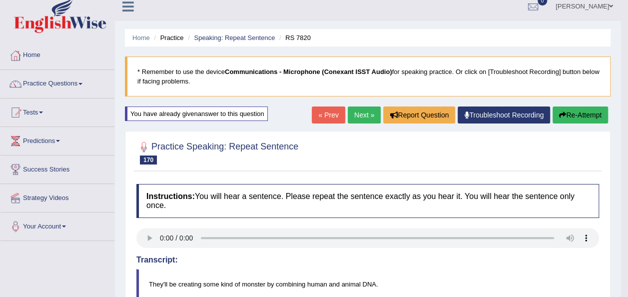
scroll to position [0, 0]
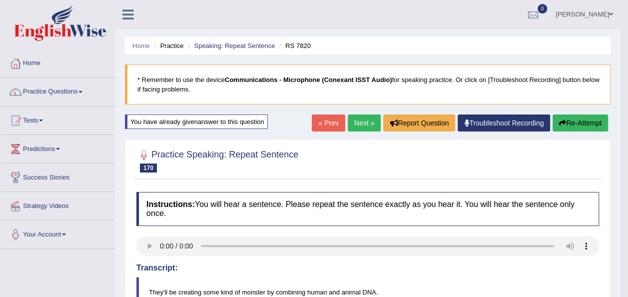
click at [580, 125] on button "Re-Attempt" at bounding box center [579, 122] width 55 height 17
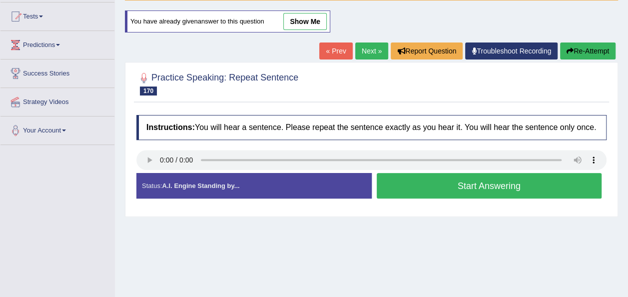
scroll to position [108, 0]
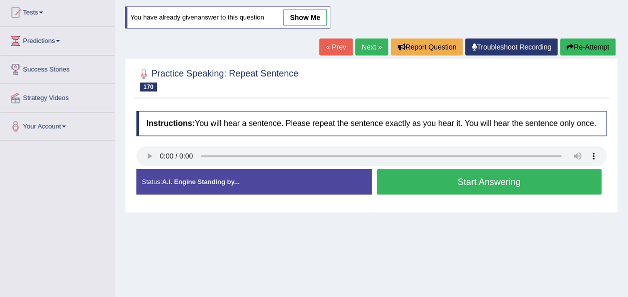
click at [458, 180] on button "Start Answering" at bounding box center [489, 181] width 225 height 25
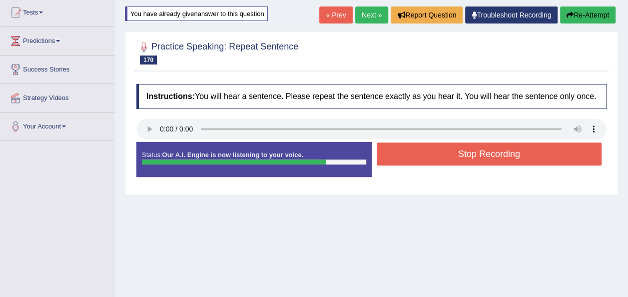
click at [493, 154] on button "Stop Recording" at bounding box center [489, 153] width 225 height 23
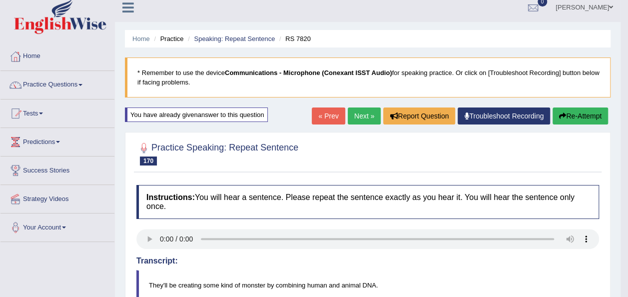
scroll to position [0, 0]
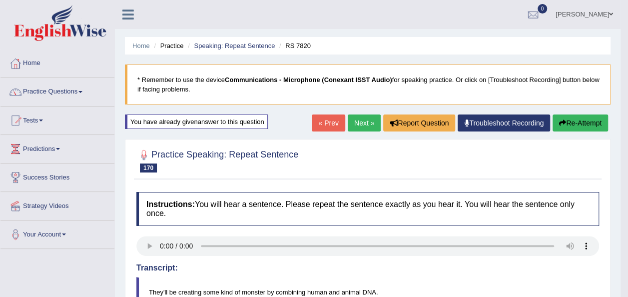
click at [576, 116] on button "Re-Attempt" at bounding box center [579, 122] width 55 height 17
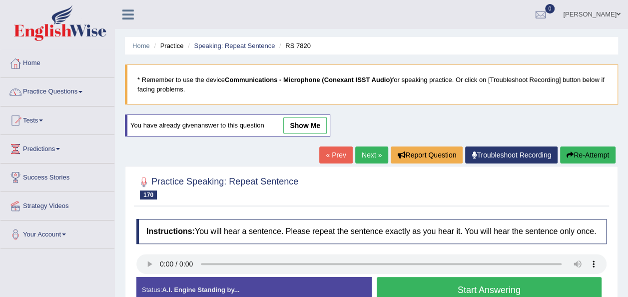
click at [393, 282] on button "Start Answering" at bounding box center [489, 289] width 225 height 25
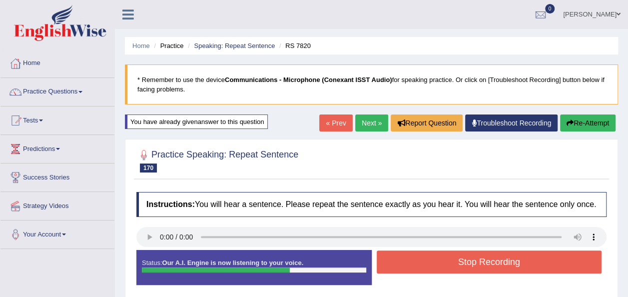
click at [412, 256] on button "Stop Recording" at bounding box center [489, 261] width 225 height 23
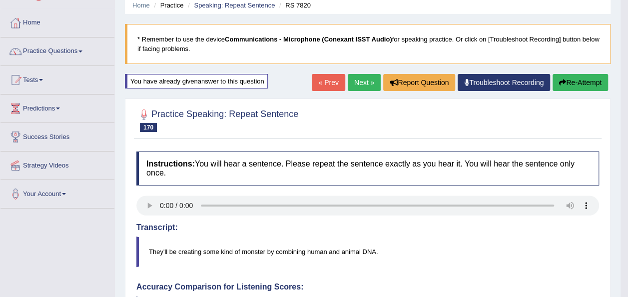
scroll to position [40, 0]
click at [357, 85] on link "Next »" at bounding box center [364, 82] width 33 height 17
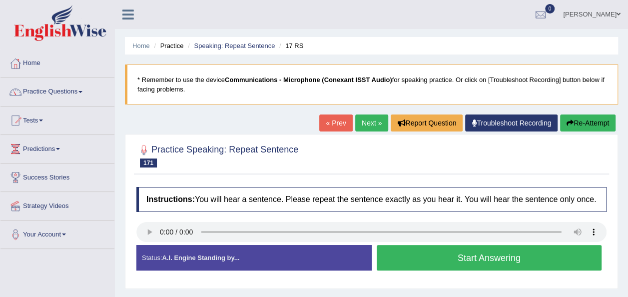
click at [431, 257] on button "Start Answering" at bounding box center [489, 257] width 225 height 25
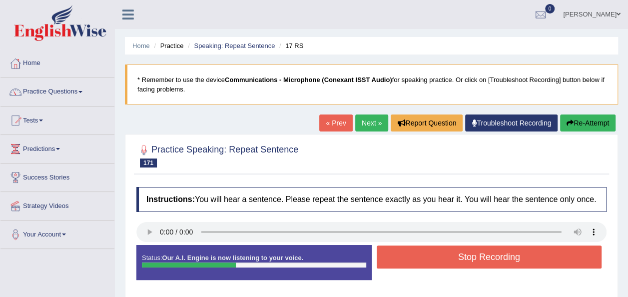
click at [447, 255] on button "Stop Recording" at bounding box center [489, 256] width 225 height 23
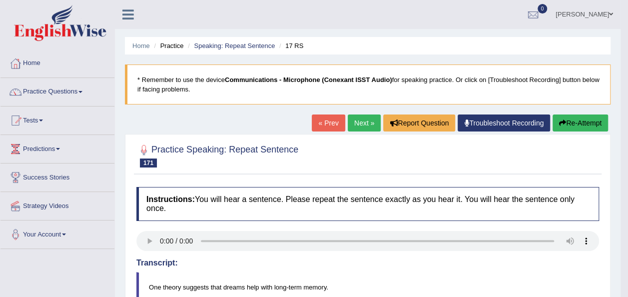
click at [594, 115] on button "Re-Attempt" at bounding box center [579, 122] width 55 height 17
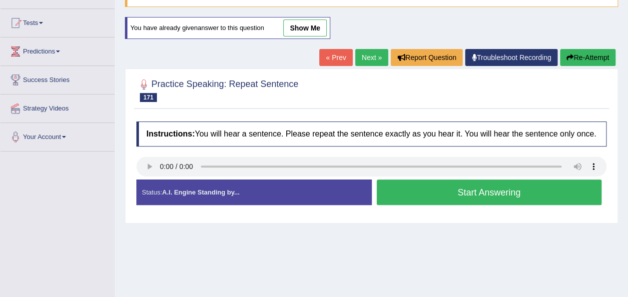
scroll to position [100, 0]
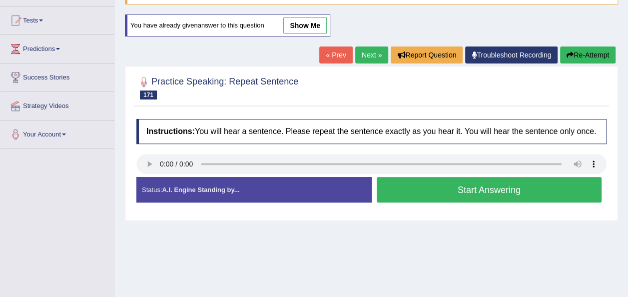
click at [410, 180] on button "Start Answering" at bounding box center [489, 189] width 225 height 25
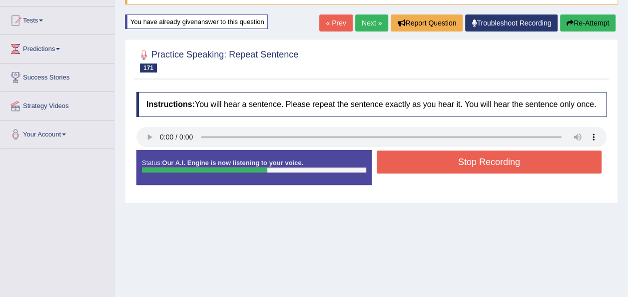
click at [448, 154] on button "Stop Recording" at bounding box center [489, 161] width 225 height 23
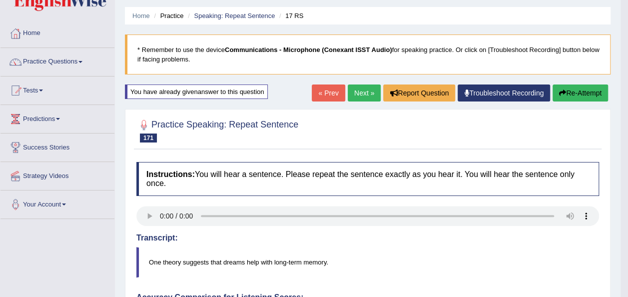
scroll to position [0, 0]
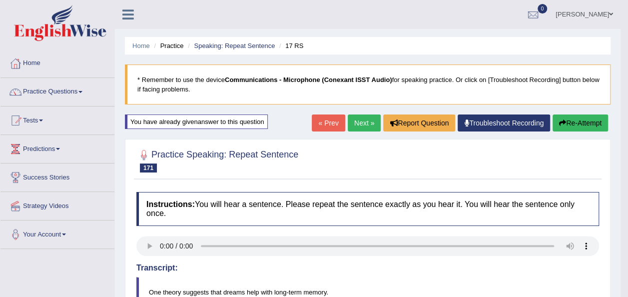
click at [363, 122] on link "Next »" at bounding box center [364, 122] width 33 height 17
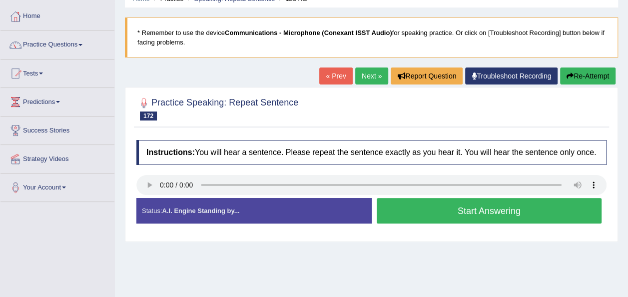
scroll to position [72, 0]
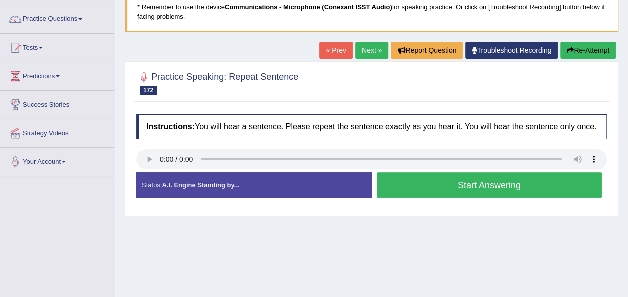
click at [409, 190] on button "Start Answering" at bounding box center [489, 184] width 225 height 25
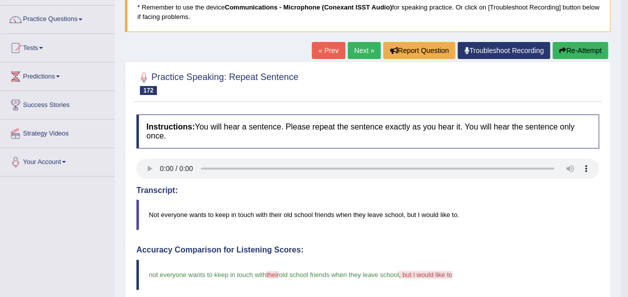
click at [568, 53] on button "Re-Attempt" at bounding box center [579, 50] width 55 height 17
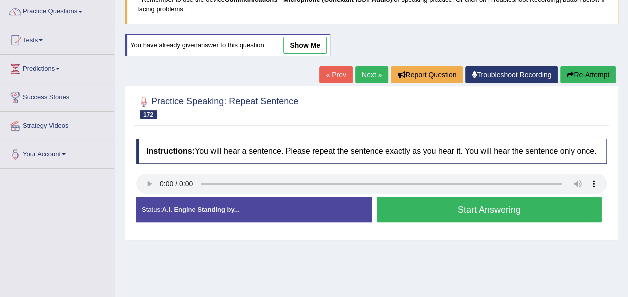
click at [464, 213] on button "Start Answering" at bounding box center [489, 209] width 225 height 25
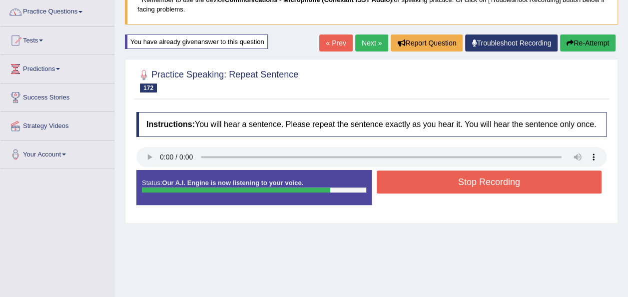
click at [500, 186] on button "Stop Recording" at bounding box center [489, 181] width 225 height 23
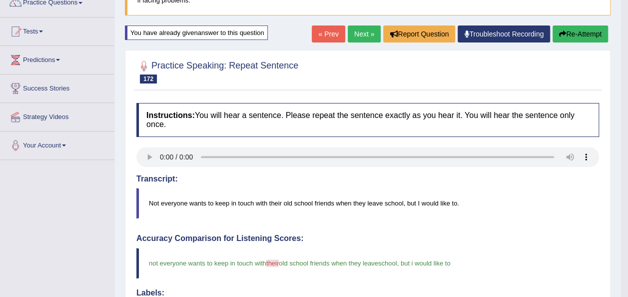
scroll to position [20, 0]
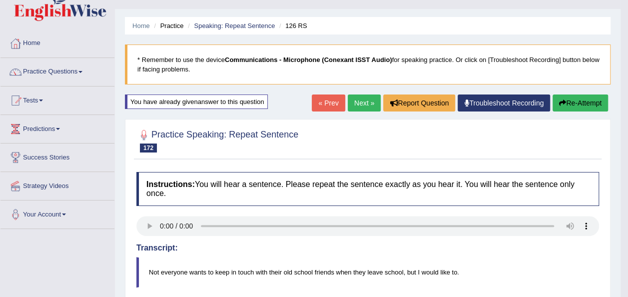
click at [362, 101] on link "Next »" at bounding box center [364, 102] width 33 height 17
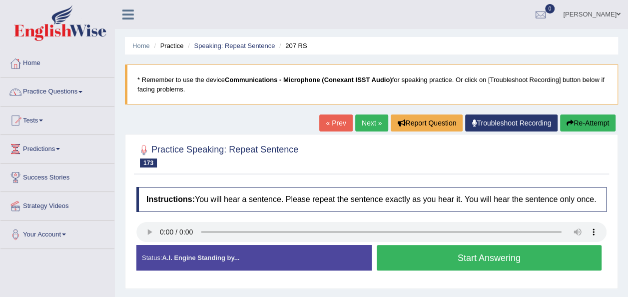
click at [414, 258] on button "Start Answering" at bounding box center [489, 257] width 225 height 25
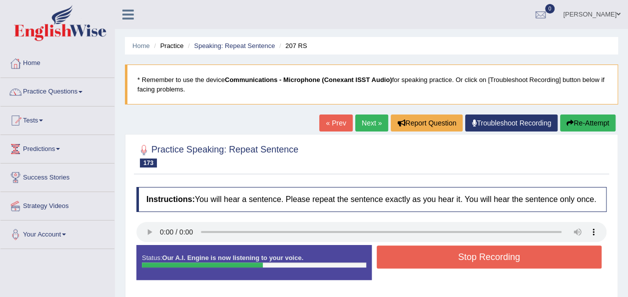
click at [414, 258] on button "Stop Recording" at bounding box center [489, 256] width 225 height 23
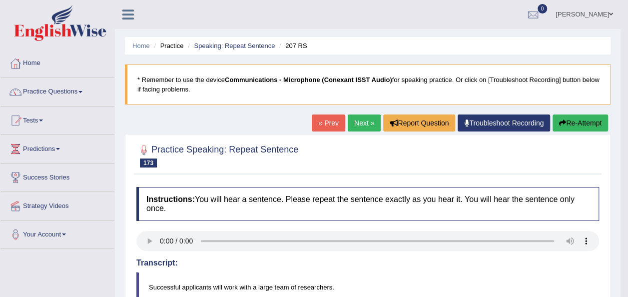
click at [359, 117] on link "Next »" at bounding box center [364, 122] width 33 height 17
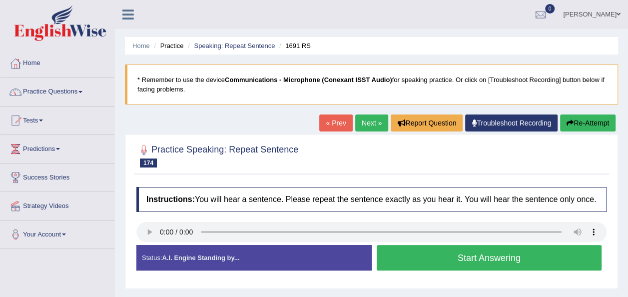
click at [433, 258] on button "Start Answering" at bounding box center [489, 257] width 225 height 25
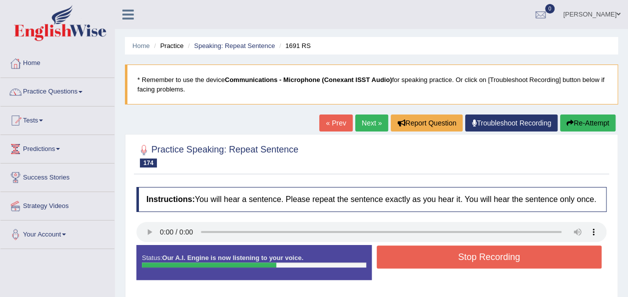
click at [436, 255] on button "Stop Recording" at bounding box center [489, 256] width 225 height 23
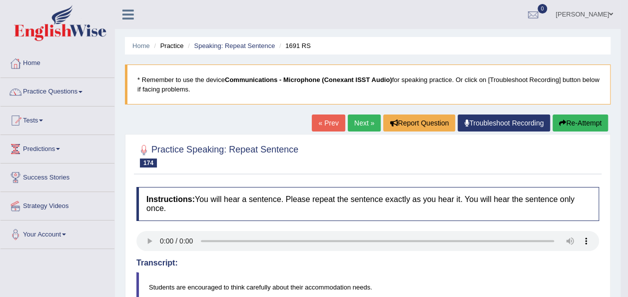
click at [570, 121] on button "Re-Attempt" at bounding box center [579, 122] width 55 height 17
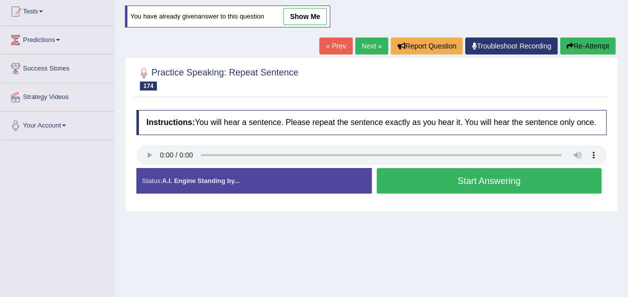
scroll to position [117, 0]
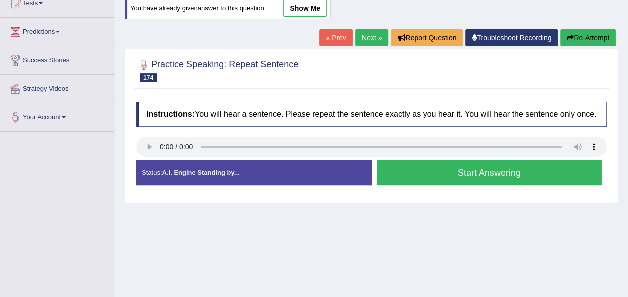
click at [497, 179] on button "Start Answering" at bounding box center [489, 172] width 225 height 25
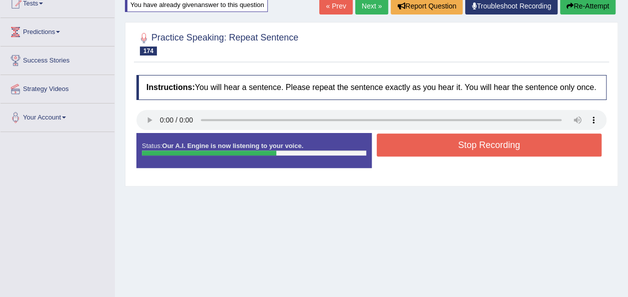
click at [470, 149] on button "Stop Recording" at bounding box center [489, 144] width 225 height 23
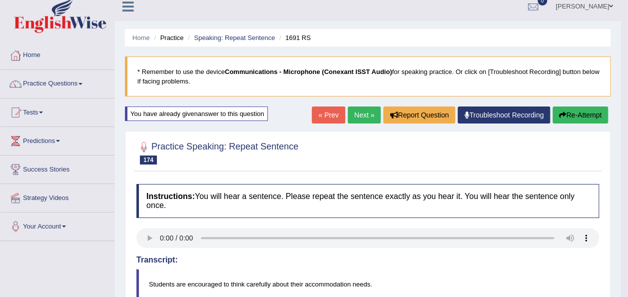
scroll to position [0, 0]
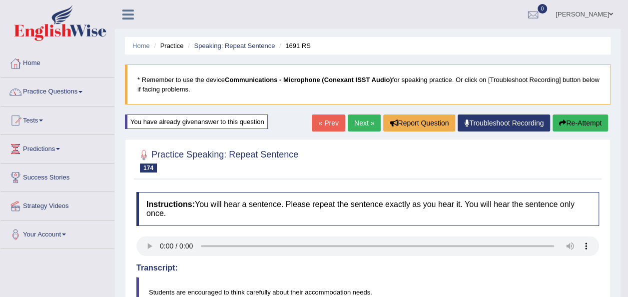
click at [359, 119] on link "Next »" at bounding box center [364, 122] width 33 height 17
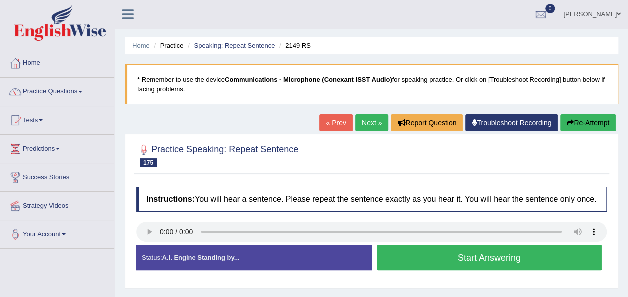
click at [382, 262] on button "Start Answering" at bounding box center [489, 257] width 225 height 25
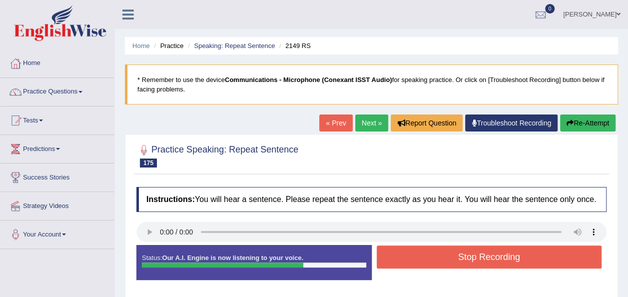
click at [382, 262] on button "Stop Recording" at bounding box center [489, 256] width 225 height 23
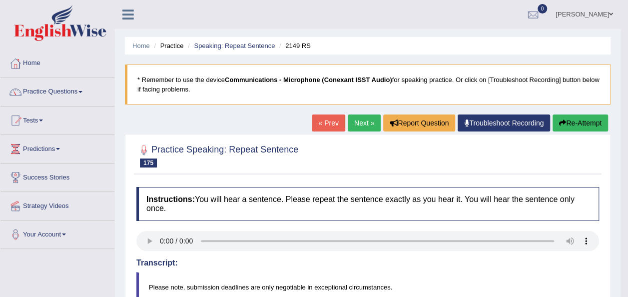
click at [361, 123] on link "Next »" at bounding box center [364, 122] width 33 height 17
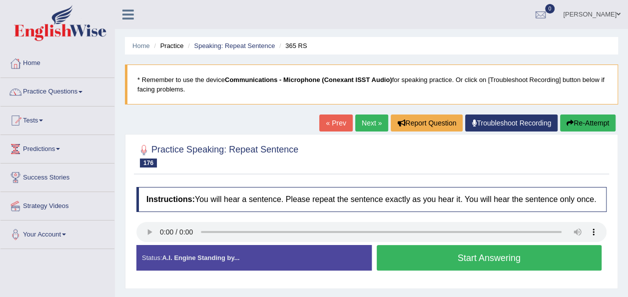
click at [395, 258] on button "Start Answering" at bounding box center [489, 257] width 225 height 25
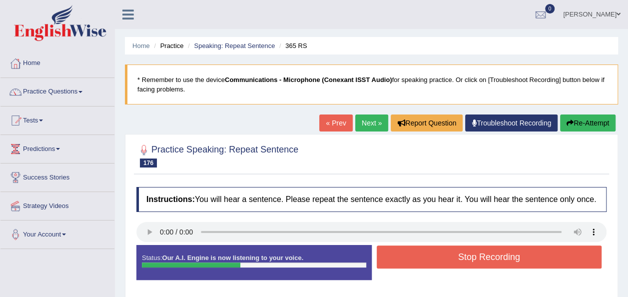
click at [438, 260] on button "Stop Recording" at bounding box center [489, 256] width 225 height 23
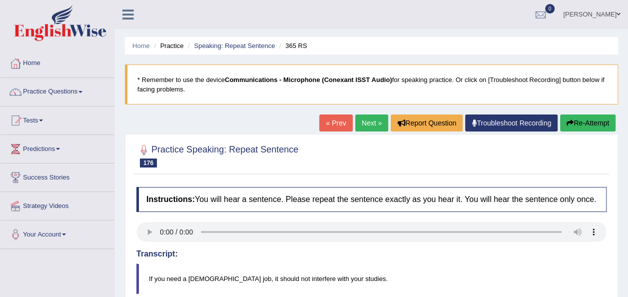
click at [583, 123] on button "Re-Attempt" at bounding box center [587, 122] width 55 height 17
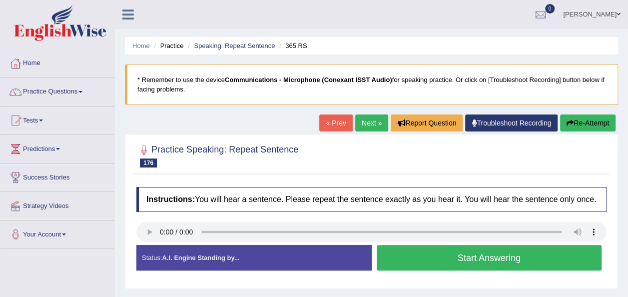
click at [432, 257] on button "Start Answering" at bounding box center [489, 257] width 225 height 25
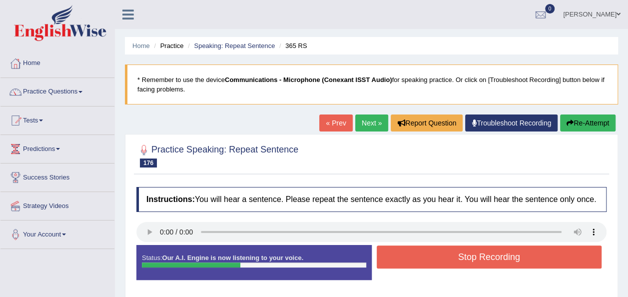
click at [440, 262] on button "Stop Recording" at bounding box center [489, 256] width 225 height 23
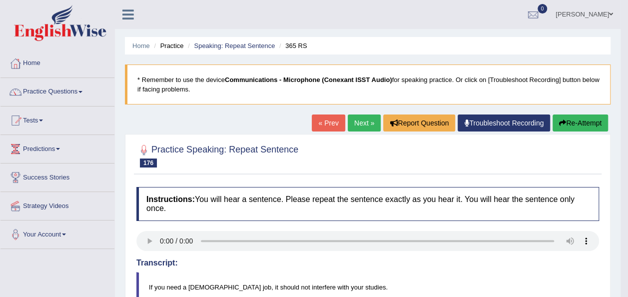
click at [362, 118] on link "Next »" at bounding box center [364, 122] width 33 height 17
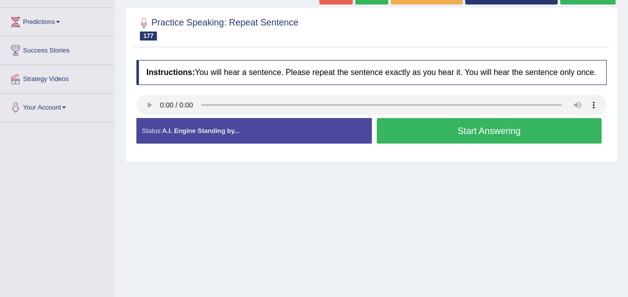
scroll to position [127, 0]
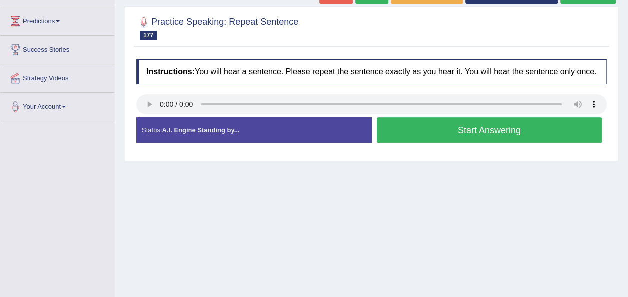
click at [420, 133] on button "Start Answering" at bounding box center [489, 129] width 225 height 25
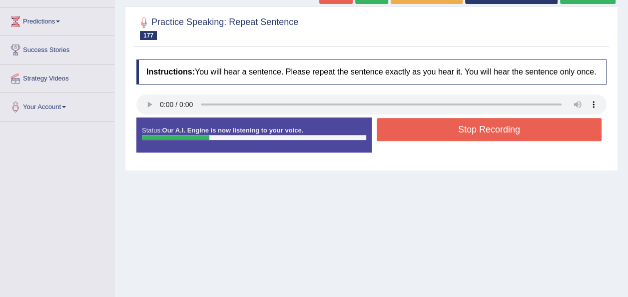
click at [420, 133] on button "Stop Recording" at bounding box center [489, 129] width 225 height 23
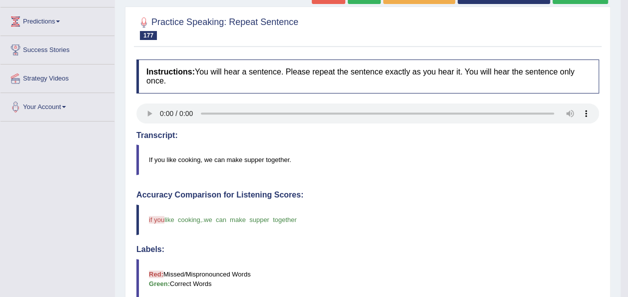
drag, startPoint x: 629, startPoint y: 115, endPoint x: 637, endPoint y: 149, distance: 35.3
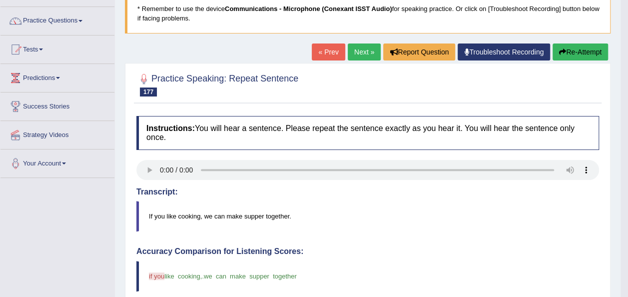
scroll to position [0, 0]
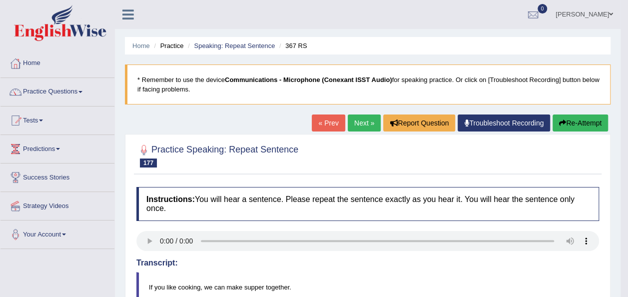
click at [358, 120] on link "Next »" at bounding box center [364, 122] width 33 height 17
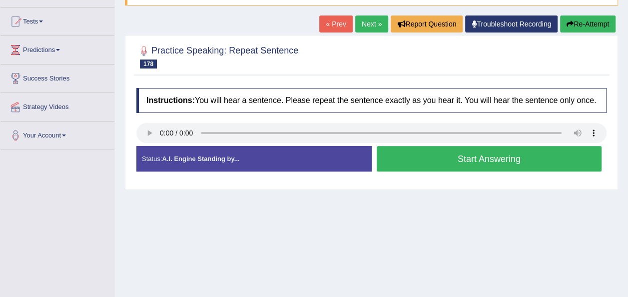
scroll to position [118, 0]
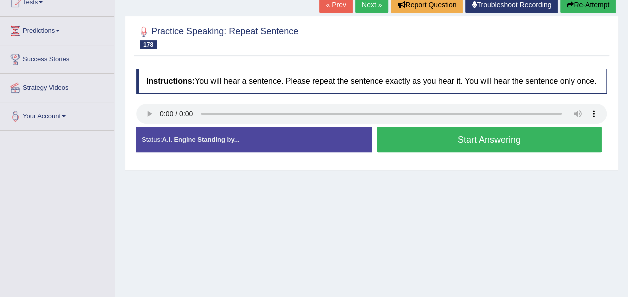
click at [404, 144] on button "Start Answering" at bounding box center [489, 139] width 225 height 25
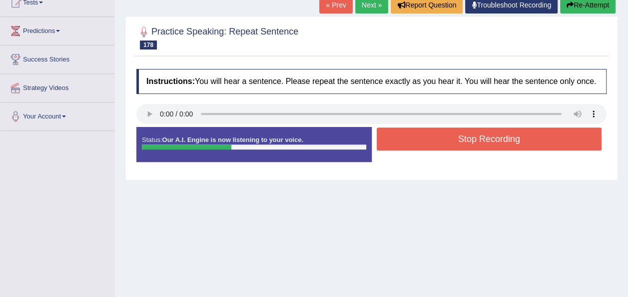
click at [404, 144] on button "Stop Recording" at bounding box center [489, 138] width 225 height 23
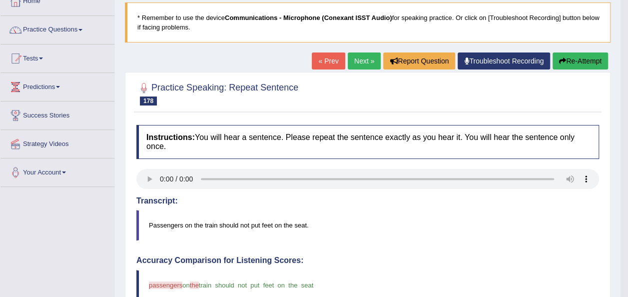
scroll to position [38, 0]
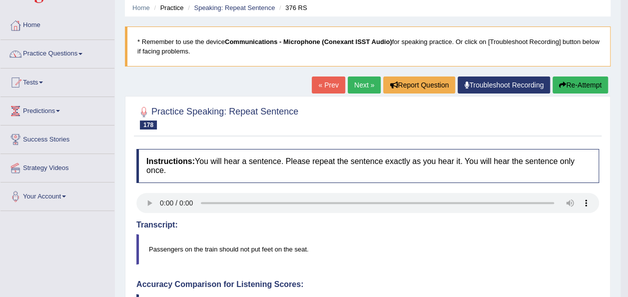
click at [360, 86] on link "Next »" at bounding box center [364, 84] width 33 height 17
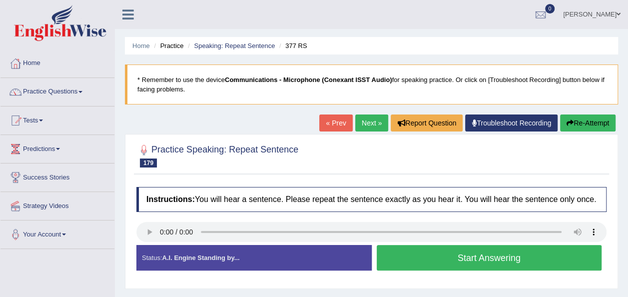
click at [412, 263] on button "Start Answering" at bounding box center [489, 257] width 225 height 25
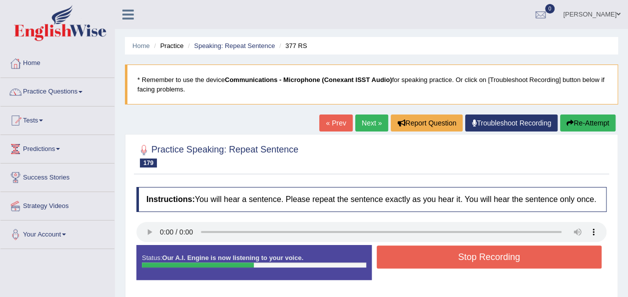
click at [401, 259] on button "Stop Recording" at bounding box center [489, 256] width 225 height 23
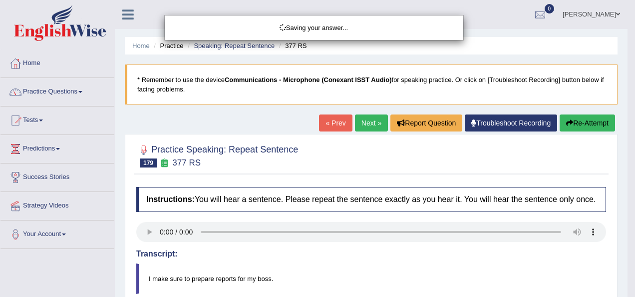
click at [593, 122] on div "Saving your answer..." at bounding box center [317, 148] width 635 height 297
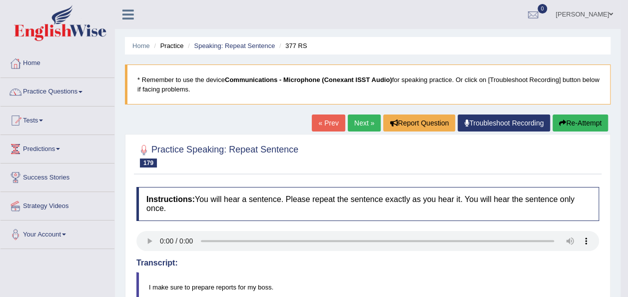
click at [593, 122] on button "Re-Attempt" at bounding box center [579, 122] width 55 height 17
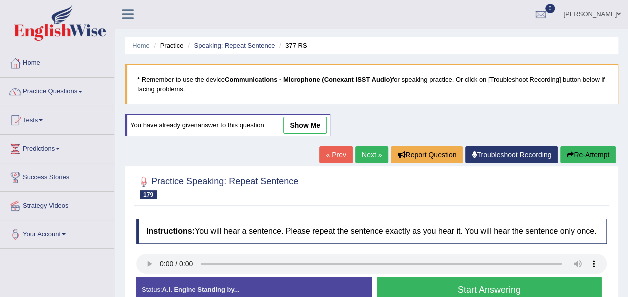
click at [131, 247] on div "Practice Speaking: Repeat Sentence 179 377 RS Instructions: You will hear a sen…" at bounding box center [371, 243] width 493 height 155
click at [414, 277] on button "Start Answering" at bounding box center [489, 289] width 225 height 25
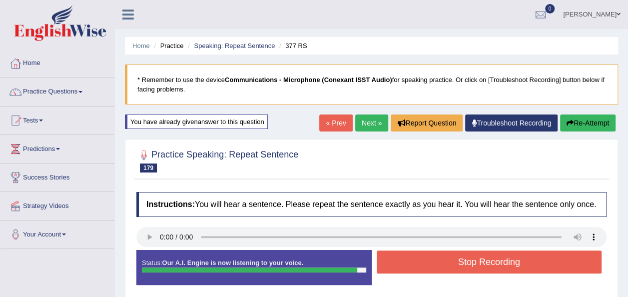
click at [402, 259] on button "Stop Recording" at bounding box center [489, 261] width 225 height 23
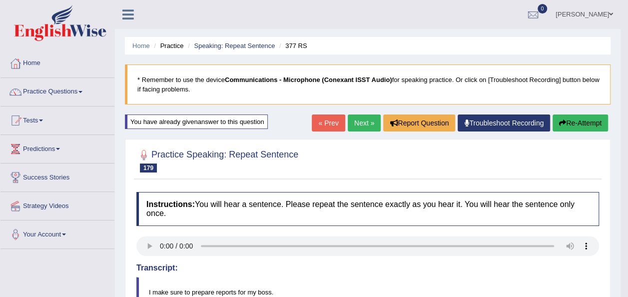
click at [580, 124] on button "Re-Attempt" at bounding box center [579, 122] width 55 height 17
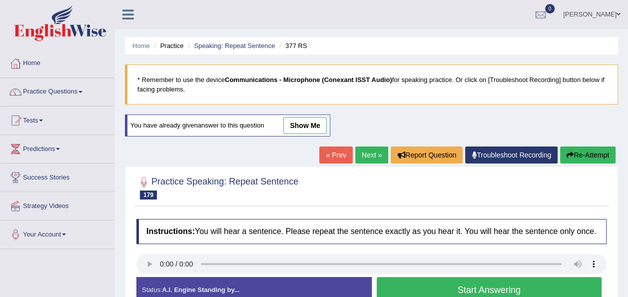
click at [409, 287] on button "Start Answering" at bounding box center [489, 289] width 225 height 25
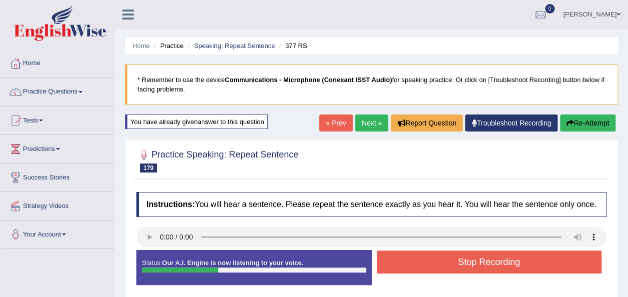
click at [426, 257] on button "Stop Recording" at bounding box center [489, 261] width 225 height 23
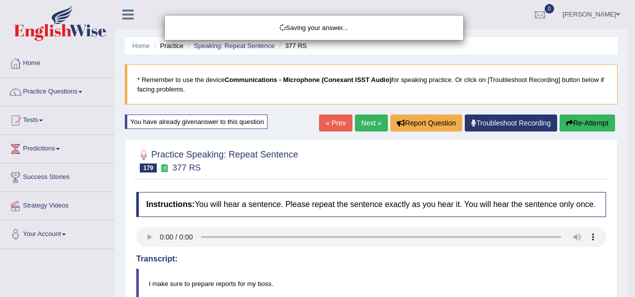
click at [580, 121] on div "Saving your answer..." at bounding box center [317, 148] width 635 height 297
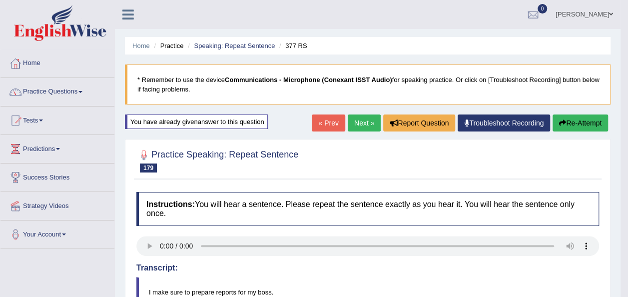
click at [580, 121] on button "Re-Attempt" at bounding box center [579, 122] width 55 height 17
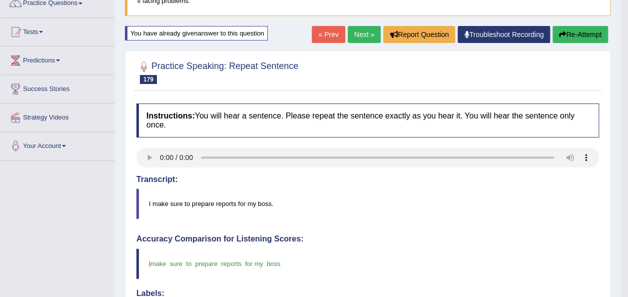
scroll to position [105, 0]
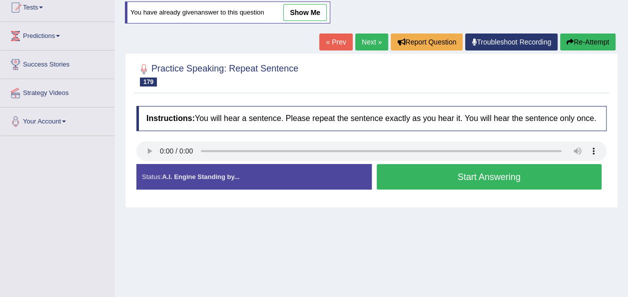
click at [405, 169] on button "Start Answering" at bounding box center [489, 176] width 225 height 25
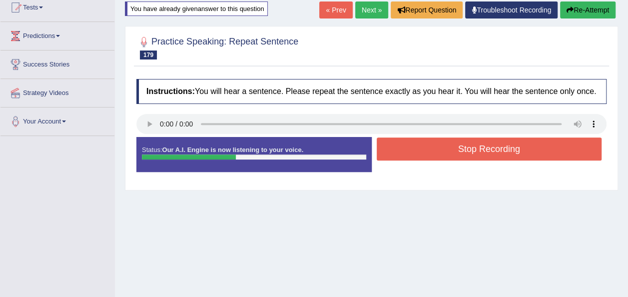
click at [410, 141] on button "Stop Recording" at bounding box center [489, 148] width 225 height 23
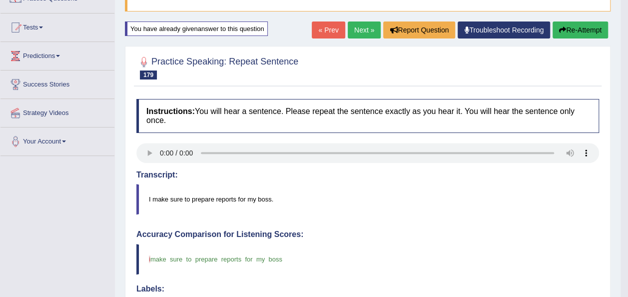
scroll to position [73, 0]
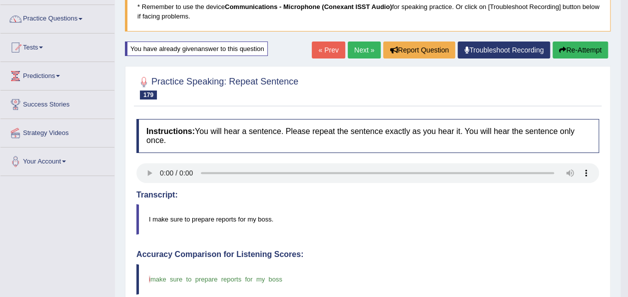
click at [356, 52] on link "Next »" at bounding box center [364, 49] width 33 height 17
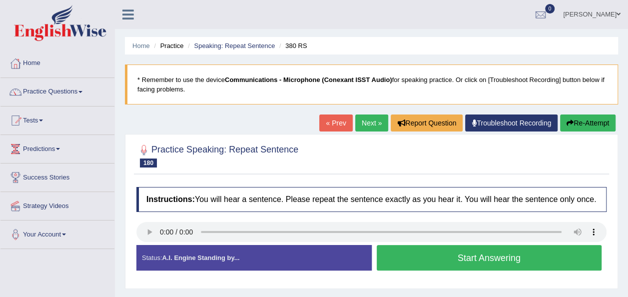
click at [408, 261] on button "Start Answering" at bounding box center [489, 257] width 225 height 25
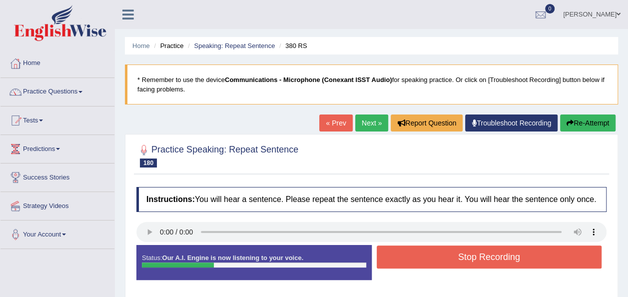
click at [408, 261] on button "Stop Recording" at bounding box center [489, 256] width 225 height 23
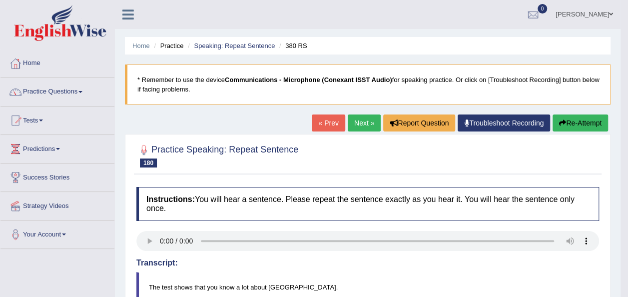
drag, startPoint x: 632, startPoint y: 109, endPoint x: 635, endPoint y: 204, distance: 94.9
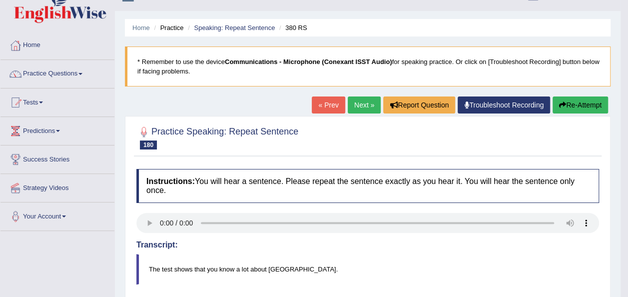
click at [356, 102] on link "Next »" at bounding box center [364, 104] width 33 height 17
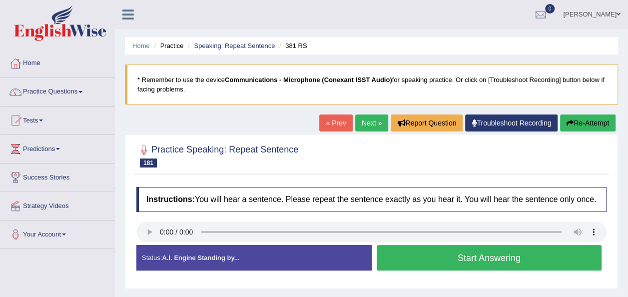
click at [421, 253] on button "Start Answering" at bounding box center [489, 257] width 225 height 25
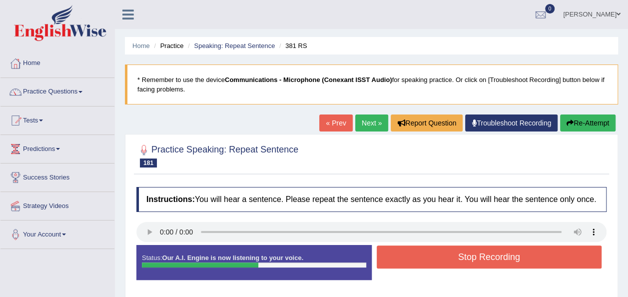
click at [421, 253] on button "Stop Recording" at bounding box center [489, 256] width 225 height 23
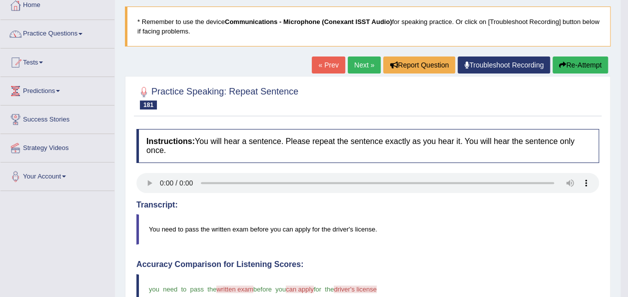
scroll to position [20, 0]
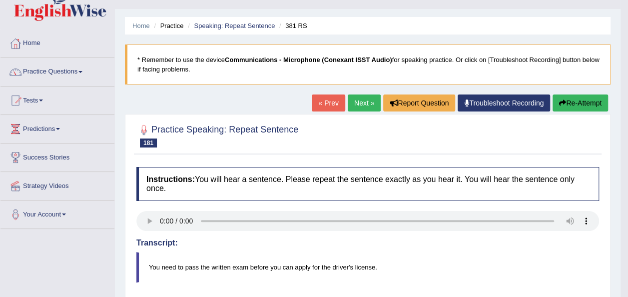
click at [565, 103] on button "Re-Attempt" at bounding box center [579, 102] width 55 height 17
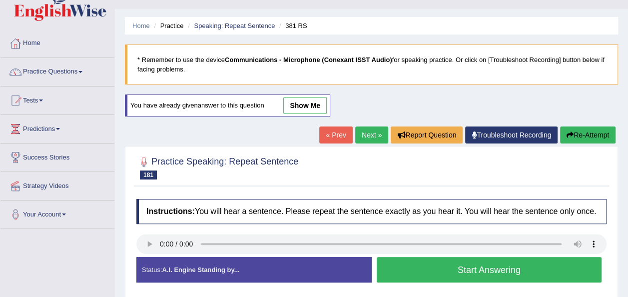
click at [439, 272] on button "Start Answering" at bounding box center [489, 269] width 225 height 25
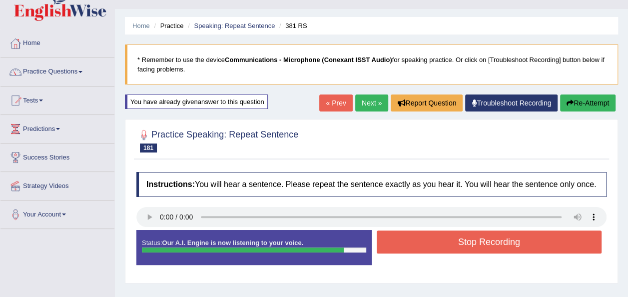
click at [401, 240] on button "Stop Recording" at bounding box center [489, 241] width 225 height 23
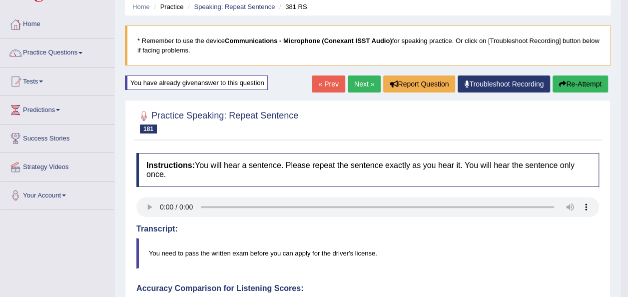
scroll to position [31, 0]
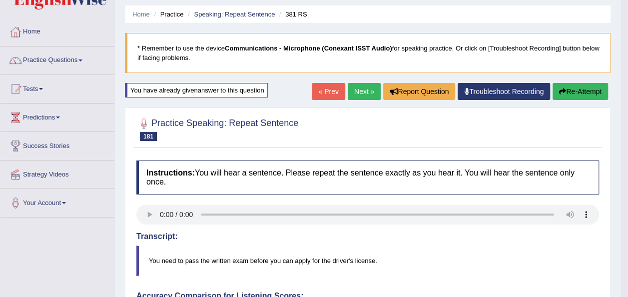
click at [570, 97] on button "Re-Attempt" at bounding box center [579, 91] width 55 height 17
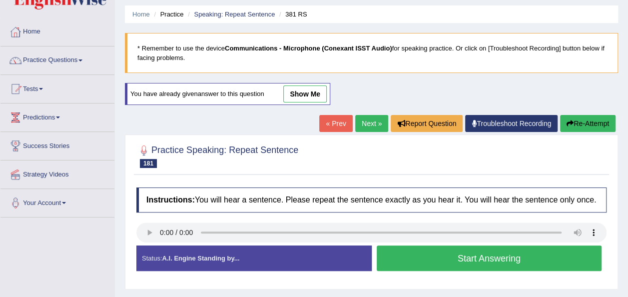
scroll to position [31, 0]
click at [438, 251] on button "Start Answering" at bounding box center [489, 257] width 225 height 25
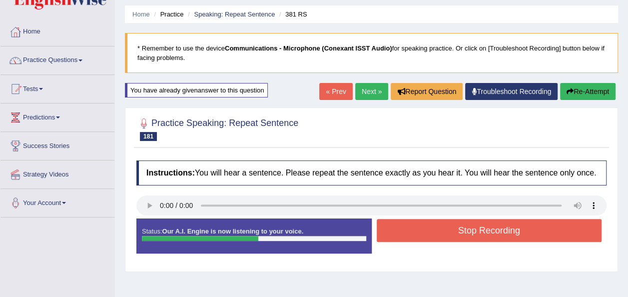
click at [430, 230] on button "Stop Recording" at bounding box center [489, 230] width 225 height 23
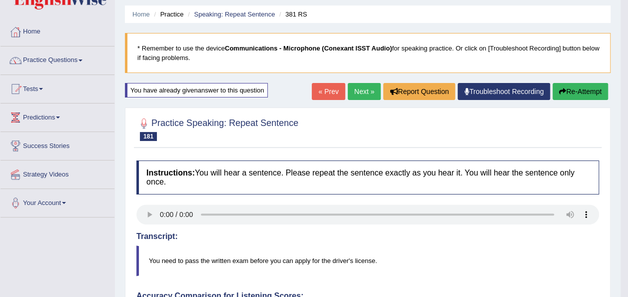
drag, startPoint x: 632, startPoint y: 101, endPoint x: 631, endPoint y: 112, distance: 11.1
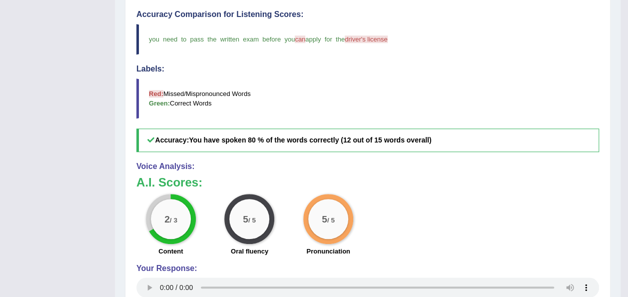
scroll to position [53, 0]
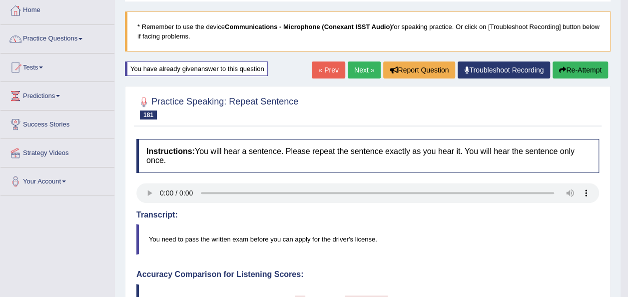
click at [366, 69] on link "Next »" at bounding box center [364, 69] width 33 height 17
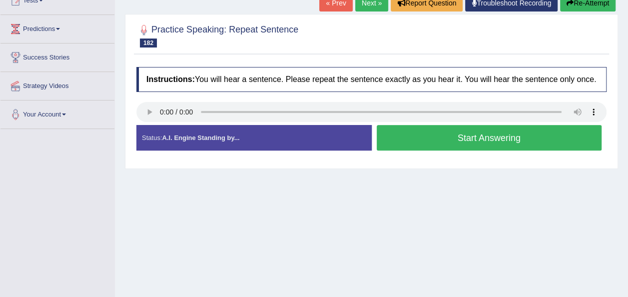
click at [438, 138] on button "Start Answering" at bounding box center [489, 137] width 225 height 25
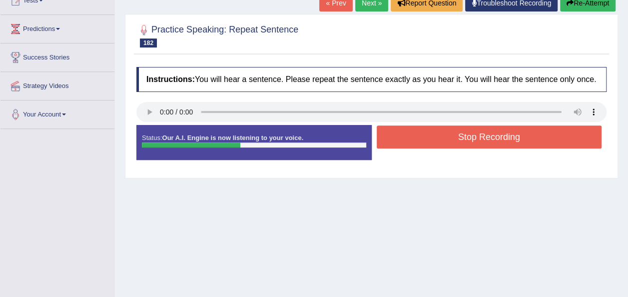
click at [438, 138] on button "Stop Recording" at bounding box center [489, 136] width 225 height 23
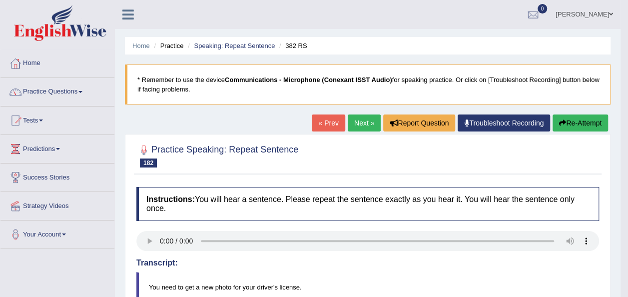
click at [560, 125] on icon "button" at bounding box center [562, 122] width 7 height 7
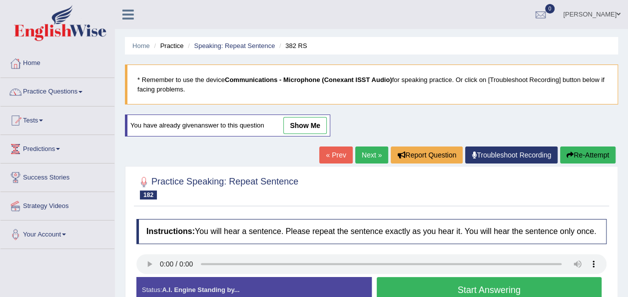
click at [424, 290] on button "Start Answering" at bounding box center [489, 289] width 225 height 25
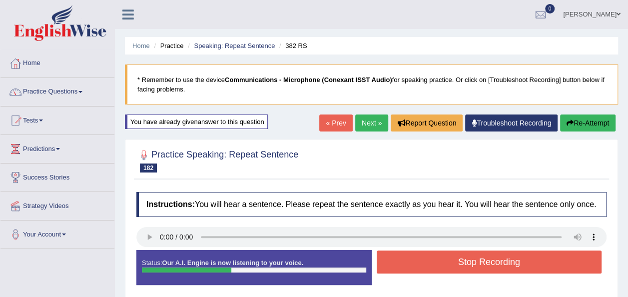
click at [417, 260] on button "Stop Recording" at bounding box center [489, 261] width 225 height 23
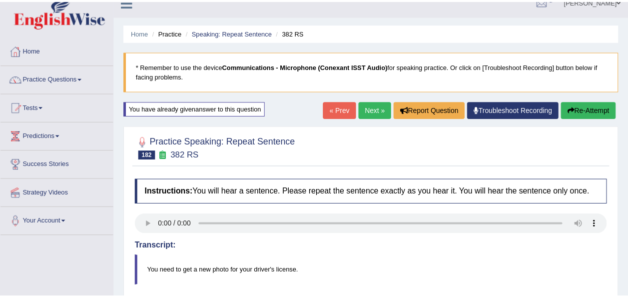
scroll to position [23, 0]
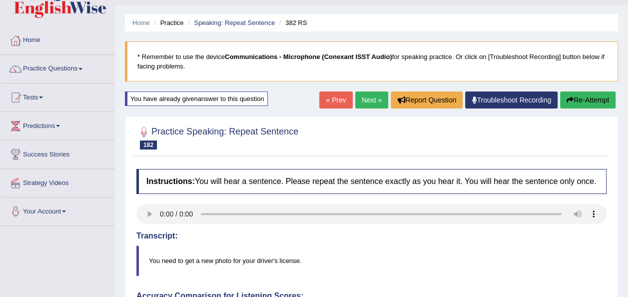
drag, startPoint x: 630, startPoint y: 91, endPoint x: 636, endPoint y: 170, distance: 79.1
click at [627, 170] on html "Toggle navigation Home Practice Questions Speaking Practice Read Aloud Repeat S…" at bounding box center [314, 125] width 628 height 297
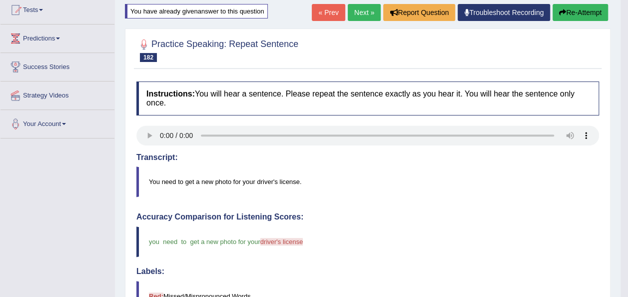
scroll to position [81, 0]
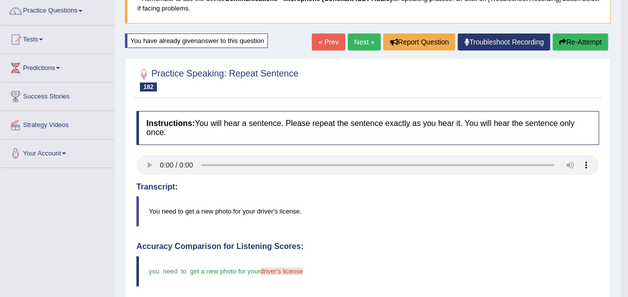
click at [367, 43] on link "Next »" at bounding box center [364, 41] width 33 height 17
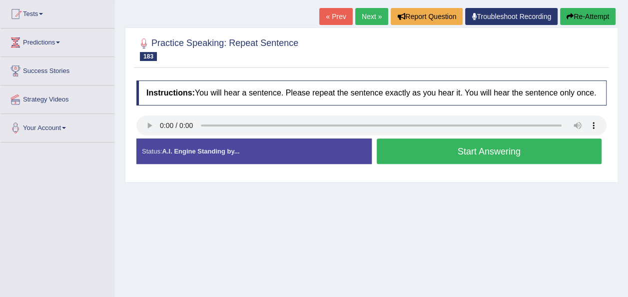
scroll to position [109, 0]
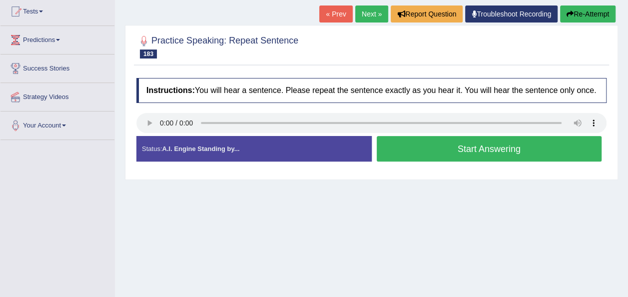
click at [412, 149] on button "Start Answering" at bounding box center [489, 148] width 225 height 25
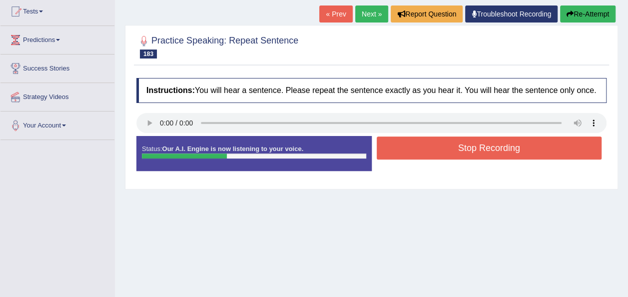
click at [412, 149] on button "Stop Recording" at bounding box center [489, 147] width 225 height 23
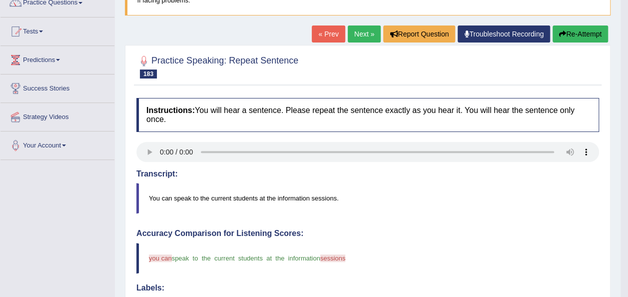
scroll to position [83, 0]
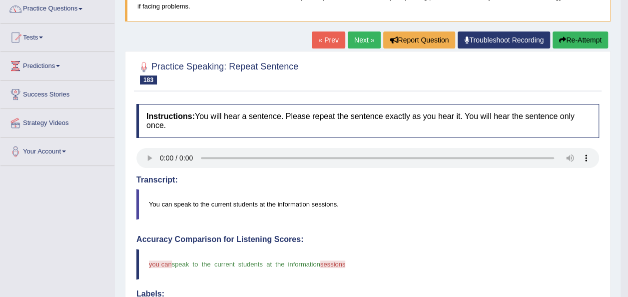
click at [582, 34] on button "Re-Attempt" at bounding box center [579, 39] width 55 height 17
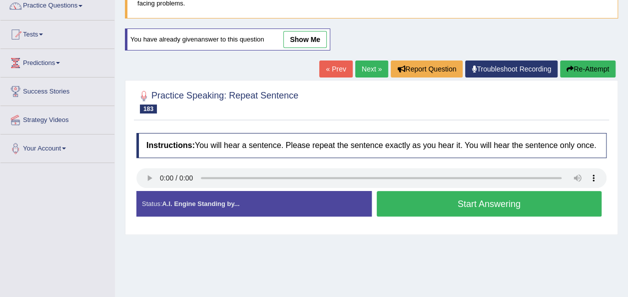
click at [402, 203] on button "Start Answering" at bounding box center [489, 203] width 225 height 25
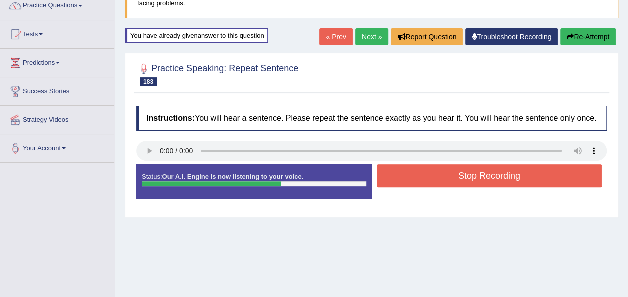
click at [398, 170] on button "Stop Recording" at bounding box center [489, 175] width 225 height 23
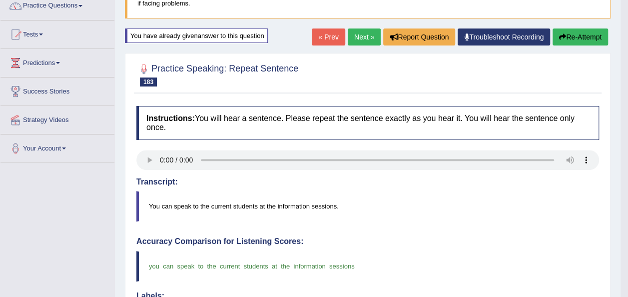
drag, startPoint x: 629, startPoint y: 125, endPoint x: 584, endPoint y: 47, distance: 89.9
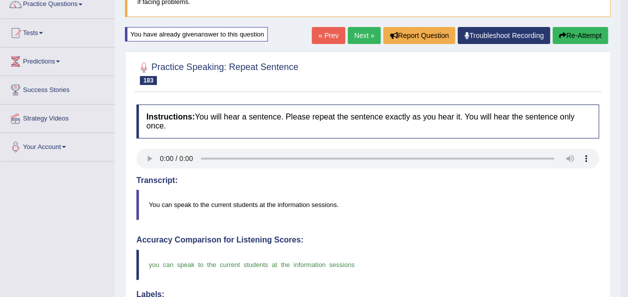
scroll to position [81, 0]
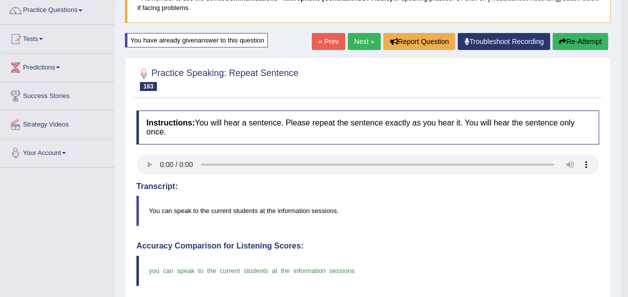
click at [364, 39] on link "Next »" at bounding box center [364, 41] width 33 height 17
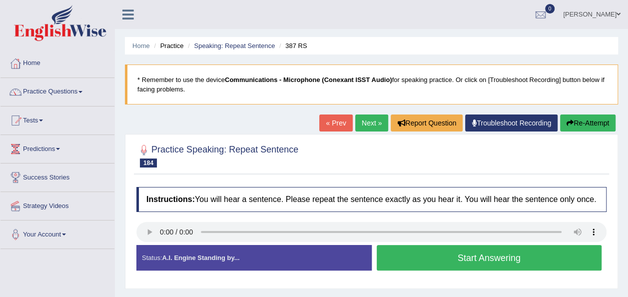
click at [405, 253] on button "Start Answering" at bounding box center [489, 257] width 225 height 25
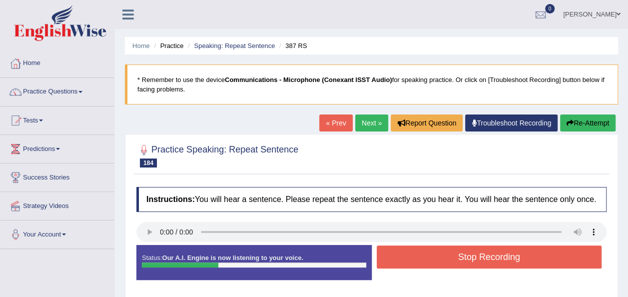
click at [405, 253] on button "Stop Recording" at bounding box center [489, 256] width 225 height 23
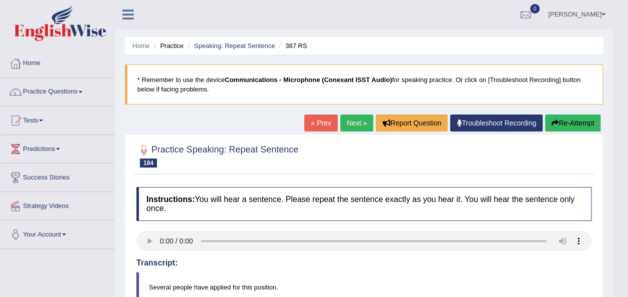
scroll to position [248, 0]
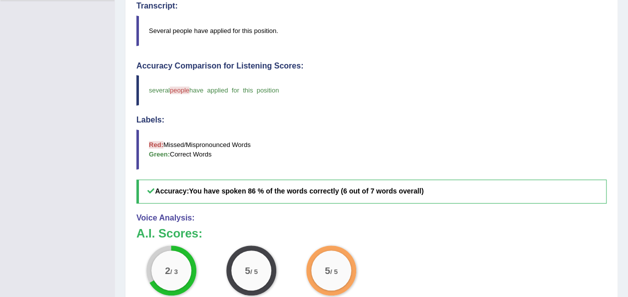
drag, startPoint x: 629, startPoint y: 161, endPoint x: 630, endPoint y: 166, distance: 5.5
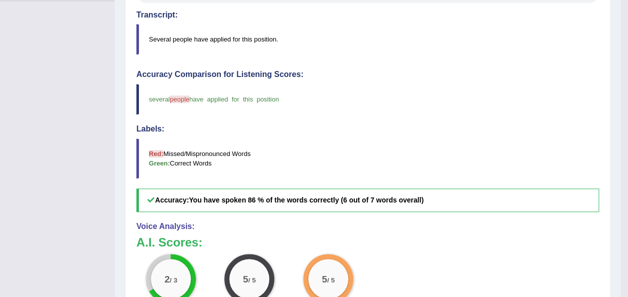
scroll to position [0, 0]
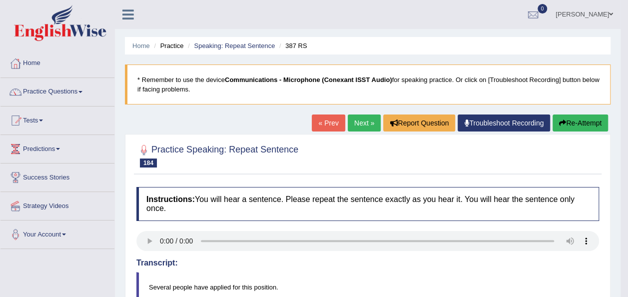
click at [557, 117] on button "Re-Attempt" at bounding box center [579, 122] width 55 height 17
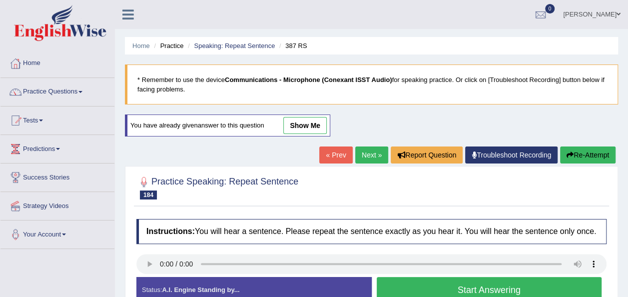
click at [405, 284] on button "Start Answering" at bounding box center [489, 289] width 225 height 25
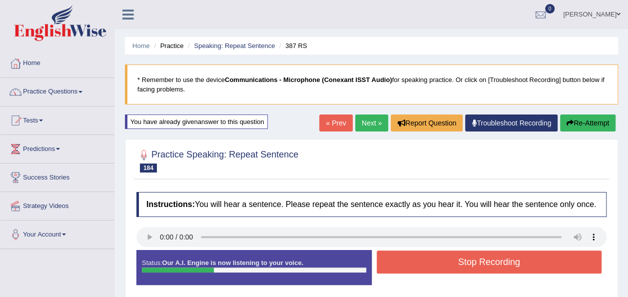
click at [399, 260] on button "Stop Recording" at bounding box center [489, 261] width 225 height 23
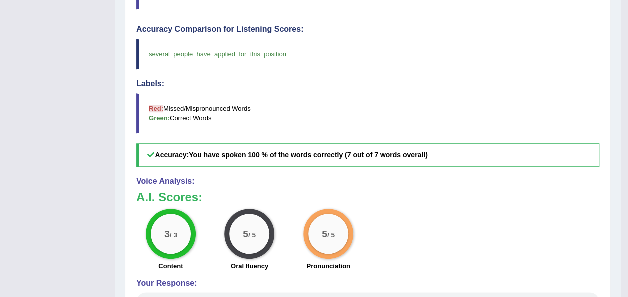
scroll to position [44, 0]
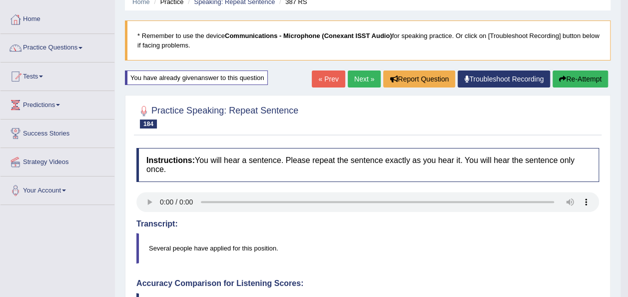
drag, startPoint x: 632, startPoint y: 93, endPoint x: 622, endPoint y: 104, distance: 14.5
click at [622, 104] on html "Toggle navigation Home Practice Questions Speaking Practice Read Aloud Repeat S…" at bounding box center [314, 104] width 628 height 297
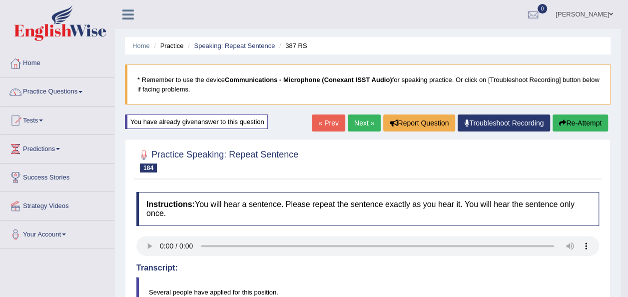
click at [357, 121] on link "Next »" at bounding box center [364, 122] width 33 height 17
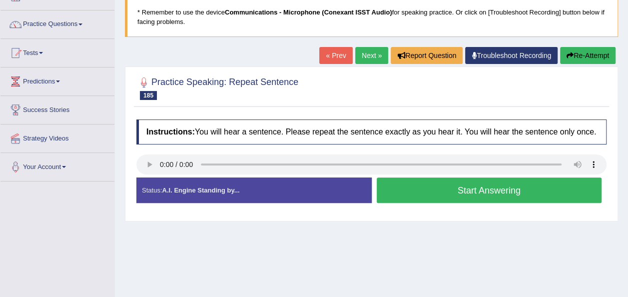
scroll to position [81, 0]
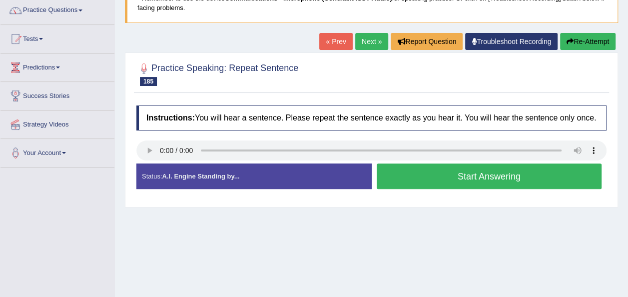
click at [418, 175] on button "Start Answering" at bounding box center [489, 175] width 225 height 25
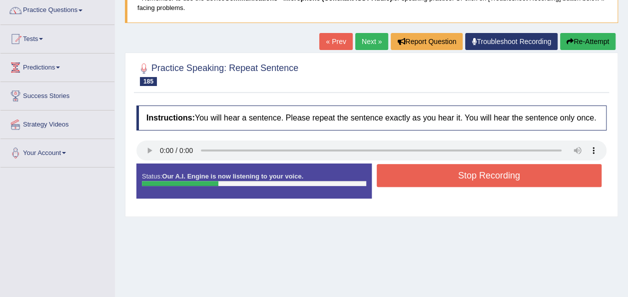
click at [418, 175] on button "Stop Recording" at bounding box center [489, 175] width 225 height 23
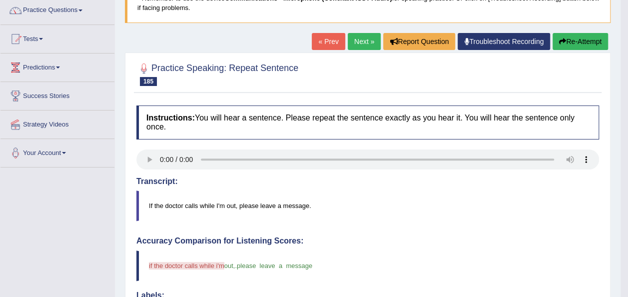
click at [582, 43] on button "Re-Attempt" at bounding box center [579, 41] width 55 height 17
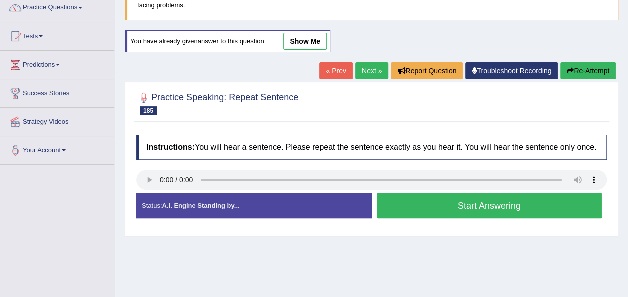
scroll to position [84, 0]
click at [412, 193] on button "Start Answering" at bounding box center [489, 205] width 225 height 25
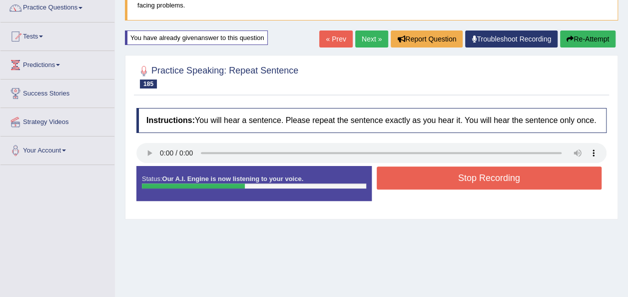
click at [399, 178] on button "Stop Recording" at bounding box center [489, 177] width 225 height 23
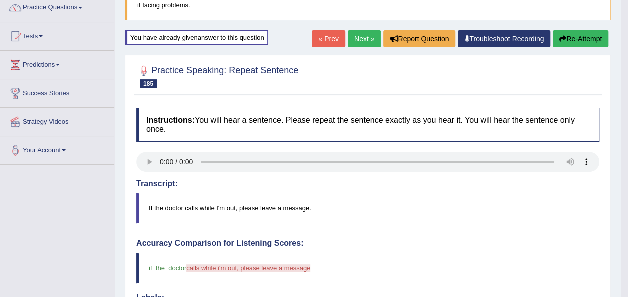
click at [586, 41] on button "Re-Attempt" at bounding box center [579, 38] width 55 height 17
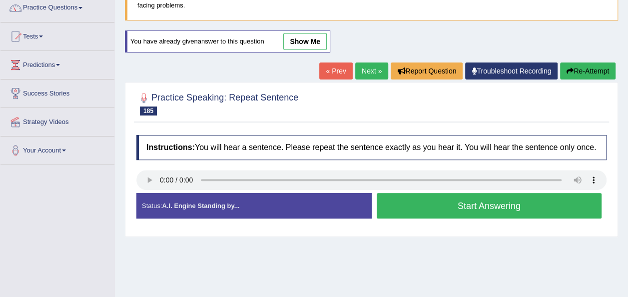
click at [437, 203] on button "Start Answering" at bounding box center [489, 205] width 225 height 25
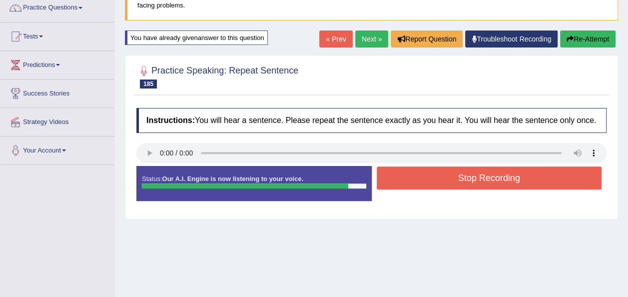
click at [431, 178] on button "Stop Recording" at bounding box center [489, 177] width 225 height 23
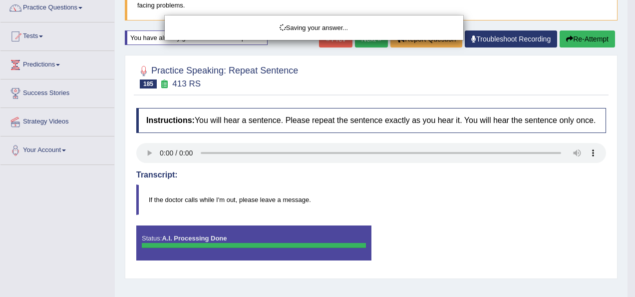
click at [440, 239] on div "Saving your answer..." at bounding box center [317, 148] width 635 height 297
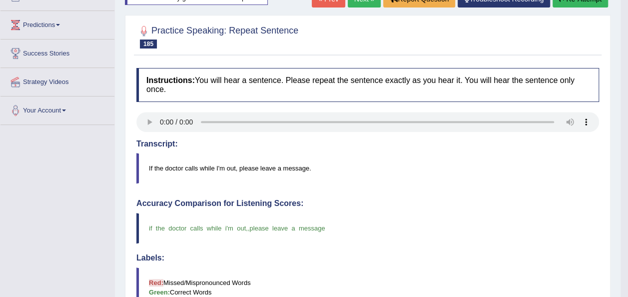
scroll to position [144, 0]
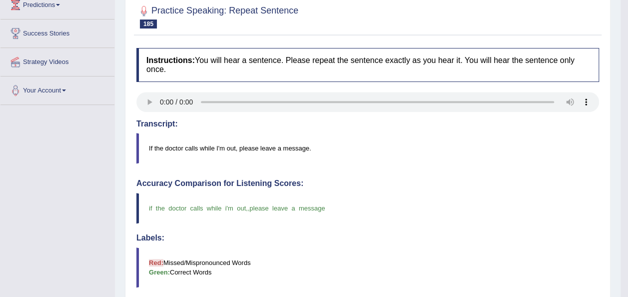
click at [574, 247] on blockquote "Red: Missed/Mispronounced Words Green: Correct Words" at bounding box center [367, 267] width 462 height 40
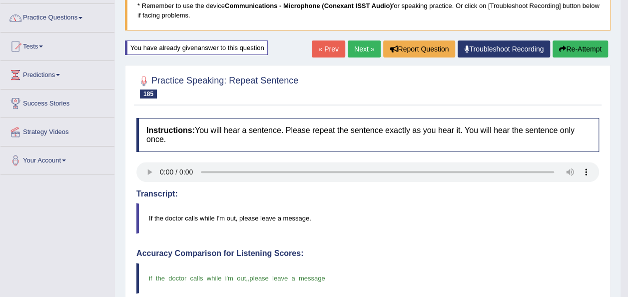
scroll to position [46, 0]
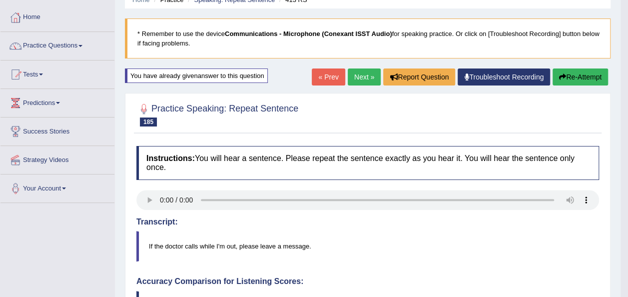
click at [357, 74] on link "Next »" at bounding box center [364, 76] width 33 height 17
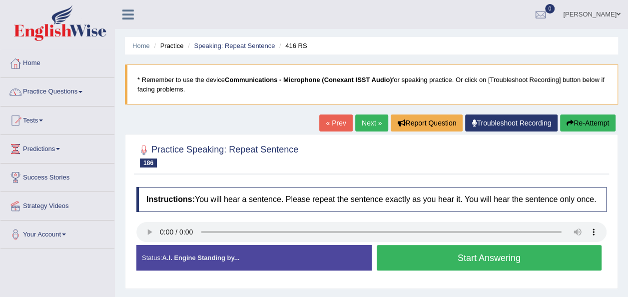
click at [401, 265] on button "Start Answering" at bounding box center [489, 257] width 225 height 25
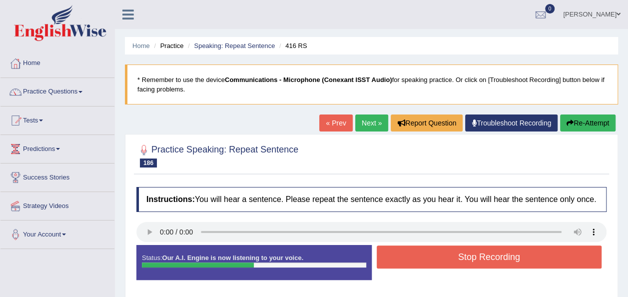
click at [402, 254] on button "Stop Recording" at bounding box center [489, 256] width 225 height 23
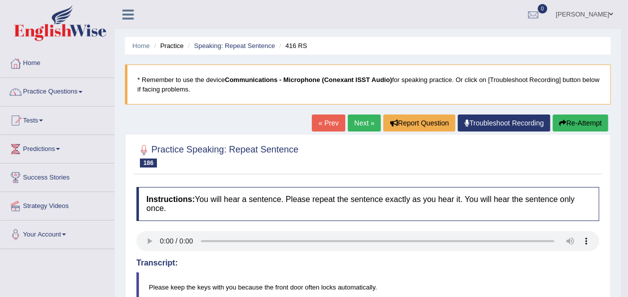
click at [357, 119] on link "Next »" at bounding box center [364, 122] width 33 height 17
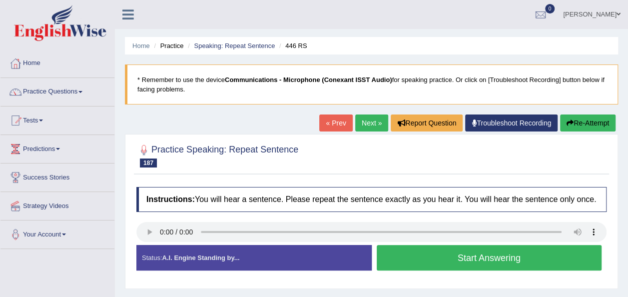
click at [392, 255] on button "Start Answering" at bounding box center [489, 257] width 225 height 25
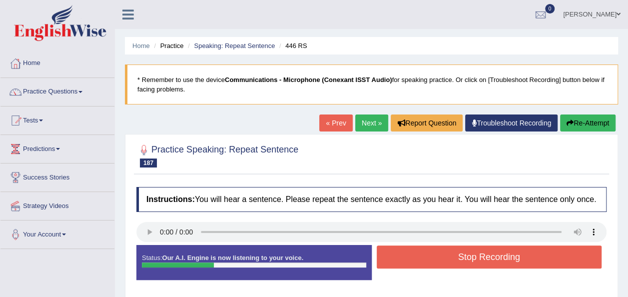
click at [392, 255] on button "Stop Recording" at bounding box center [489, 256] width 225 height 23
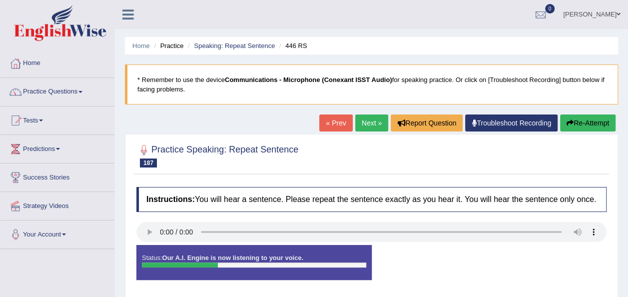
click at [392, 255] on div "Status: Our A.I. Engine is now listening to your voice. Start Answering Stop Re…" at bounding box center [371, 267] width 470 height 45
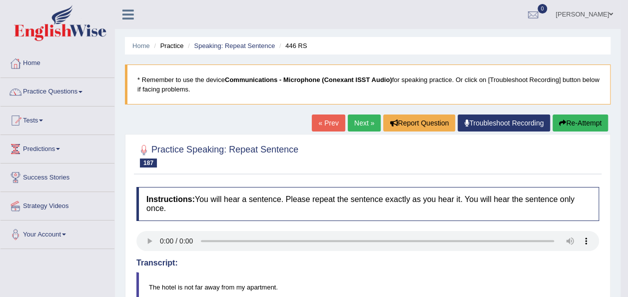
click at [362, 121] on link "Next »" at bounding box center [364, 122] width 33 height 17
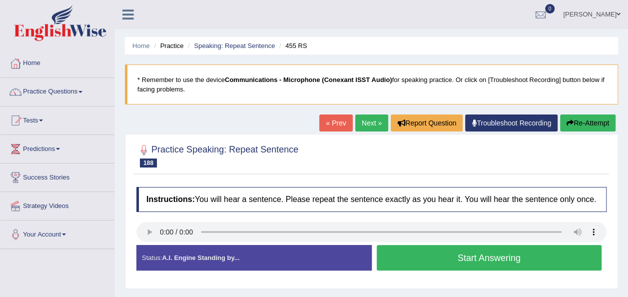
click at [418, 258] on button "Start Answering" at bounding box center [489, 257] width 225 height 25
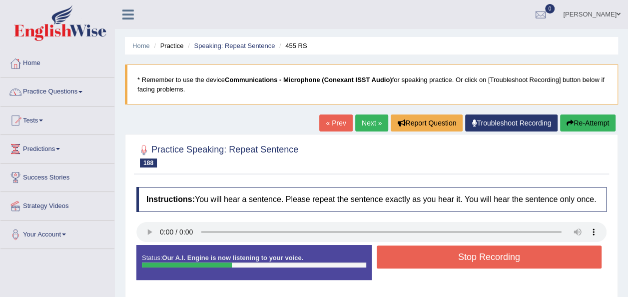
click at [418, 258] on button "Stop Recording" at bounding box center [489, 256] width 225 height 23
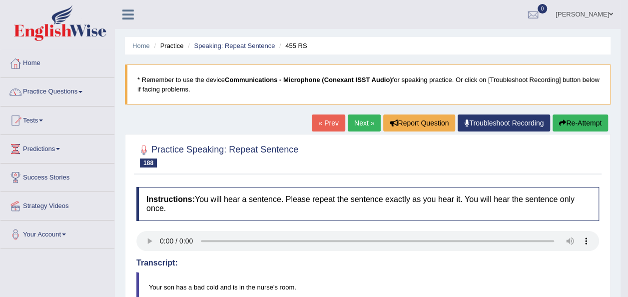
click at [356, 120] on link "Next »" at bounding box center [364, 122] width 33 height 17
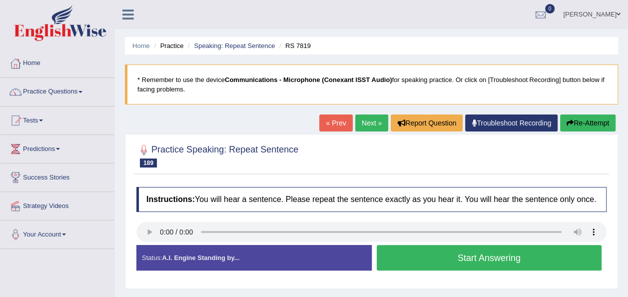
click at [335, 121] on link "« Prev" at bounding box center [335, 122] width 33 height 17
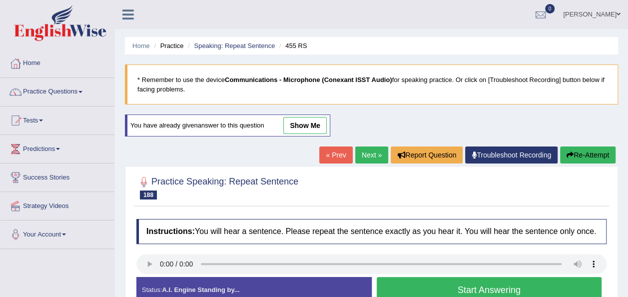
click at [399, 285] on button "Start Answering" at bounding box center [489, 289] width 225 height 25
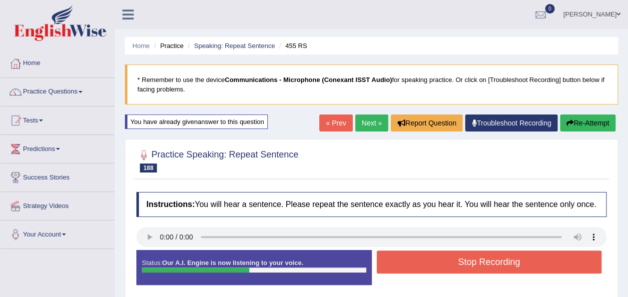
click at [407, 262] on button "Stop Recording" at bounding box center [489, 261] width 225 height 23
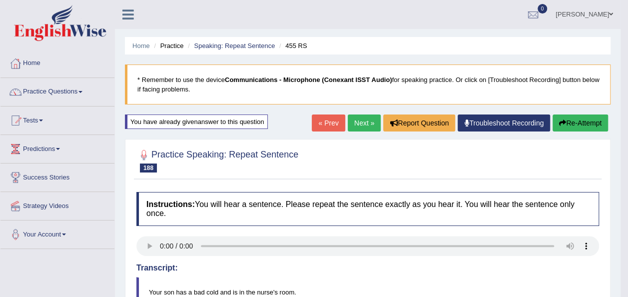
click at [359, 116] on link "Next »" at bounding box center [364, 122] width 33 height 17
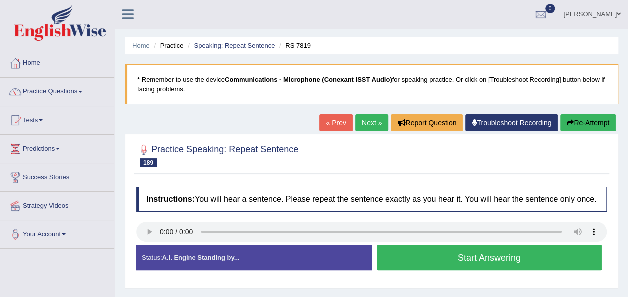
click at [441, 255] on button "Start Answering" at bounding box center [489, 257] width 225 height 25
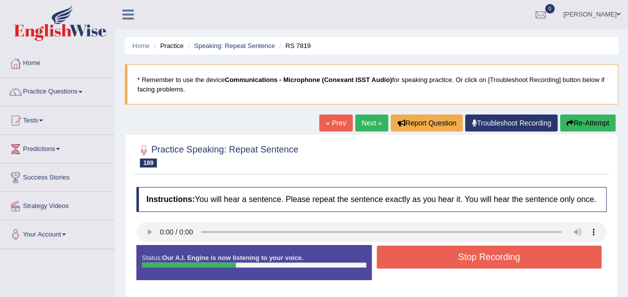
click at [441, 255] on button "Stop Recording" at bounding box center [489, 256] width 225 height 23
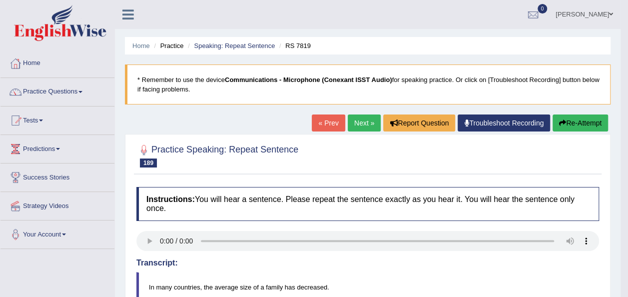
click at [361, 121] on link "Next »" at bounding box center [364, 122] width 33 height 17
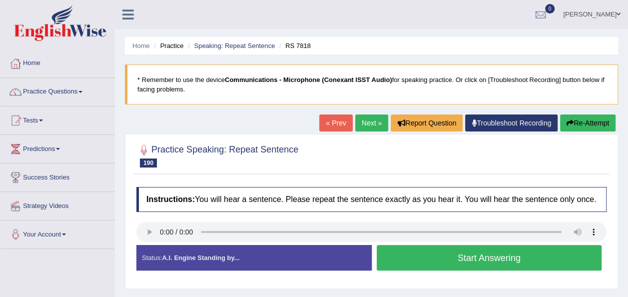
click at [405, 260] on button "Start Answering" at bounding box center [489, 257] width 225 height 25
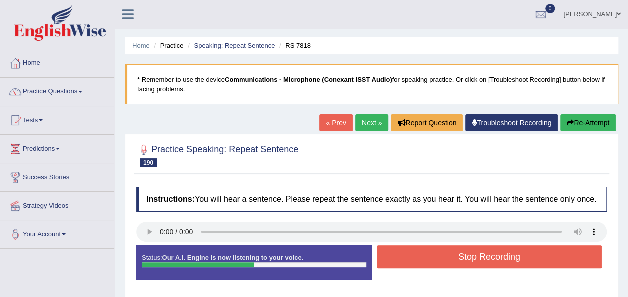
click at [409, 257] on button "Stop Recording" at bounding box center [489, 256] width 225 height 23
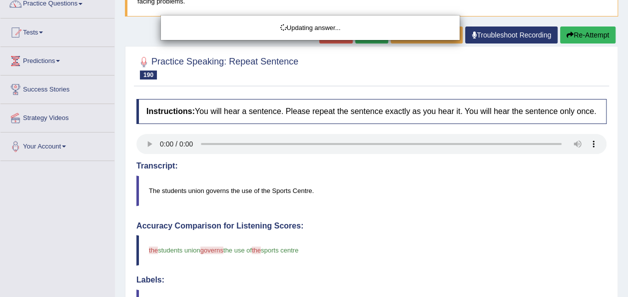
scroll to position [120, 0]
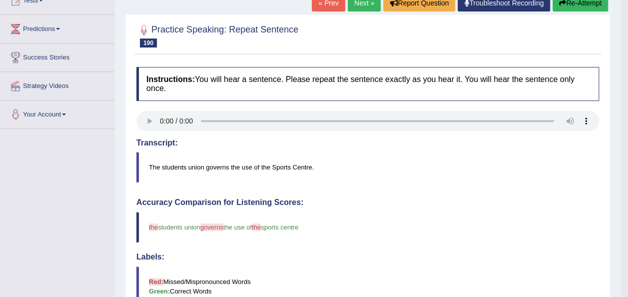
click at [576, 5] on button "Re-Attempt" at bounding box center [579, 3] width 55 height 17
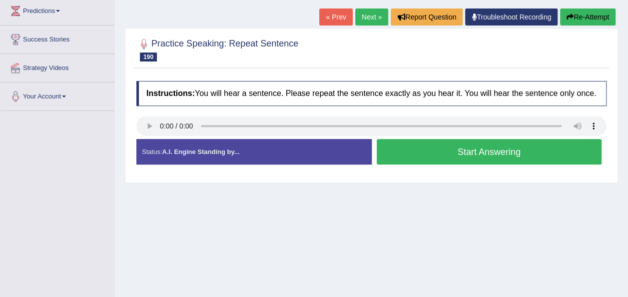
click at [480, 144] on div "Instructions: You will hear a sentence. Please repeat the sentence exactly as y…" at bounding box center [371, 126] width 475 height 101
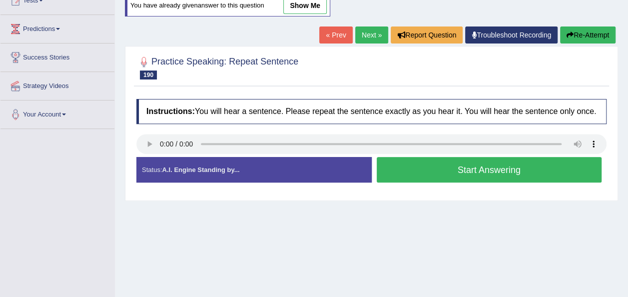
click at [475, 172] on button "Start Answering" at bounding box center [489, 169] width 225 height 25
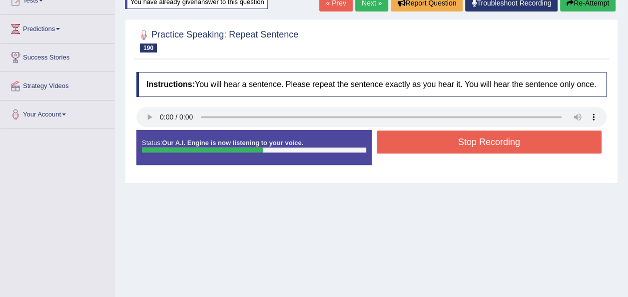
click at [462, 139] on button "Stop Recording" at bounding box center [489, 141] width 225 height 23
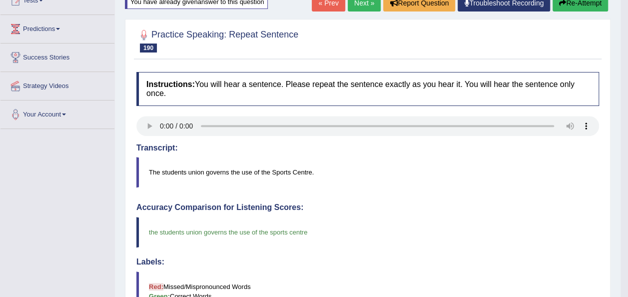
scroll to position [0, 0]
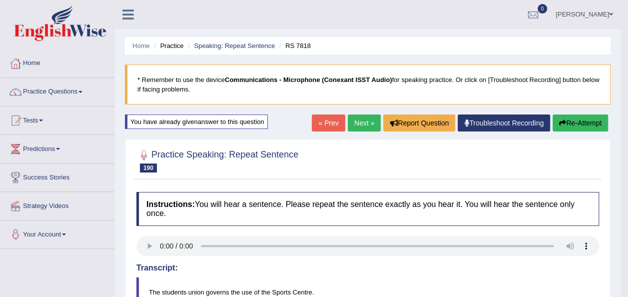
click at [358, 119] on link "Next »" at bounding box center [364, 122] width 33 height 17
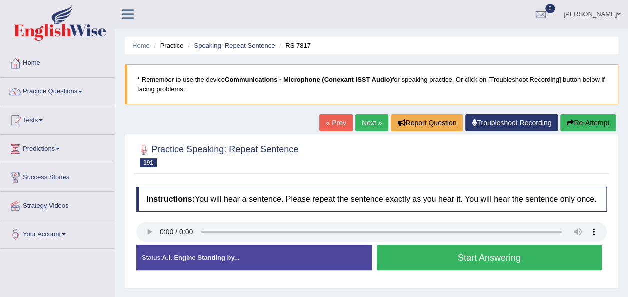
click at [388, 258] on button "Start Answering" at bounding box center [489, 257] width 225 height 25
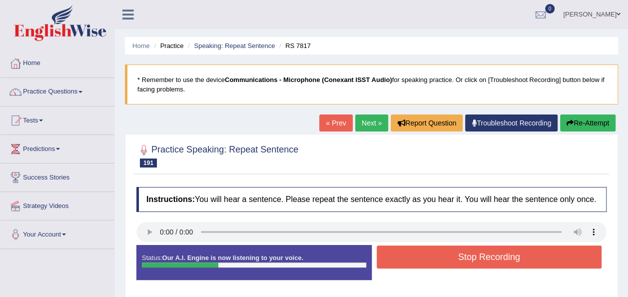
click at [388, 258] on button "Stop Recording" at bounding box center [489, 256] width 225 height 23
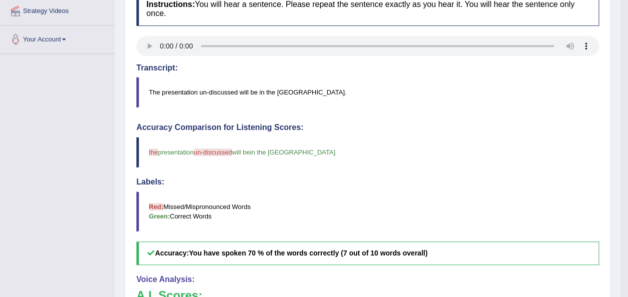
scroll to position [200, 0]
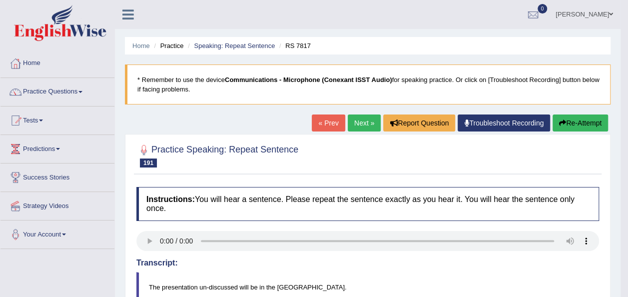
click at [577, 120] on button "Re-Attempt" at bounding box center [579, 122] width 55 height 17
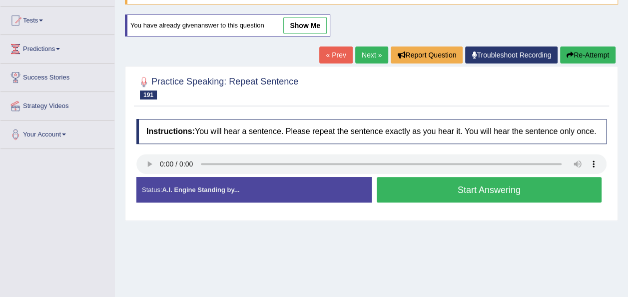
scroll to position [116, 0]
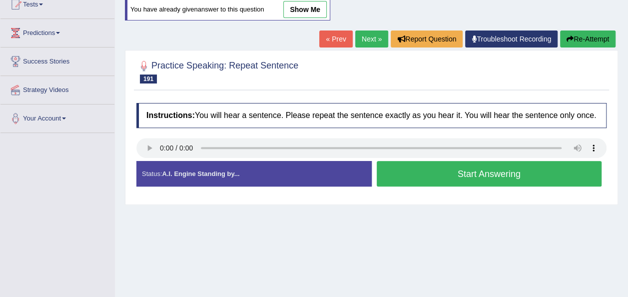
click at [481, 176] on button "Start Answering" at bounding box center [489, 173] width 225 height 25
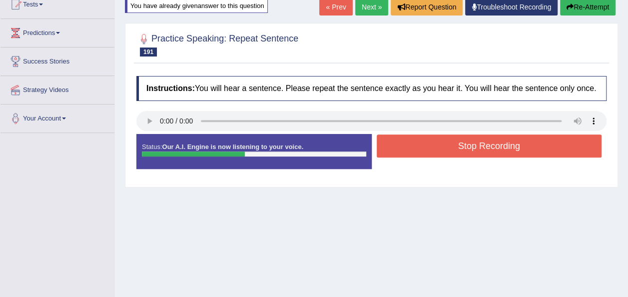
click at [434, 147] on button "Stop Recording" at bounding box center [489, 145] width 225 height 23
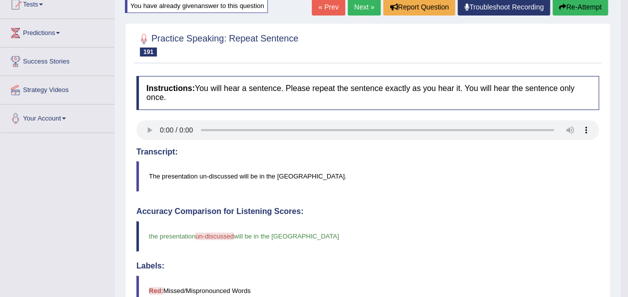
click at [567, 6] on button "Re-Attempt" at bounding box center [579, 7] width 55 height 17
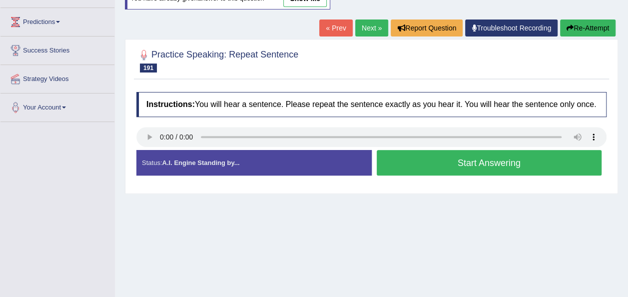
scroll to position [116, 0]
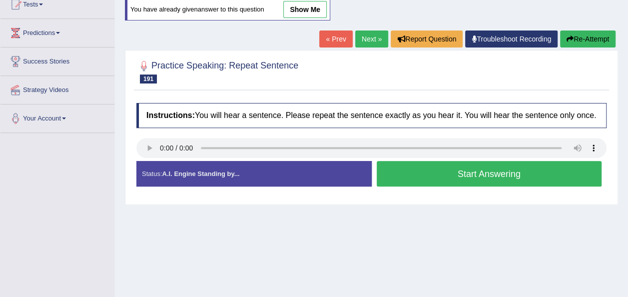
click at [416, 172] on button "Start Answering" at bounding box center [489, 173] width 225 height 25
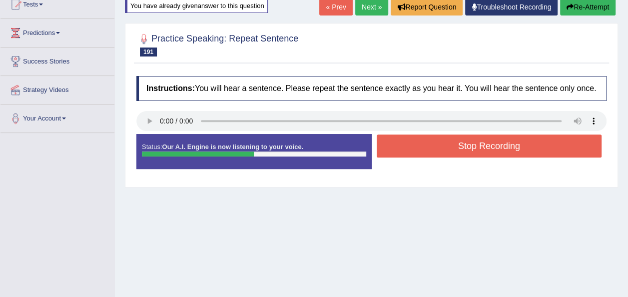
click at [465, 146] on button "Stop Recording" at bounding box center [489, 145] width 225 height 23
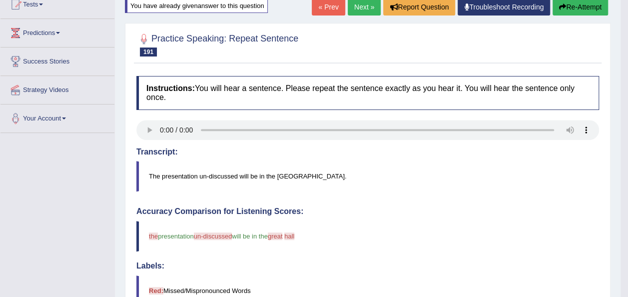
click at [564, 3] on button "Re-Attempt" at bounding box center [579, 7] width 55 height 17
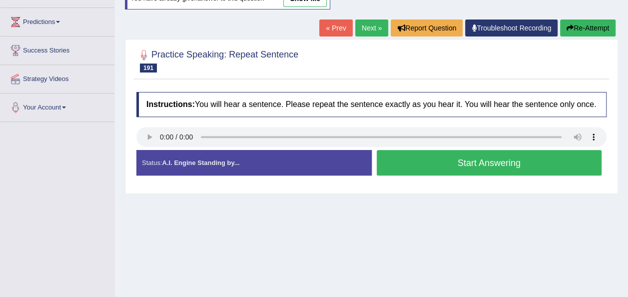
scroll to position [116, 0]
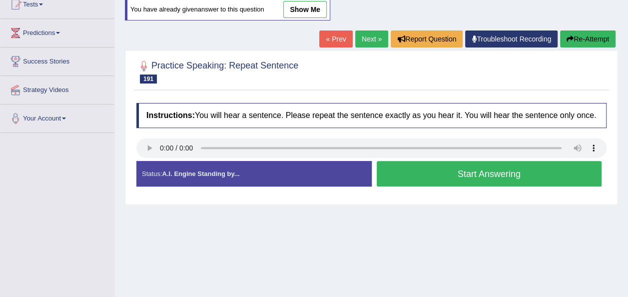
click at [476, 171] on button "Start Answering" at bounding box center [489, 173] width 225 height 25
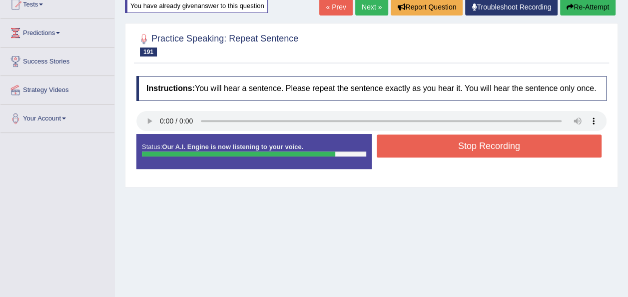
click at [462, 143] on button "Stop Recording" at bounding box center [489, 145] width 225 height 23
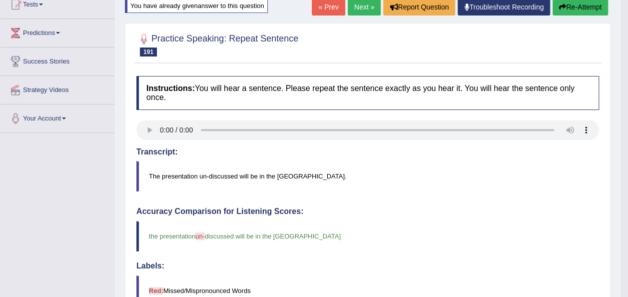
click at [361, 9] on link "Next »" at bounding box center [364, 7] width 33 height 17
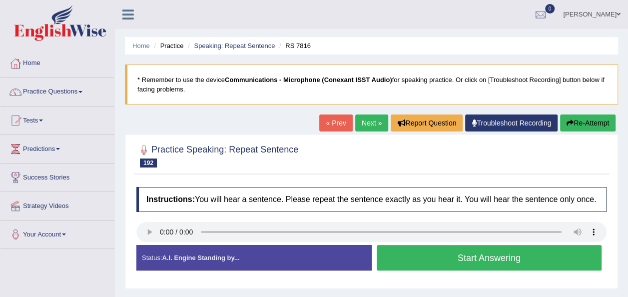
click at [421, 255] on button "Start Answering" at bounding box center [489, 257] width 225 height 25
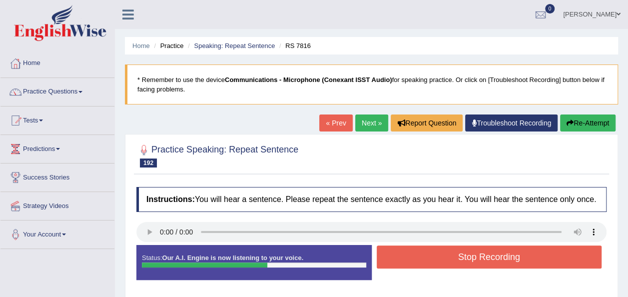
click at [421, 255] on button "Stop Recording" at bounding box center [489, 256] width 225 height 23
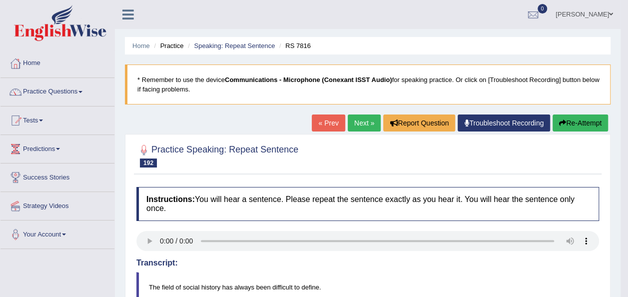
click at [359, 121] on link "Next »" at bounding box center [364, 122] width 33 height 17
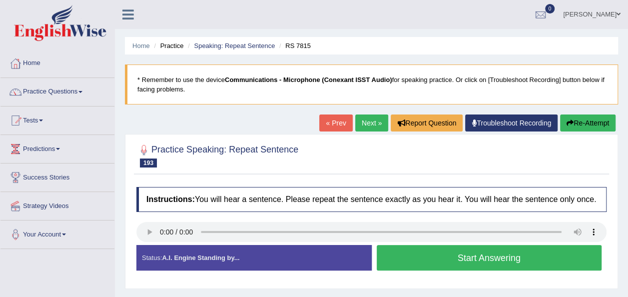
click at [403, 258] on button "Start Answering" at bounding box center [489, 257] width 225 height 25
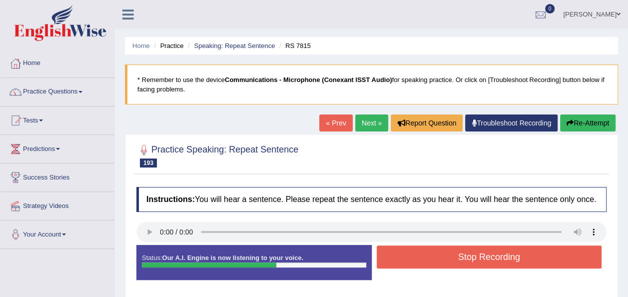
click at [403, 258] on button "Stop Recording" at bounding box center [489, 256] width 225 height 23
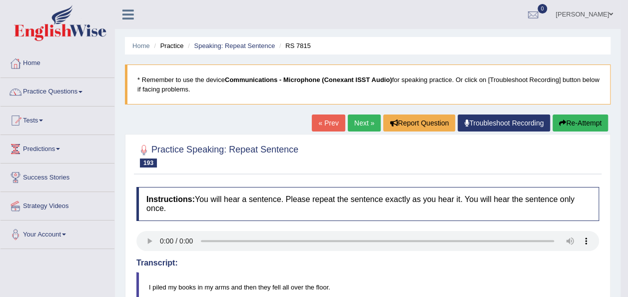
click at [358, 118] on link "Next »" at bounding box center [364, 122] width 33 height 17
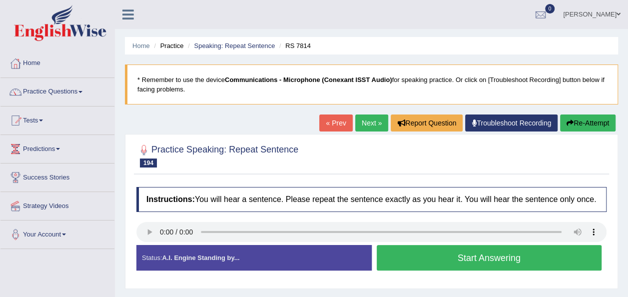
click at [401, 251] on button "Start Answering" at bounding box center [489, 257] width 225 height 25
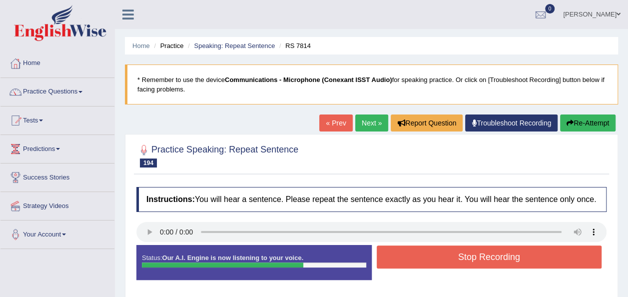
click at [401, 251] on button "Stop Recording" at bounding box center [489, 256] width 225 height 23
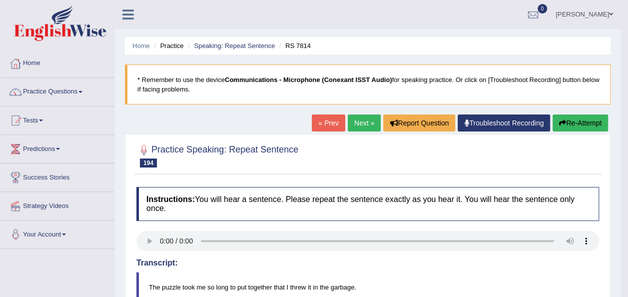
click at [359, 115] on link "Next »" at bounding box center [364, 122] width 33 height 17
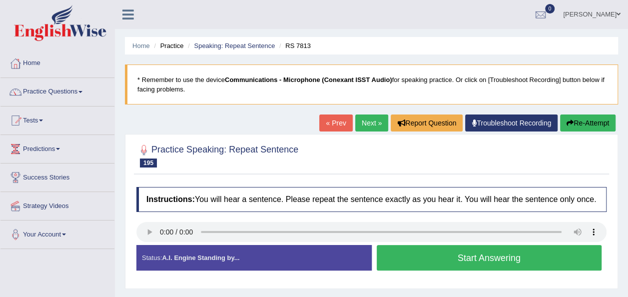
click at [392, 251] on button "Start Answering" at bounding box center [489, 257] width 225 height 25
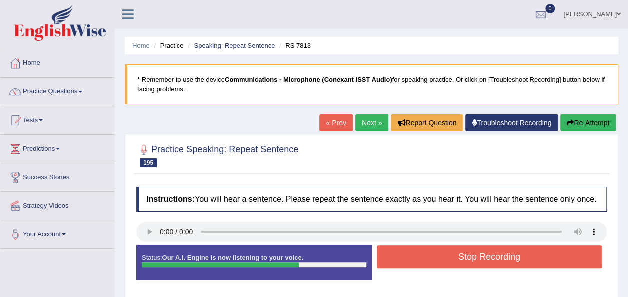
click at [392, 251] on button "Stop Recording" at bounding box center [489, 256] width 225 height 23
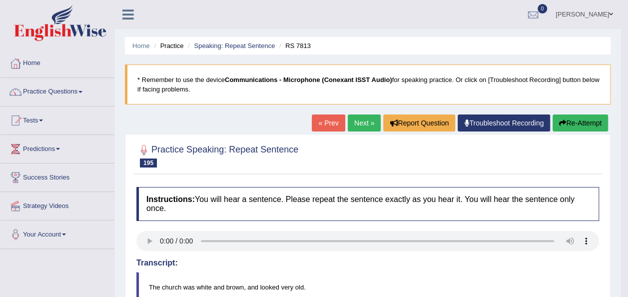
click at [566, 123] on button "Re-Attempt" at bounding box center [579, 122] width 55 height 17
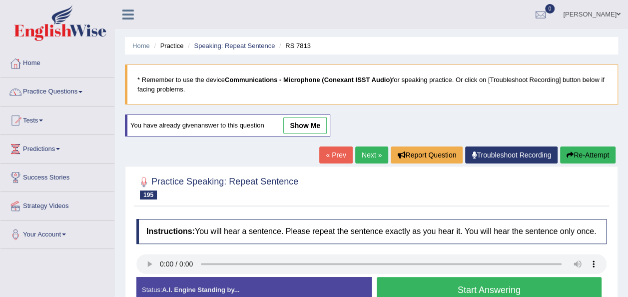
click at [415, 287] on button "Start Answering" at bounding box center [489, 289] width 225 height 25
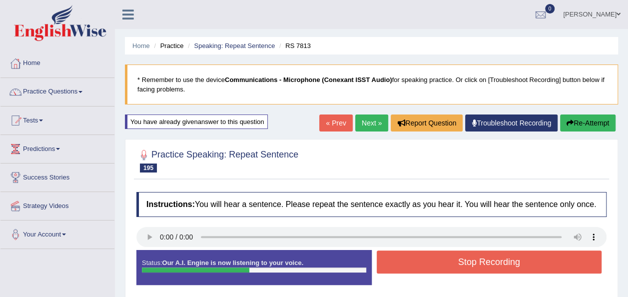
click at [419, 261] on button "Stop Recording" at bounding box center [489, 261] width 225 height 23
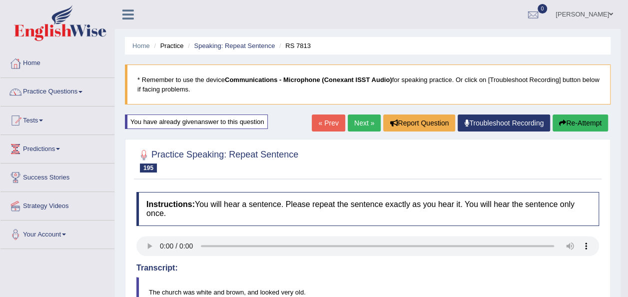
click at [356, 121] on link "Next »" at bounding box center [364, 122] width 33 height 17
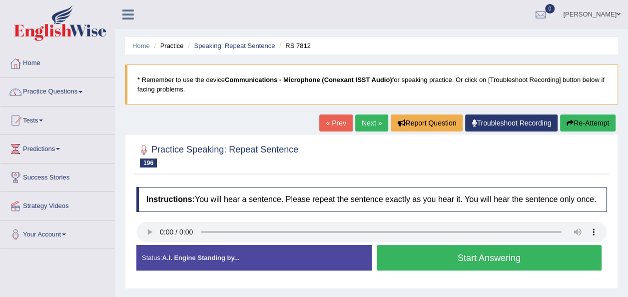
click at [417, 259] on button "Start Answering" at bounding box center [489, 257] width 225 height 25
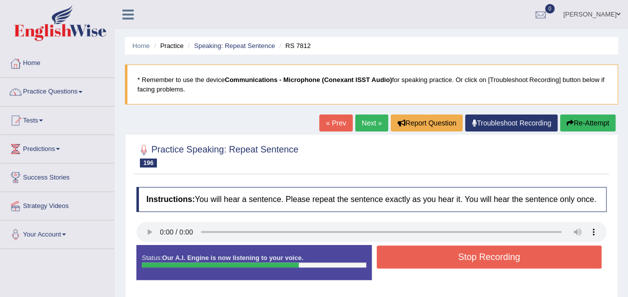
click at [417, 259] on button "Stop Recording" at bounding box center [489, 256] width 225 height 23
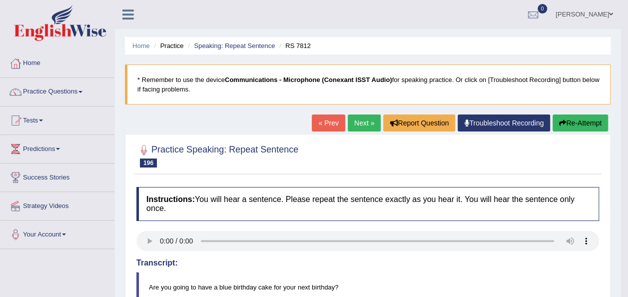
click at [363, 123] on link "Next »" at bounding box center [364, 122] width 33 height 17
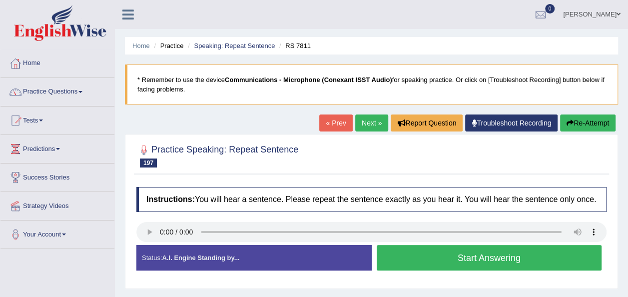
click at [418, 262] on button "Start Answering" at bounding box center [489, 257] width 225 height 25
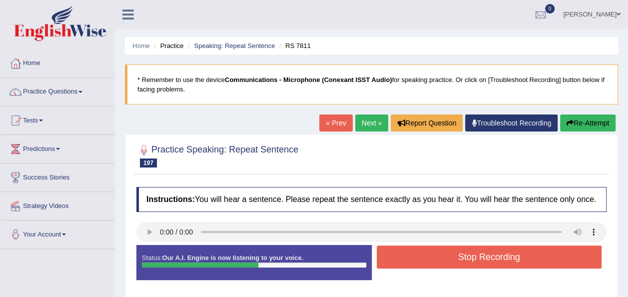
click at [418, 262] on button "Stop Recording" at bounding box center [489, 256] width 225 height 23
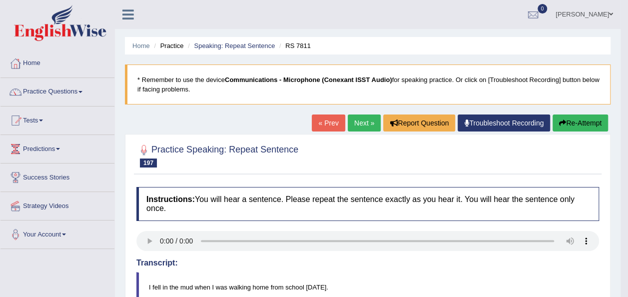
click at [570, 121] on button "Re-Attempt" at bounding box center [579, 122] width 55 height 17
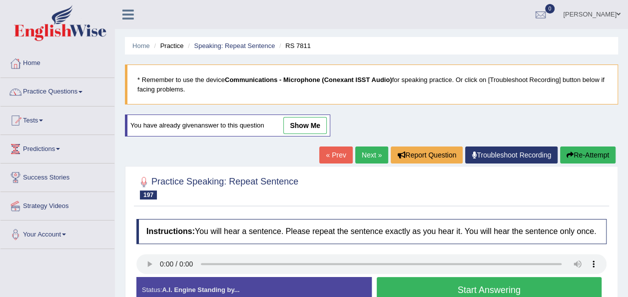
click at [397, 289] on button "Start Answering" at bounding box center [489, 289] width 225 height 25
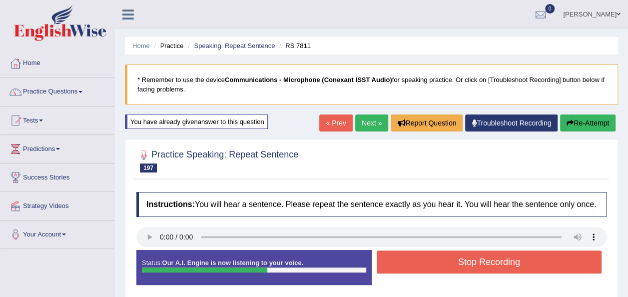
click at [399, 261] on button "Stop Recording" at bounding box center [489, 261] width 225 height 23
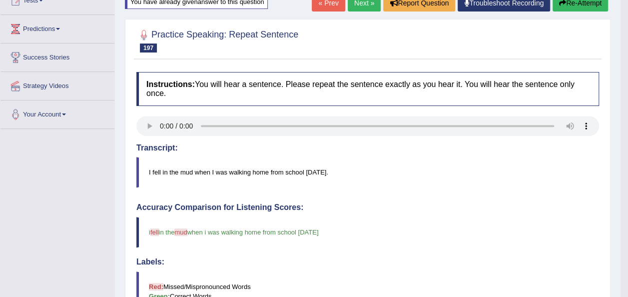
scroll to position [100, 0]
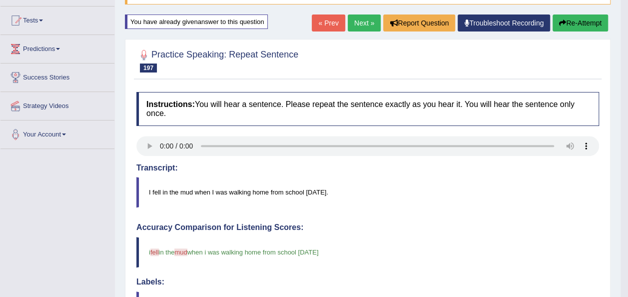
click at [364, 20] on link "Next »" at bounding box center [364, 22] width 33 height 17
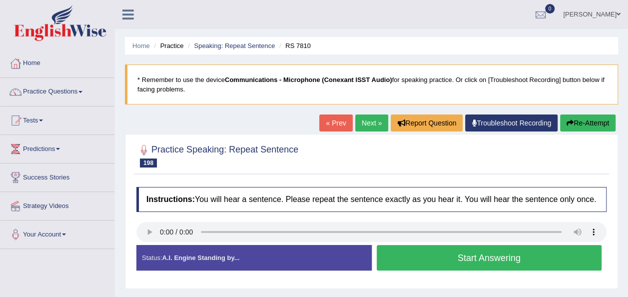
click at [399, 263] on button "Start Answering" at bounding box center [489, 257] width 225 height 25
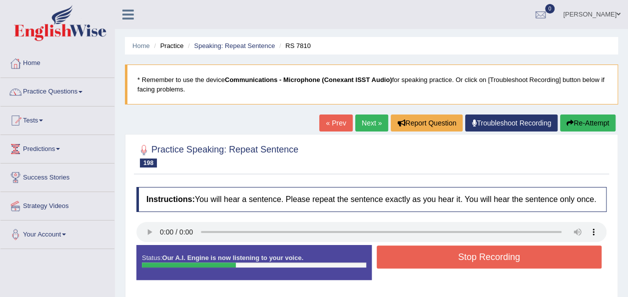
click at [399, 263] on button "Stop Recording" at bounding box center [489, 256] width 225 height 23
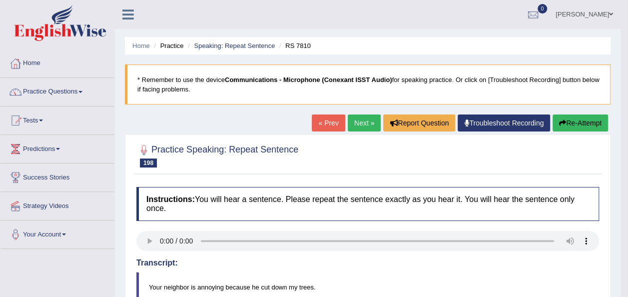
click at [572, 126] on button "Re-Attempt" at bounding box center [579, 122] width 55 height 17
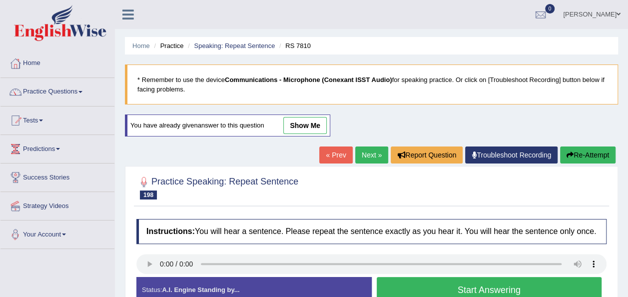
click at [389, 290] on button "Start Answering" at bounding box center [489, 289] width 225 height 25
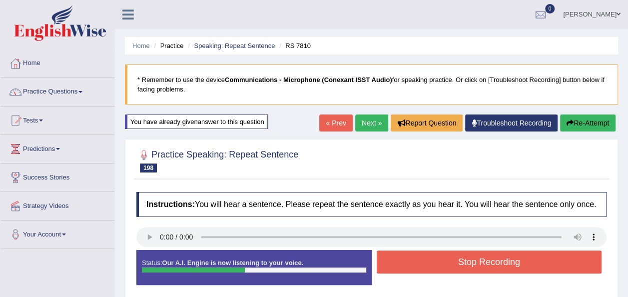
click at [404, 259] on button "Stop Recording" at bounding box center [489, 261] width 225 height 23
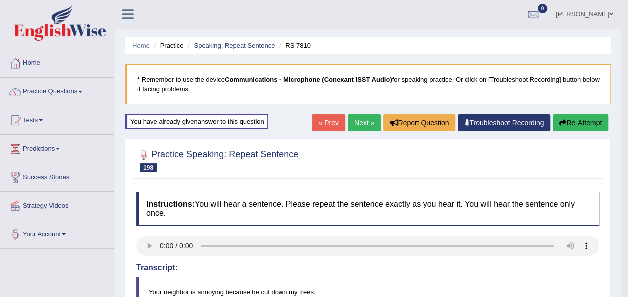
click at [359, 127] on link "Next »" at bounding box center [364, 122] width 33 height 17
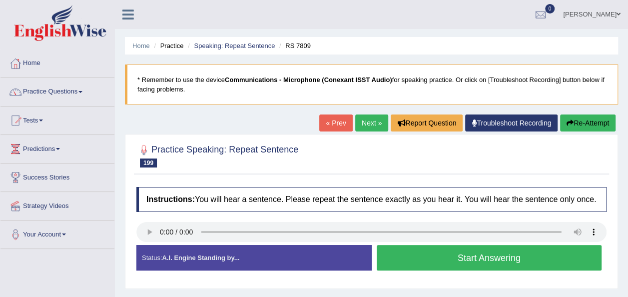
click at [414, 252] on button "Start Answering" at bounding box center [489, 257] width 225 height 25
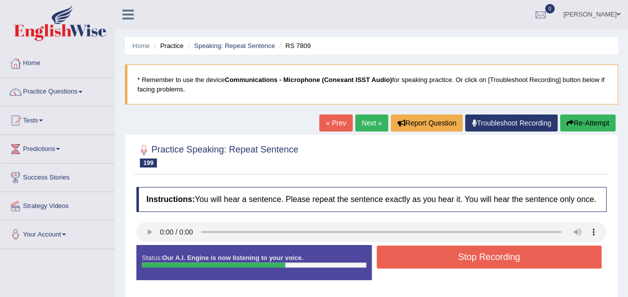
click at [414, 252] on button "Stop Recording" at bounding box center [489, 256] width 225 height 23
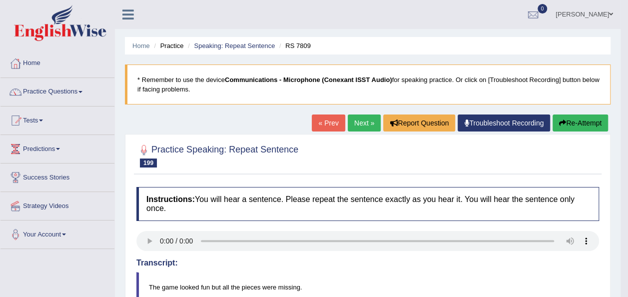
click at [355, 126] on link "Next »" at bounding box center [364, 122] width 33 height 17
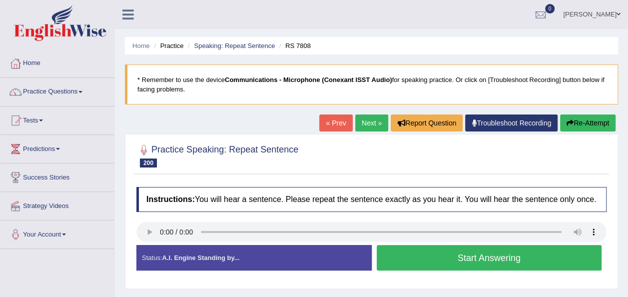
click at [436, 252] on button "Start Answering" at bounding box center [489, 257] width 225 height 25
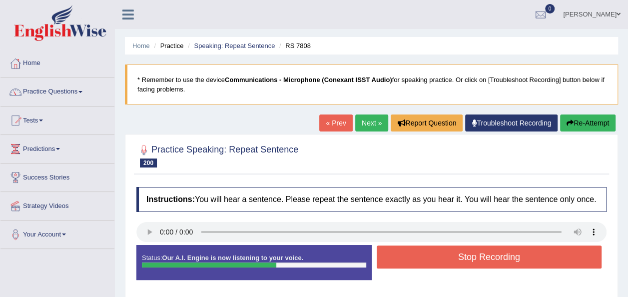
click at [436, 252] on button "Stop Recording" at bounding box center [489, 256] width 225 height 23
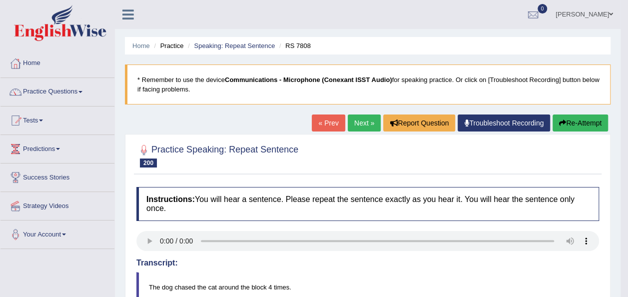
click at [581, 121] on button "Re-Attempt" at bounding box center [579, 122] width 55 height 17
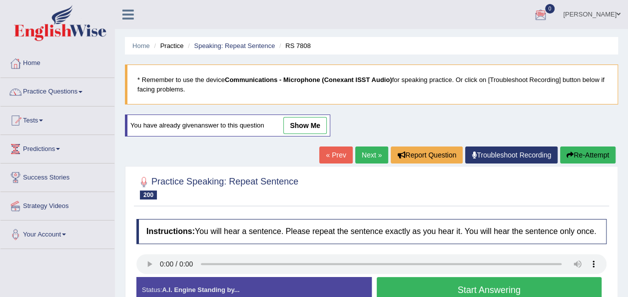
click at [422, 290] on button "Start Answering" at bounding box center [489, 289] width 225 height 25
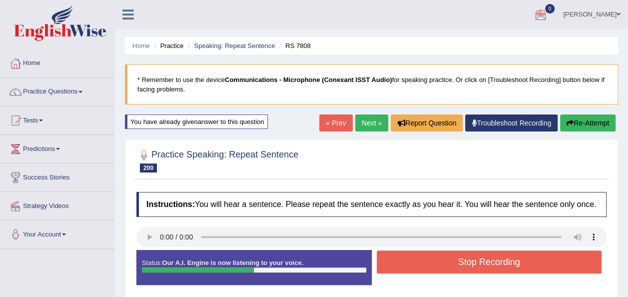
click at [500, 256] on button "Stop Recording" at bounding box center [489, 261] width 225 height 23
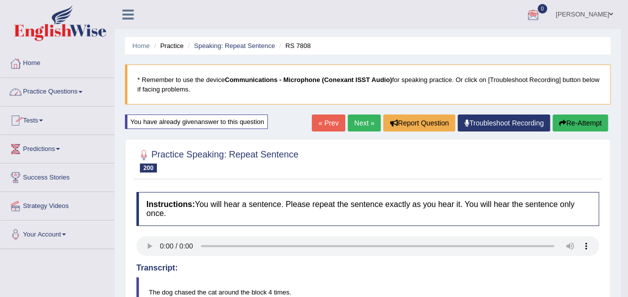
click at [82, 93] on link "Practice Questions" at bounding box center [57, 90] width 114 height 25
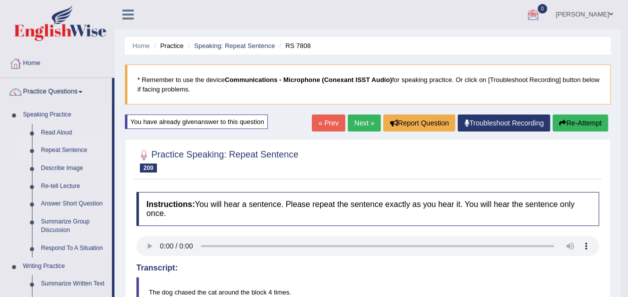
click at [57, 150] on link "Repeat Sentence" at bounding box center [73, 150] width 75 height 18
